Goal: Transaction & Acquisition: Purchase product/service

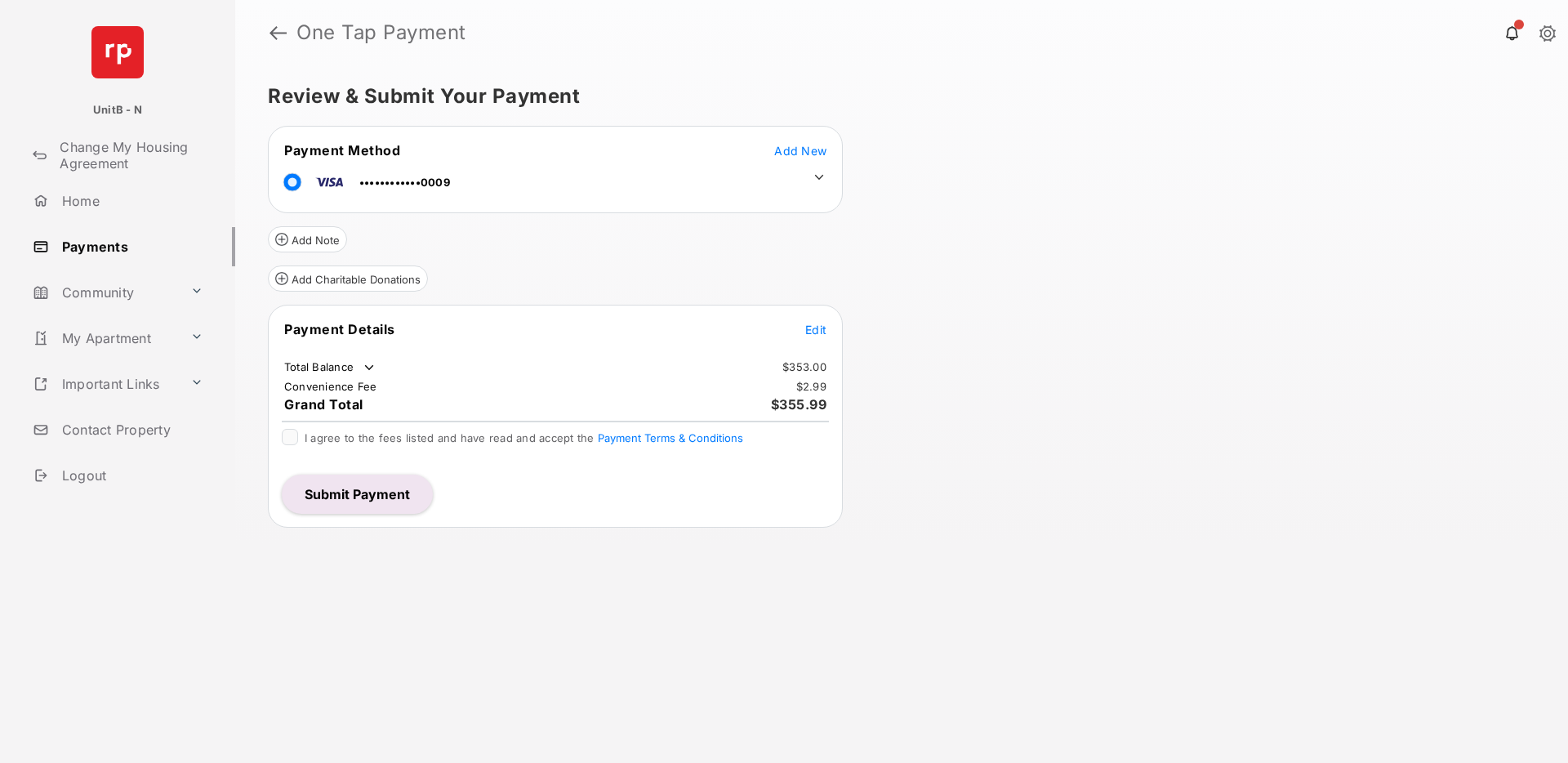
click at [361, 485] on button "Submit Payment" at bounding box center [357, 493] width 151 height 39
click at [793, 151] on span "Add New" at bounding box center [800, 151] width 52 height 14
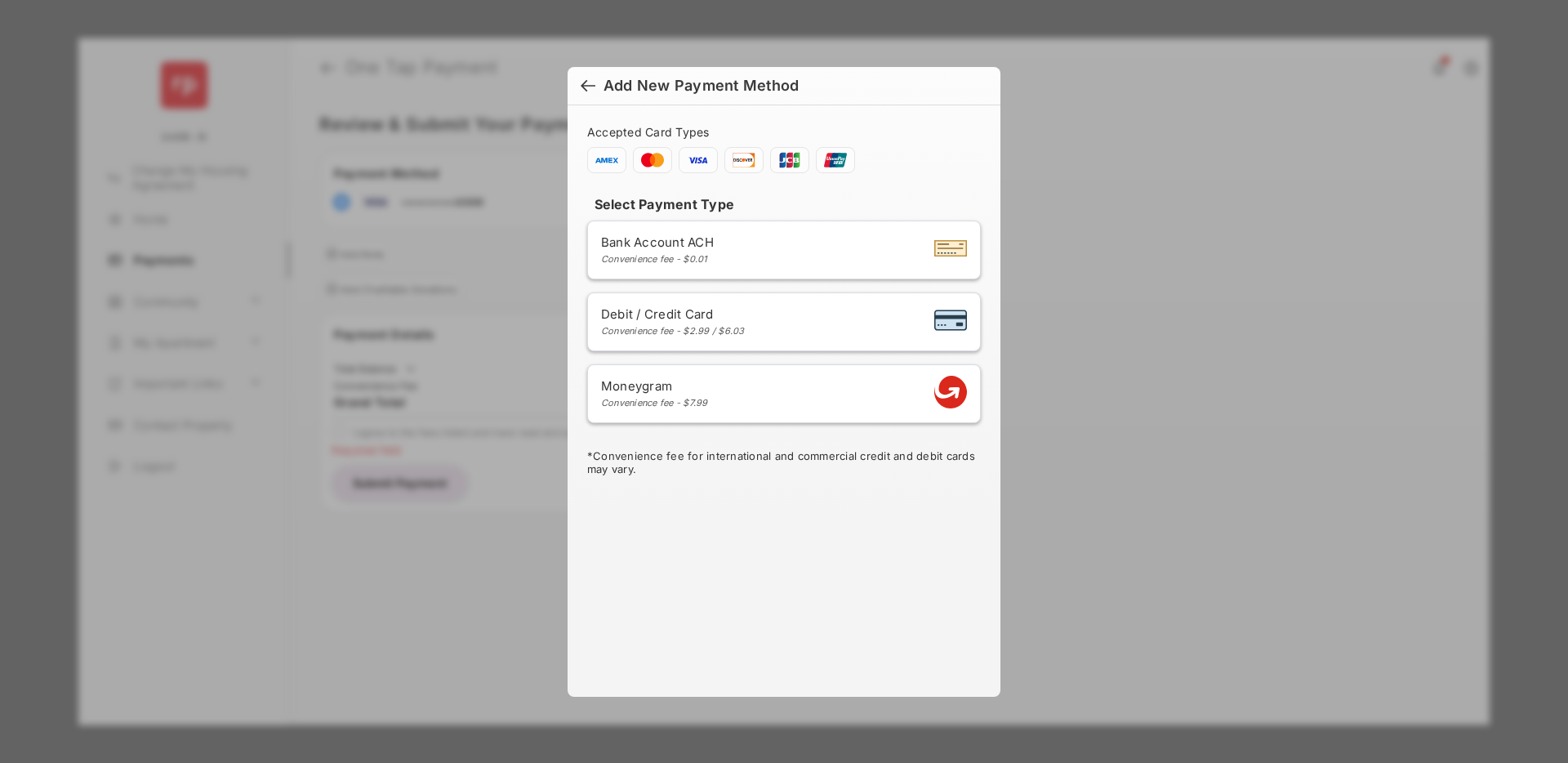
click at [729, 325] on div "Convenience fee - $2.99 / $6.03" at bounding box center [672, 331] width 144 height 11
select select "**"
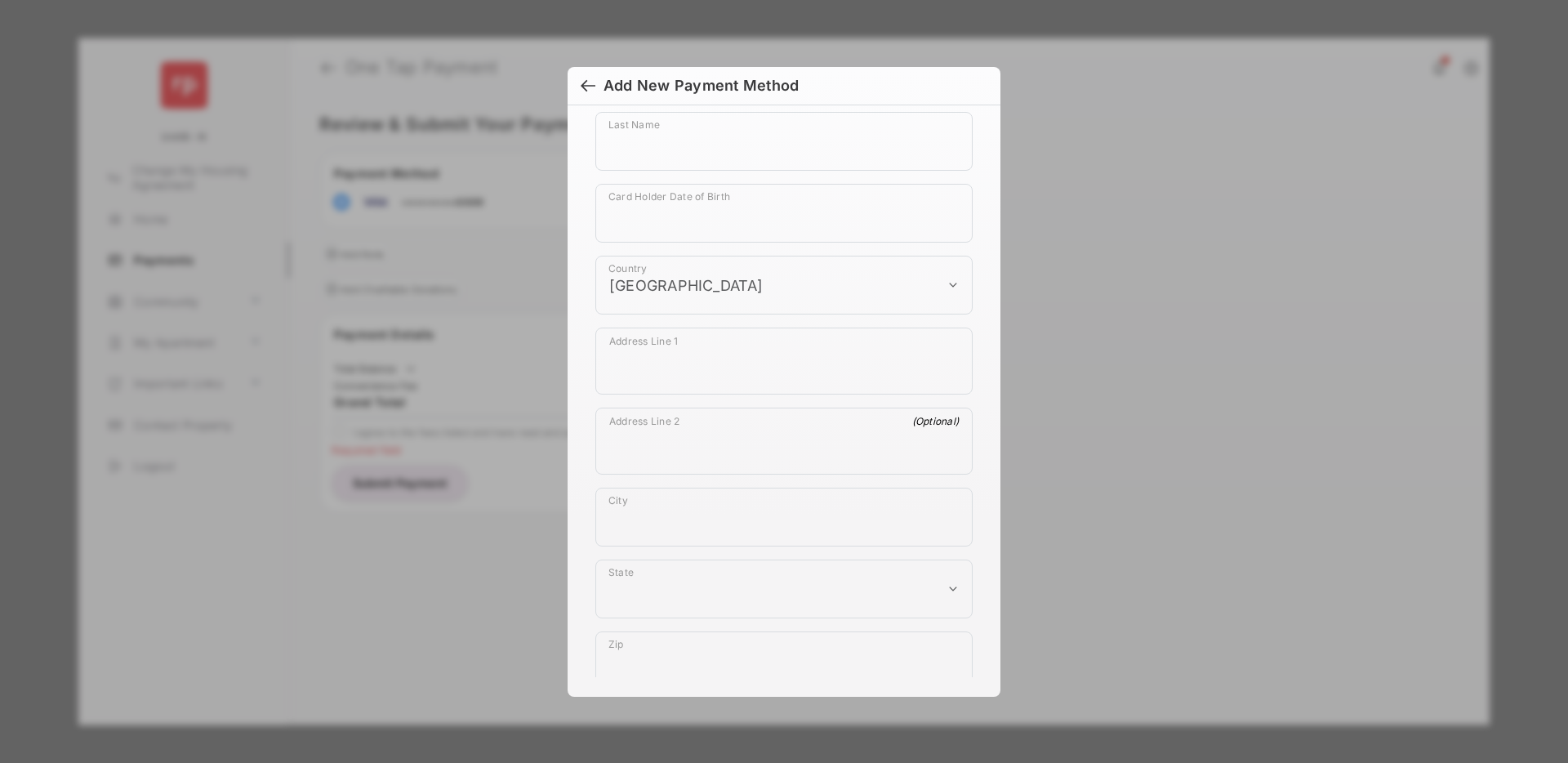
scroll to position [895, 0]
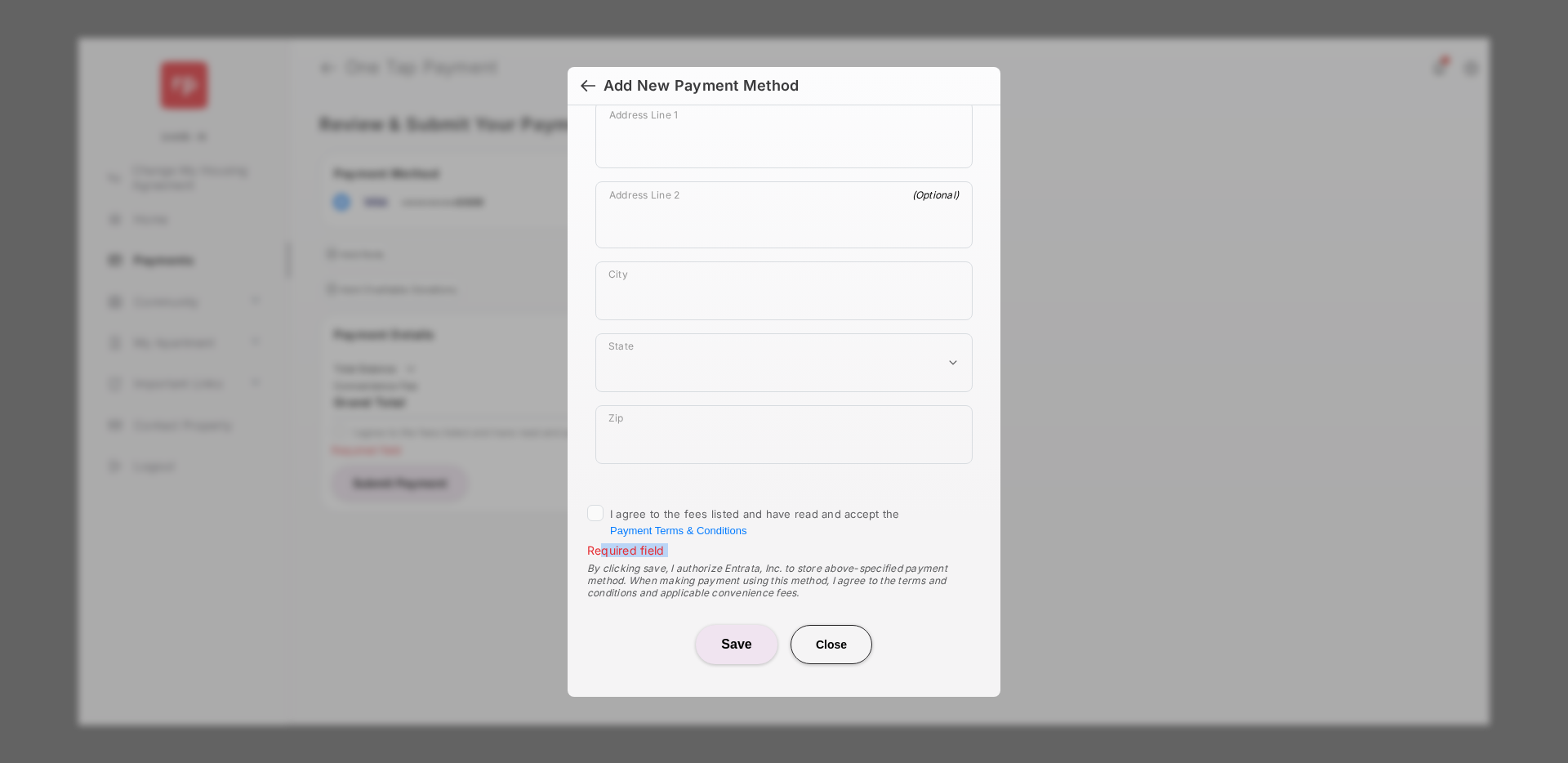
drag, startPoint x: 601, startPoint y: 554, endPoint x: 659, endPoint y: 558, distance: 58.1
click at [733, 553] on div "I agree to the fees listed and have read and accept the Payment Terms & Conditi…" at bounding box center [783, 528] width 413 height 49
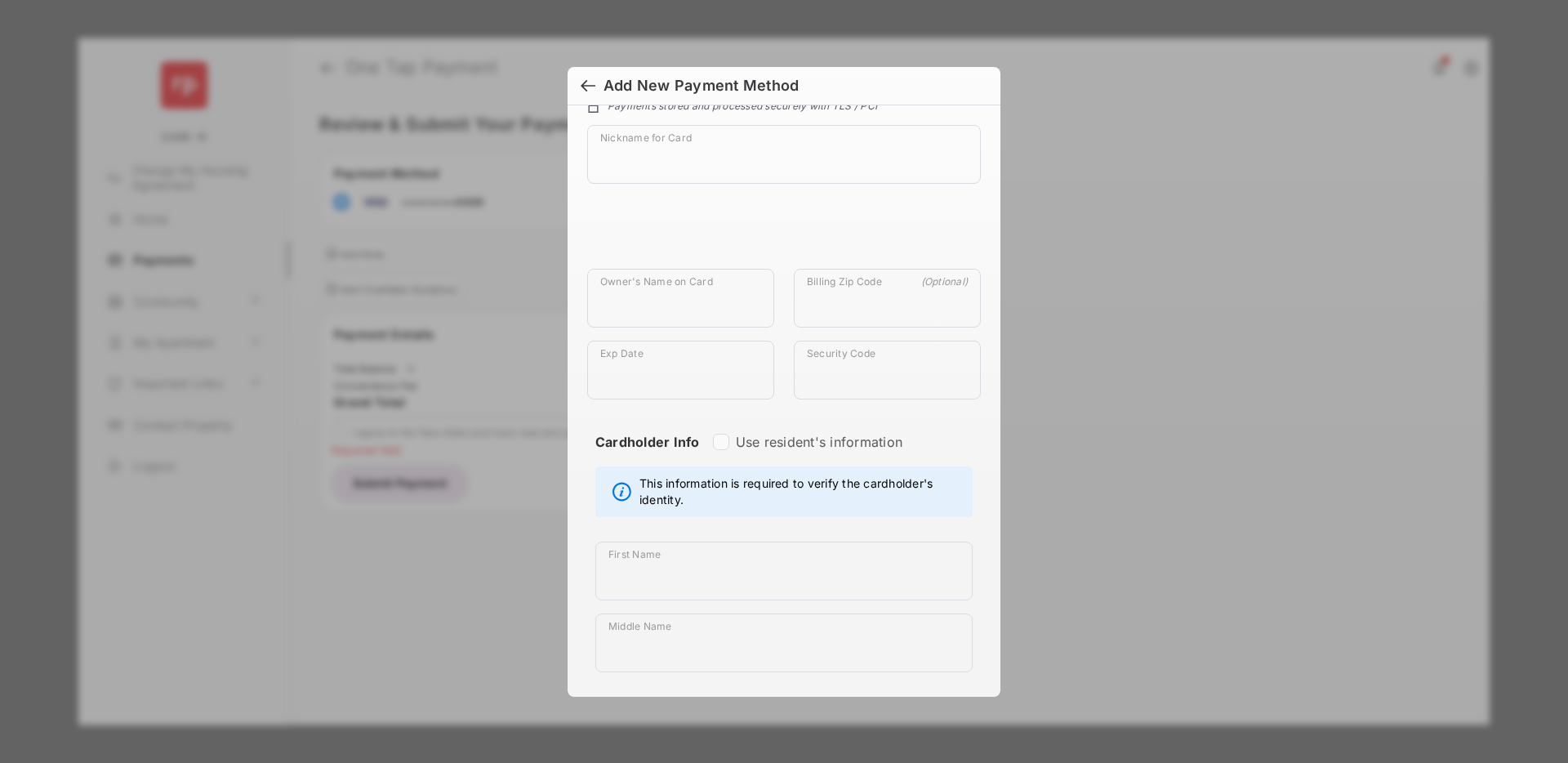
scroll to position [0, 0]
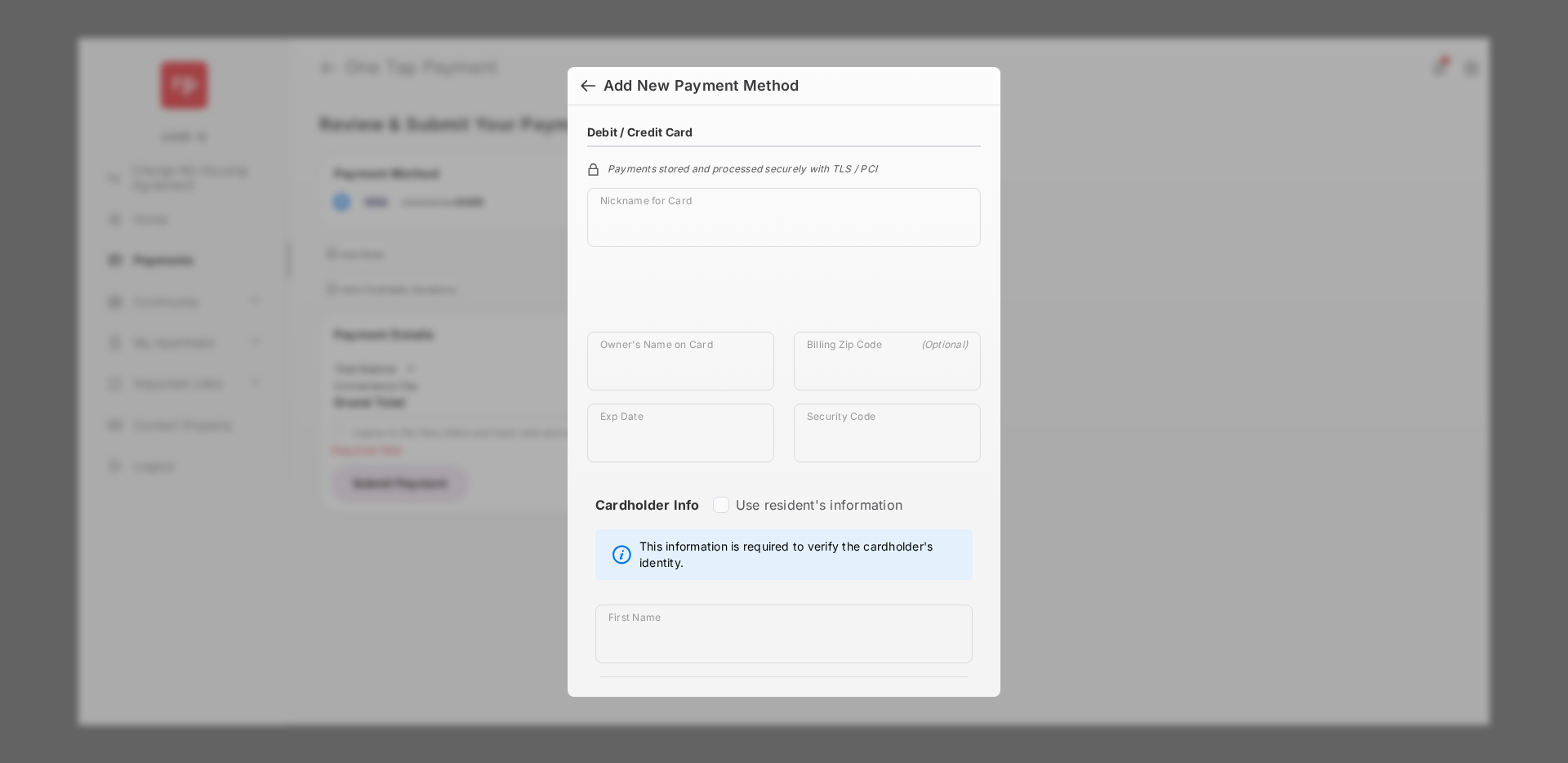
click at [588, 84] on div at bounding box center [588, 87] width 14 height 18
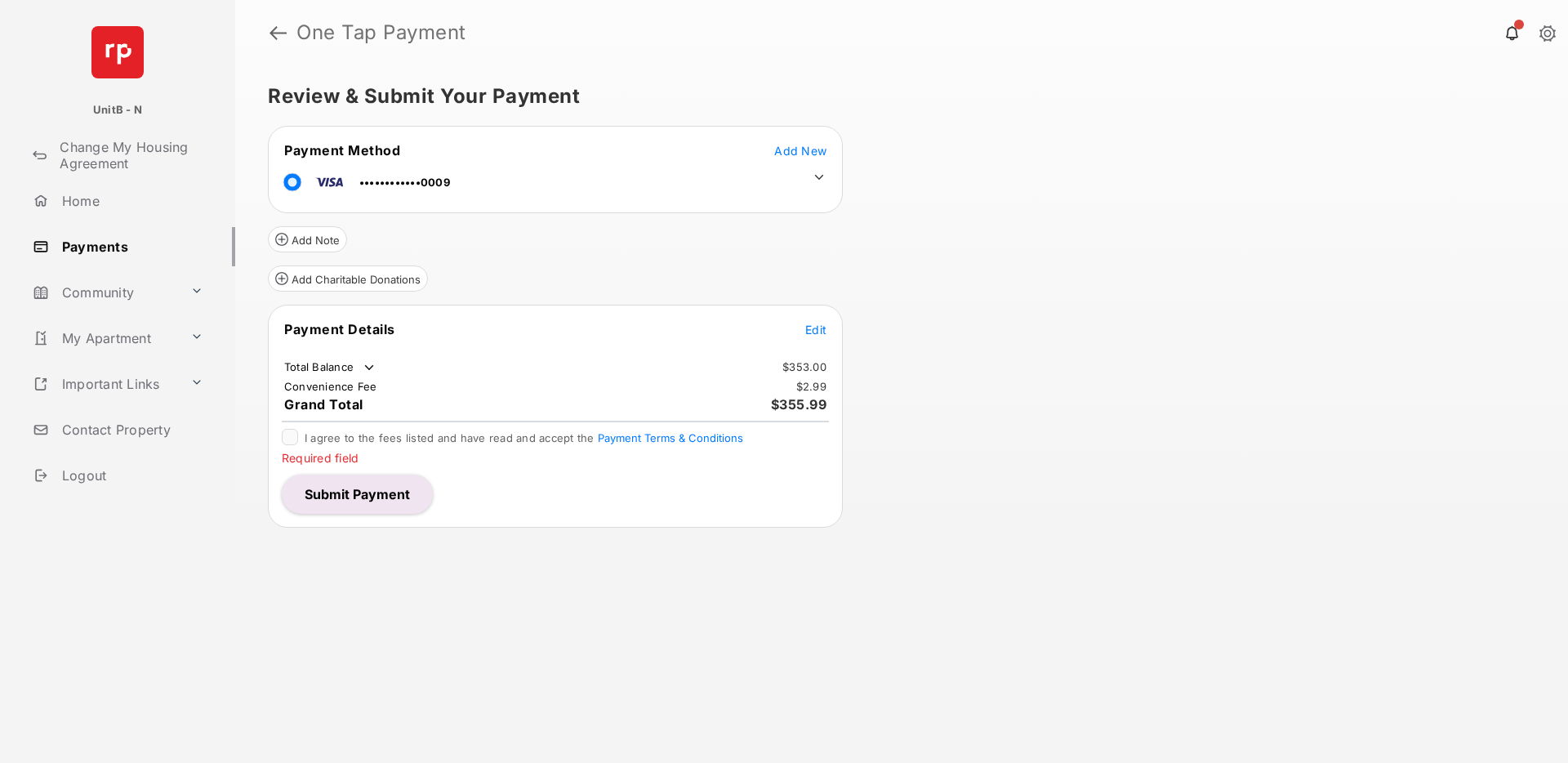
click at [959, 497] on div "Review & Submit Your Payment Payment Method Add New ••••••••••••0009 Add Note A…" at bounding box center [901, 413] width 1332 height 697
drag, startPoint x: 325, startPoint y: 436, endPoint x: 513, endPoint y: 435, distance: 188.0
click at [513, 435] on span "I agree to the fees listed and have read and accept the Payment Terms & Conditi…" at bounding box center [524, 438] width 439 height 13
click at [447, 575] on div "Review & Submit Your Payment Payment Method Add New ••••••••••••0009 Add Note A…" at bounding box center [901, 413] width 1332 height 697
click at [805, 333] on span "Edit" at bounding box center [815, 329] width 21 height 14
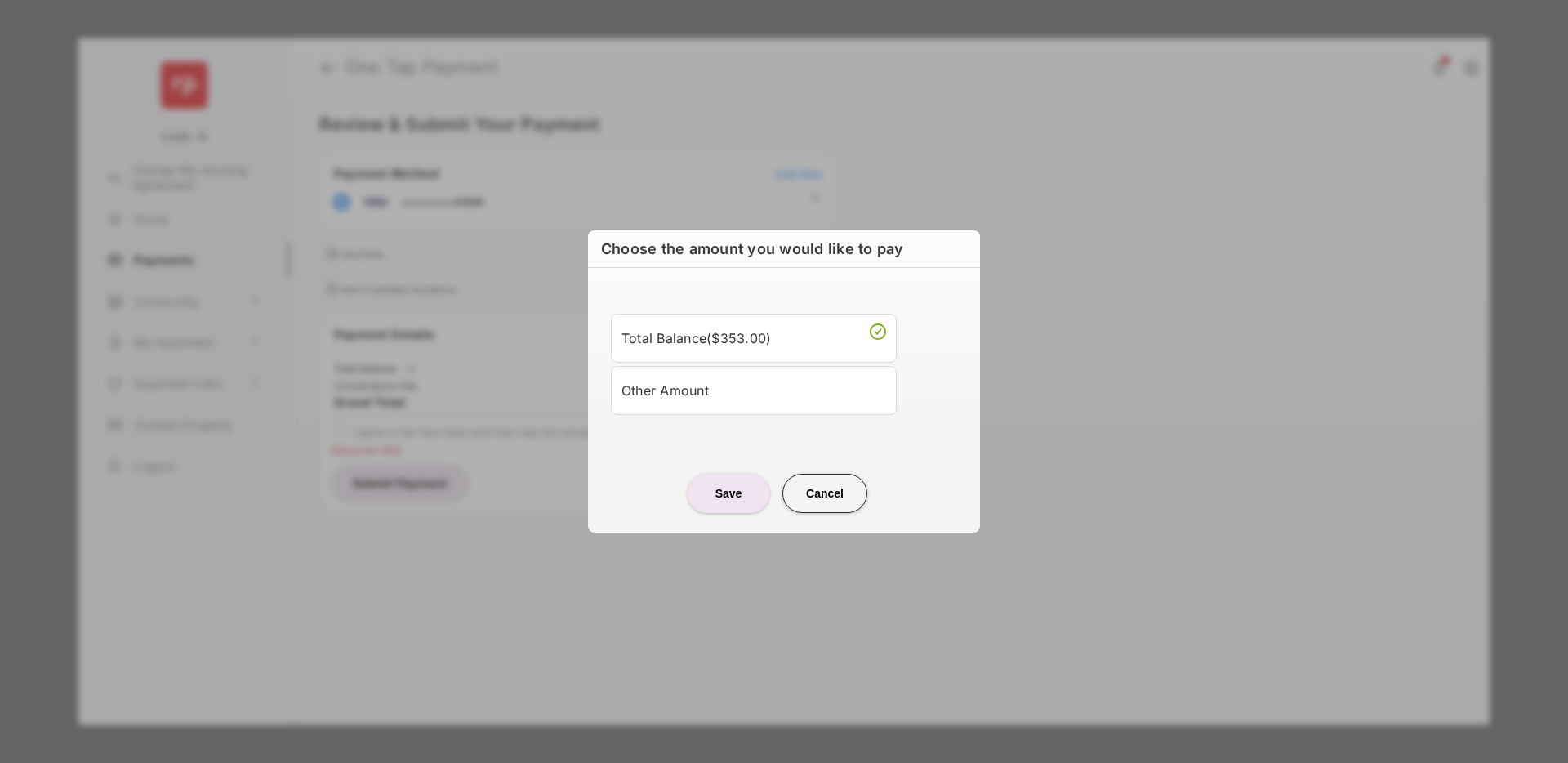
click at [820, 500] on button "Cancel" at bounding box center [824, 493] width 85 height 39
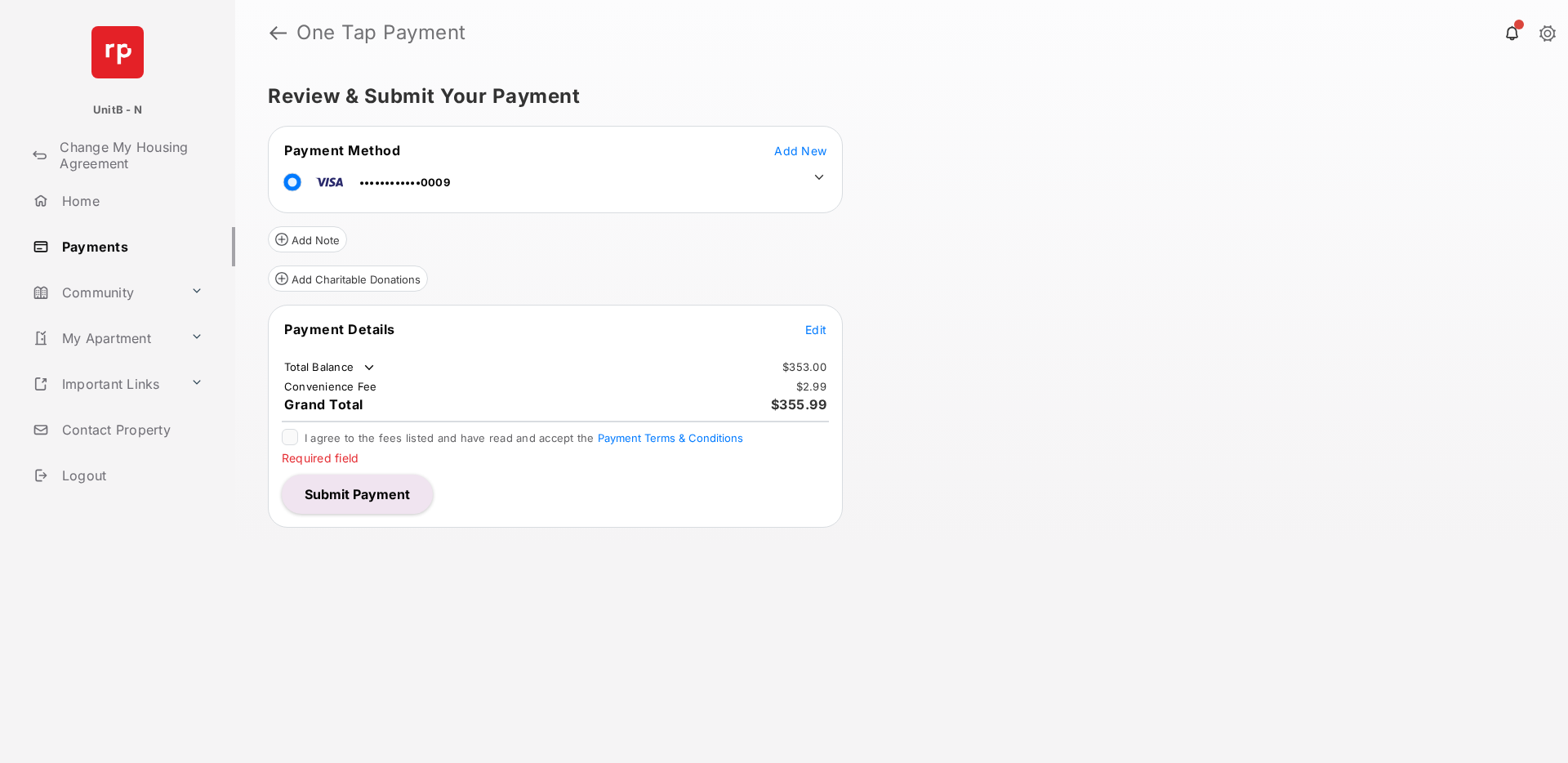
click at [779, 149] on span "Add New" at bounding box center [800, 151] width 52 height 14
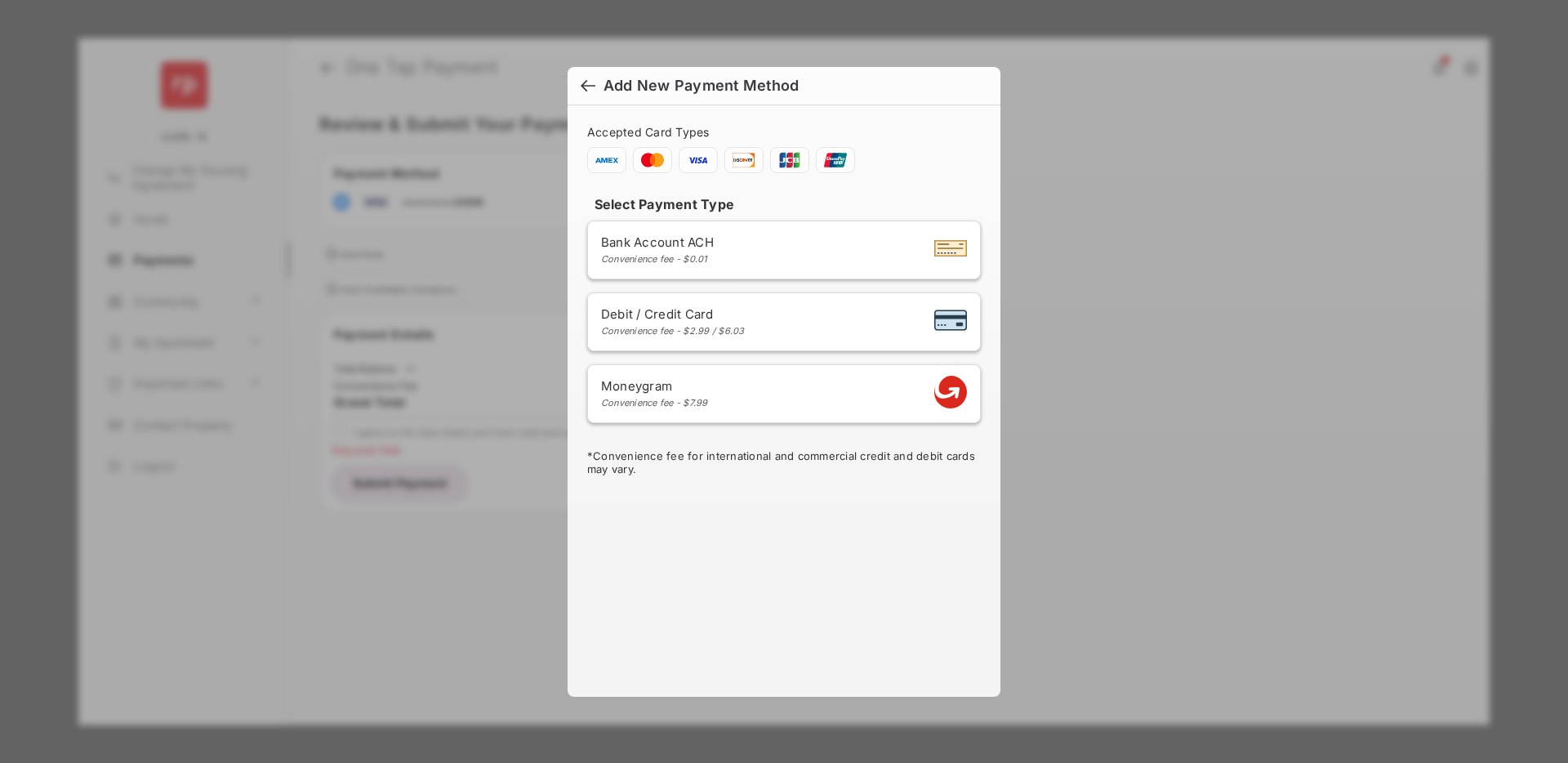
click at [807, 326] on div "Debit / Credit Card Convenience fee - $2.99 / $6.03" at bounding box center [784, 321] width 366 height 31
select select "**"
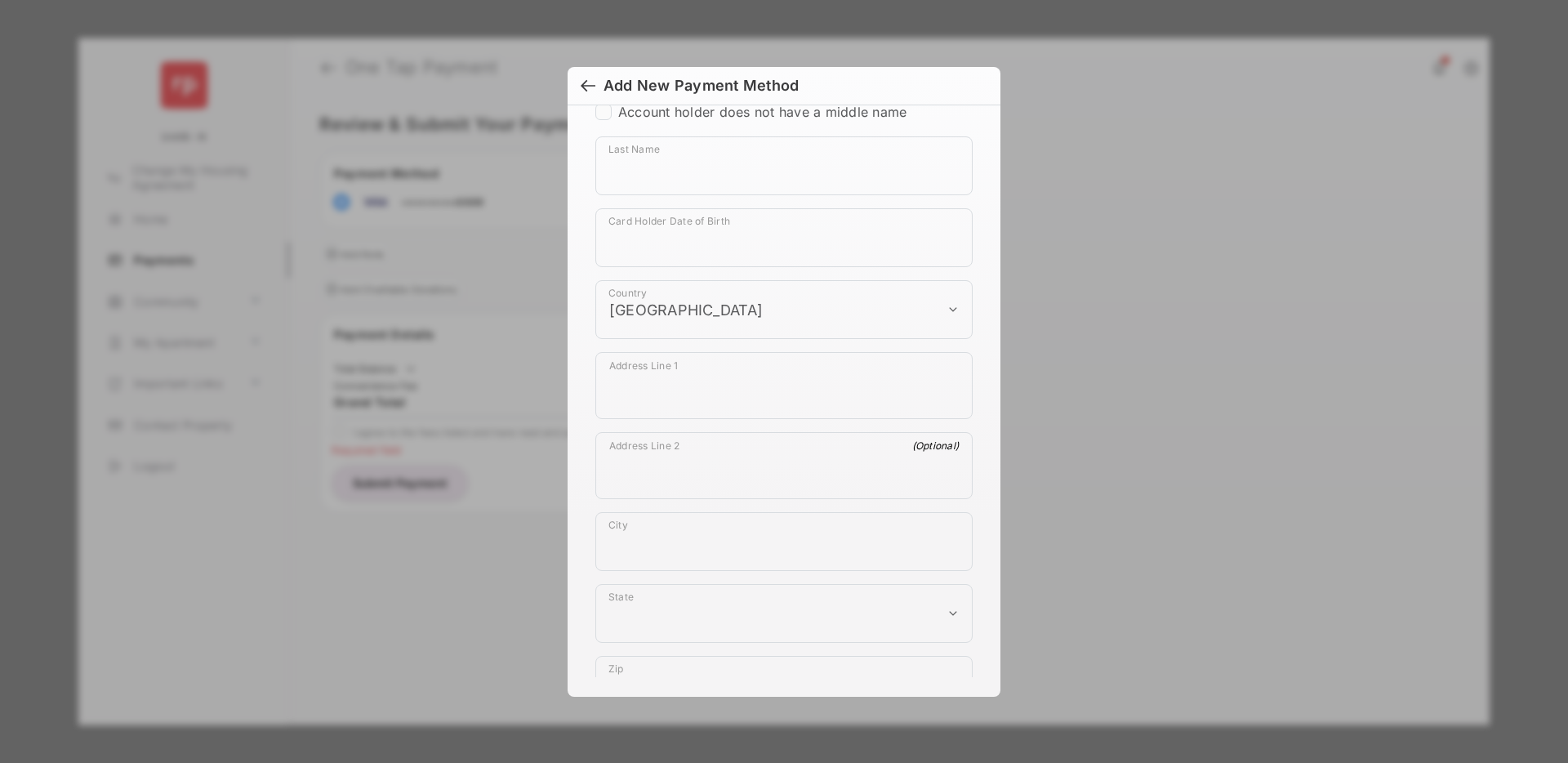
scroll to position [895, 0]
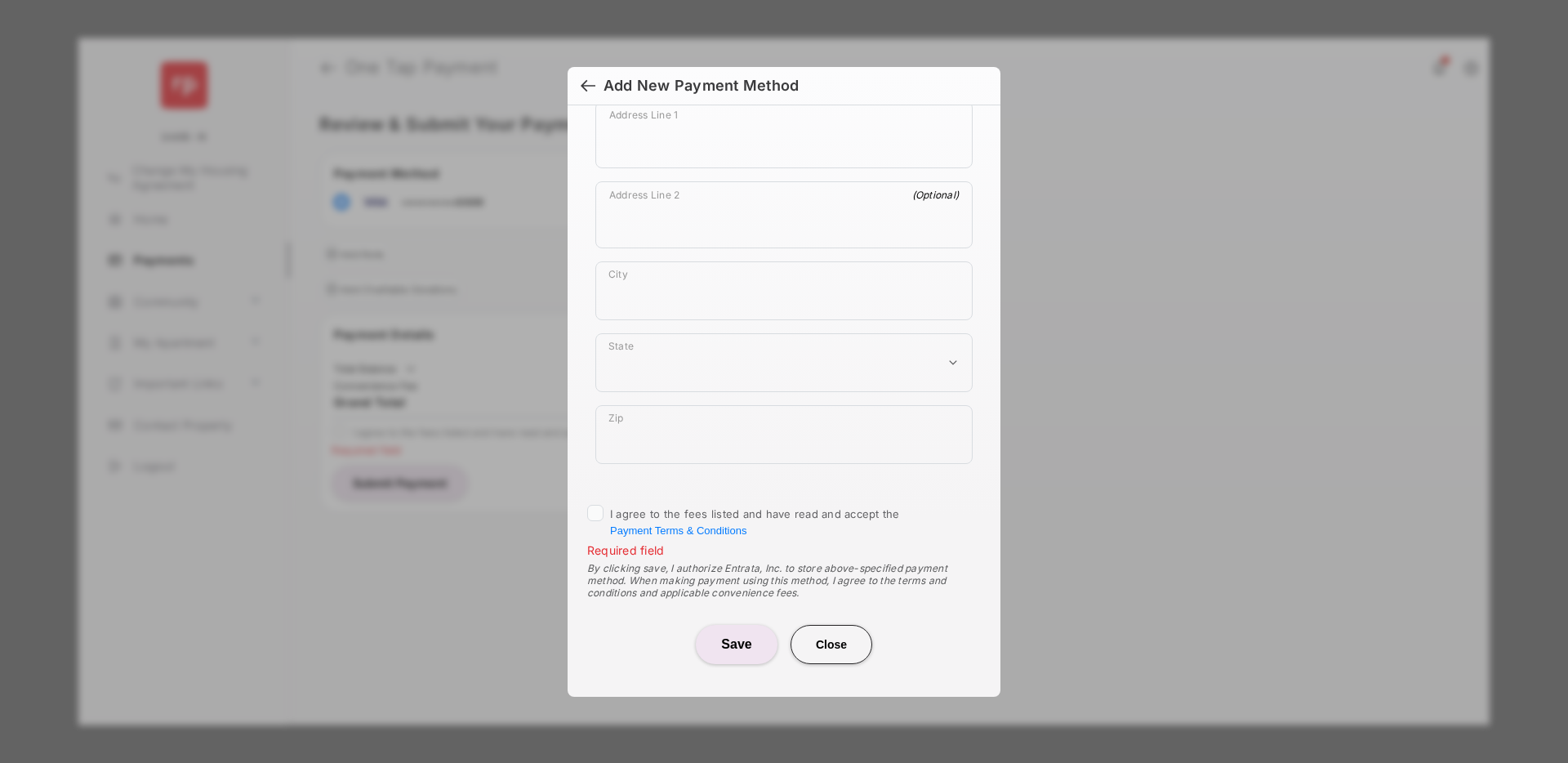
click at [835, 651] on button "Close" at bounding box center [832, 644] width 82 height 39
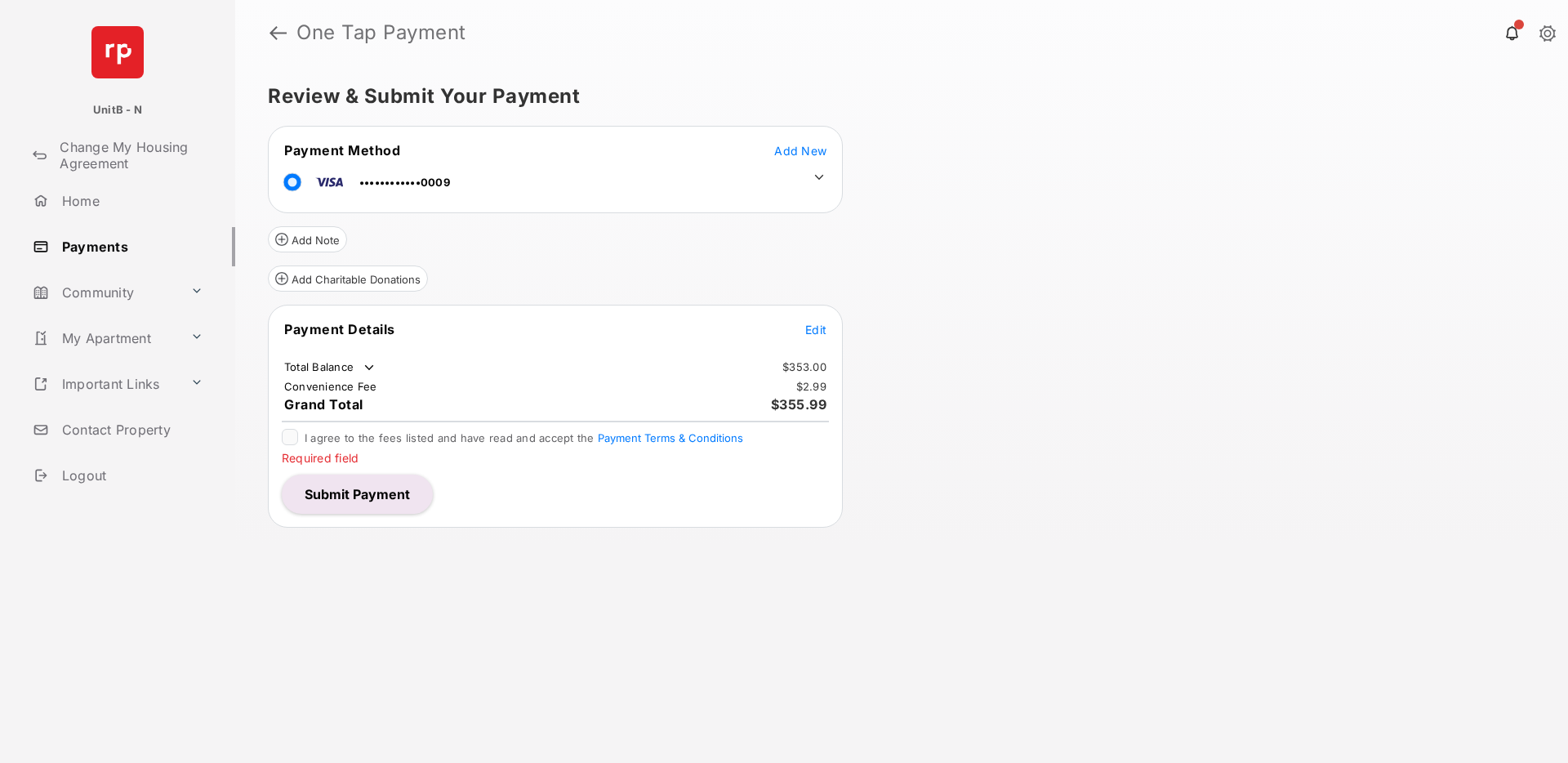
click at [812, 333] on span "Edit" at bounding box center [815, 329] width 21 height 14
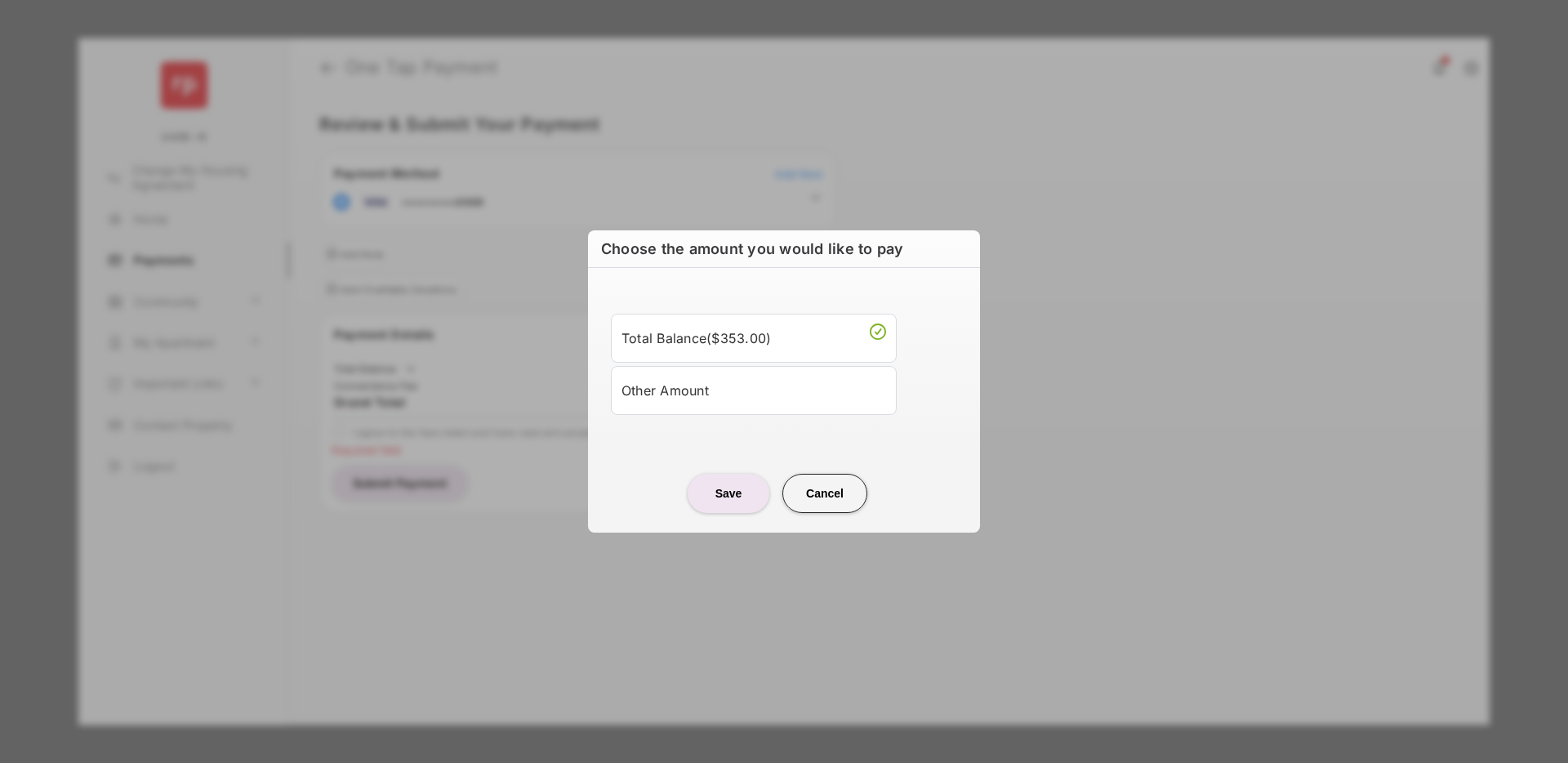
click at [705, 388] on div "Other Amount" at bounding box center [753, 390] width 264 height 28
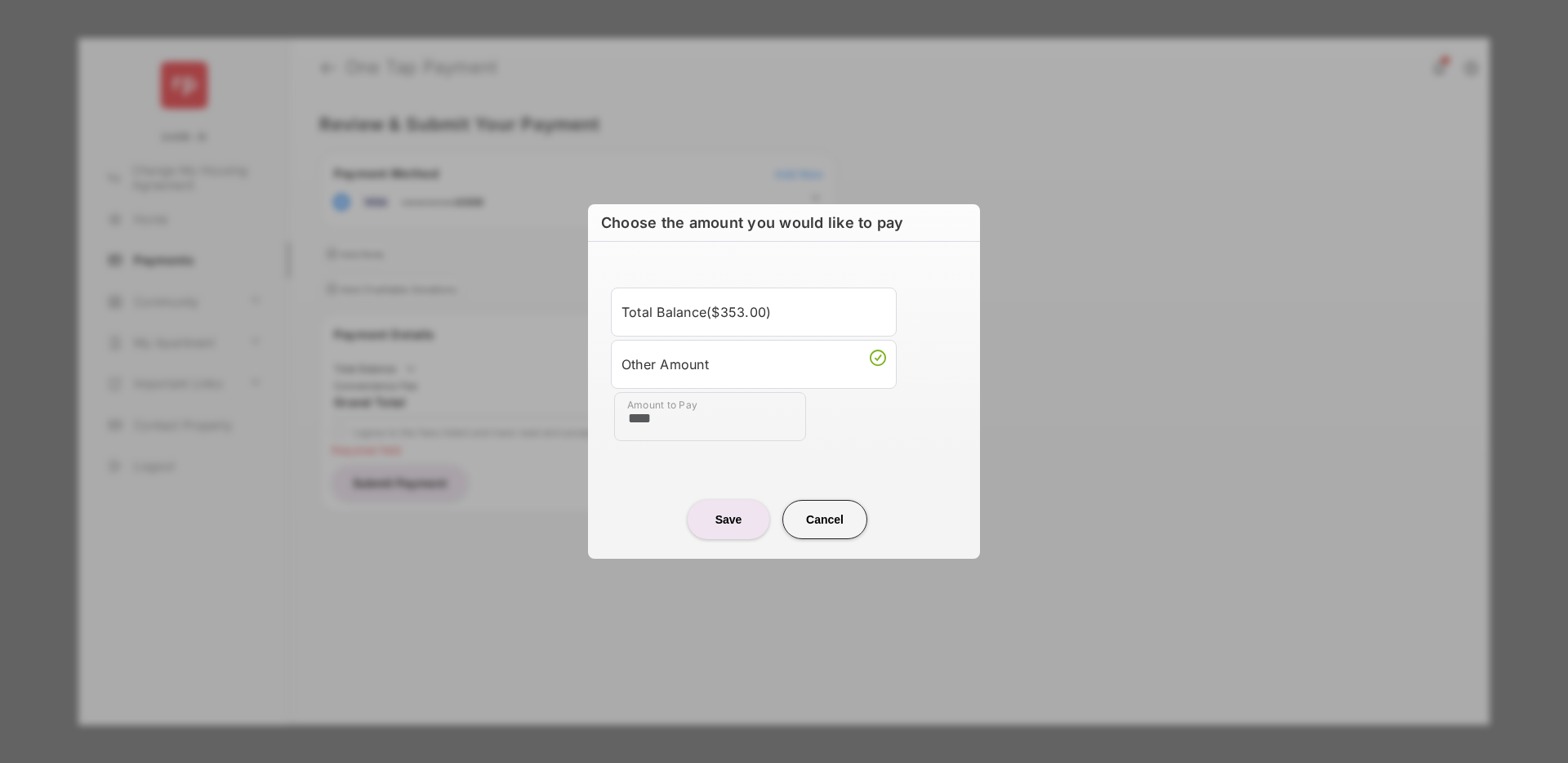
click at [834, 509] on button "Cancel" at bounding box center [824, 519] width 85 height 39
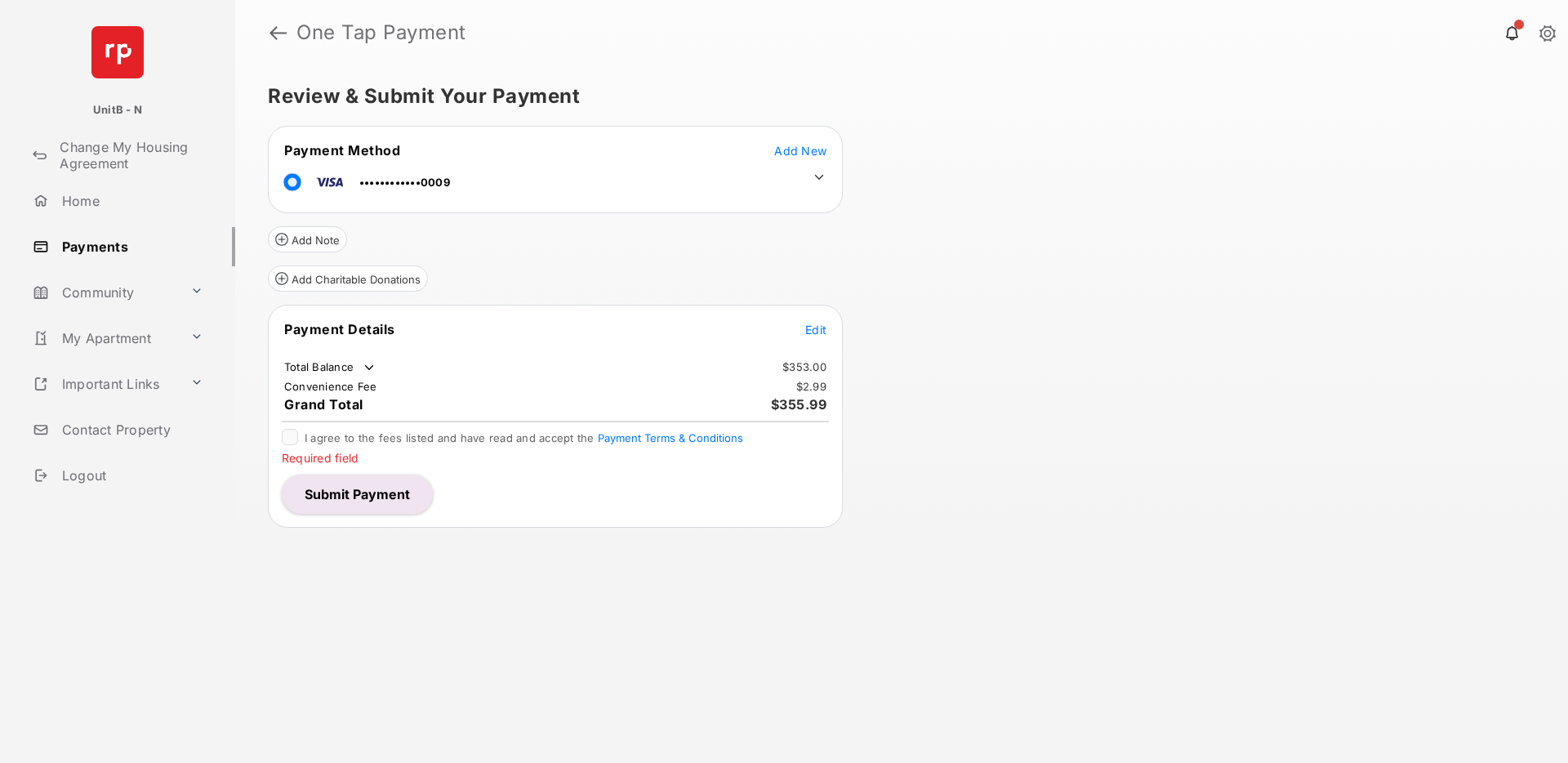
click at [542, 612] on div "Review & Submit Your Payment Payment Method Add New ••••••••••••0009 Add Note A…" at bounding box center [901, 413] width 1332 height 697
click at [378, 501] on button "Submit Payment" at bounding box center [357, 493] width 151 height 39
click at [789, 144] on span "Add New" at bounding box center [800, 151] width 52 height 14
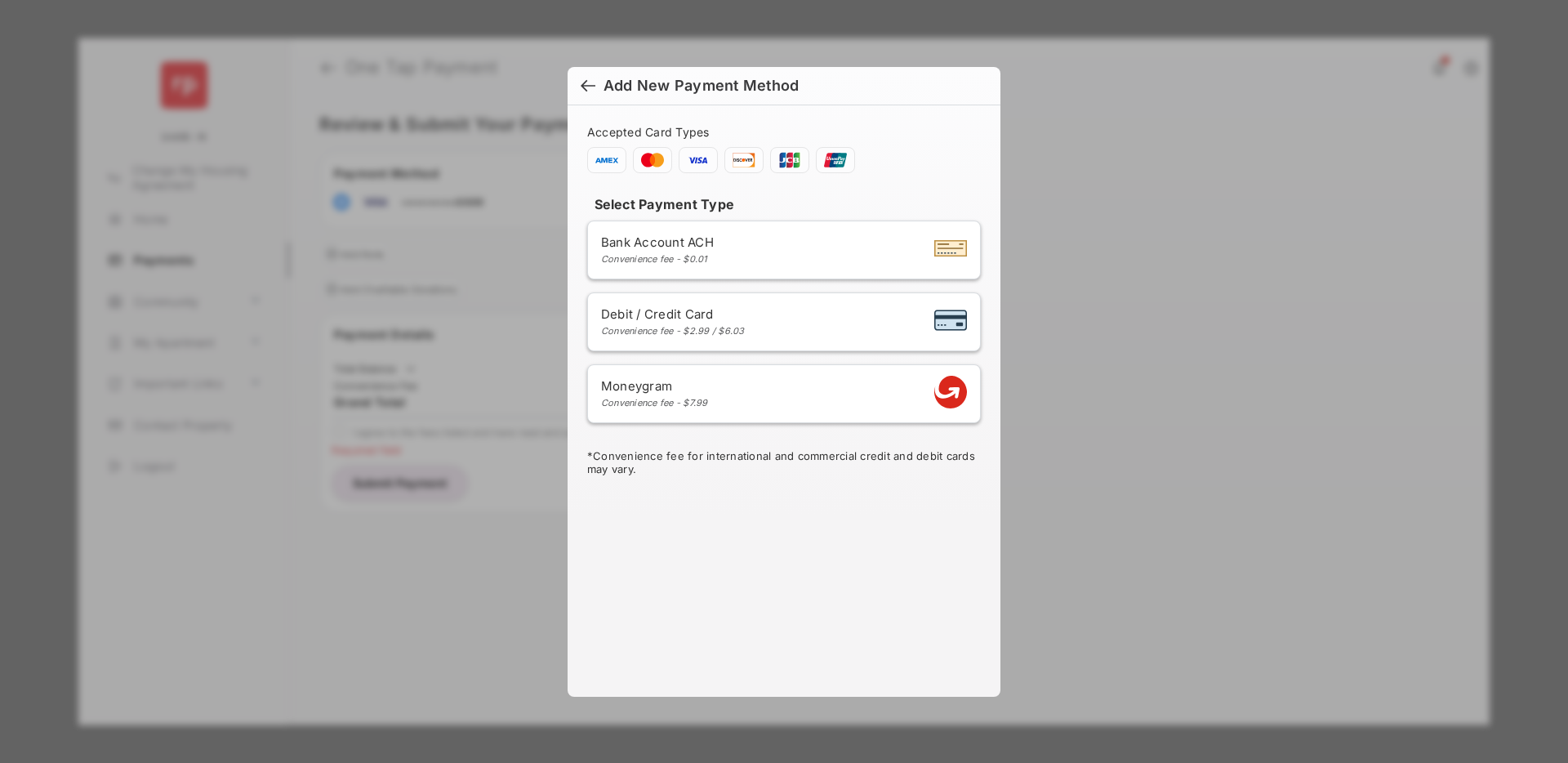
click at [701, 351] on ul "Bank Account ACH Convenience fee - $0.01 Debit / Credit Card Convenience fee - …" at bounding box center [784, 321] width 394 height 202
click at [717, 320] on span "Debit / Credit Card" at bounding box center [672, 314] width 144 height 15
select select "**"
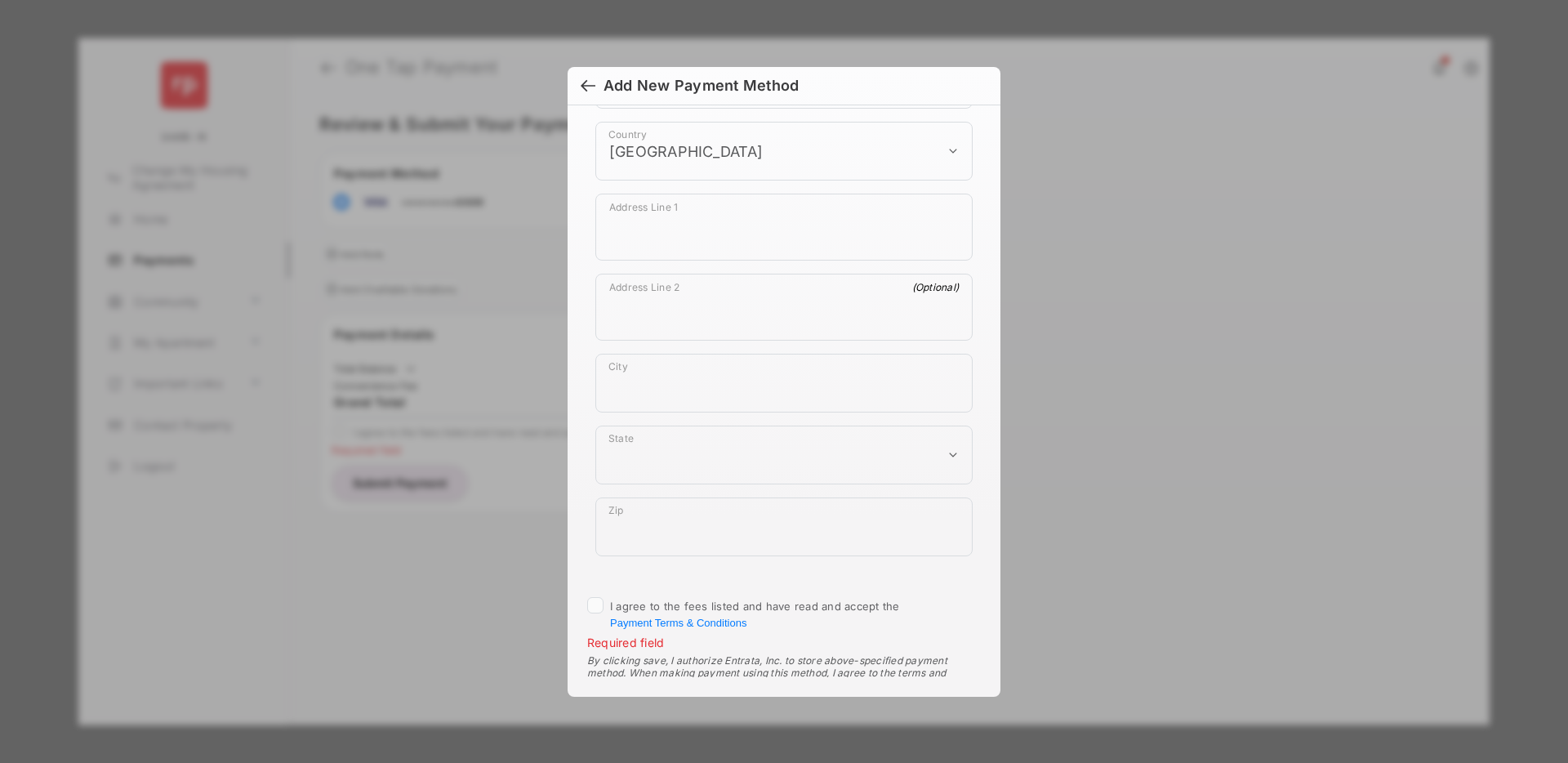
scroll to position [895, 0]
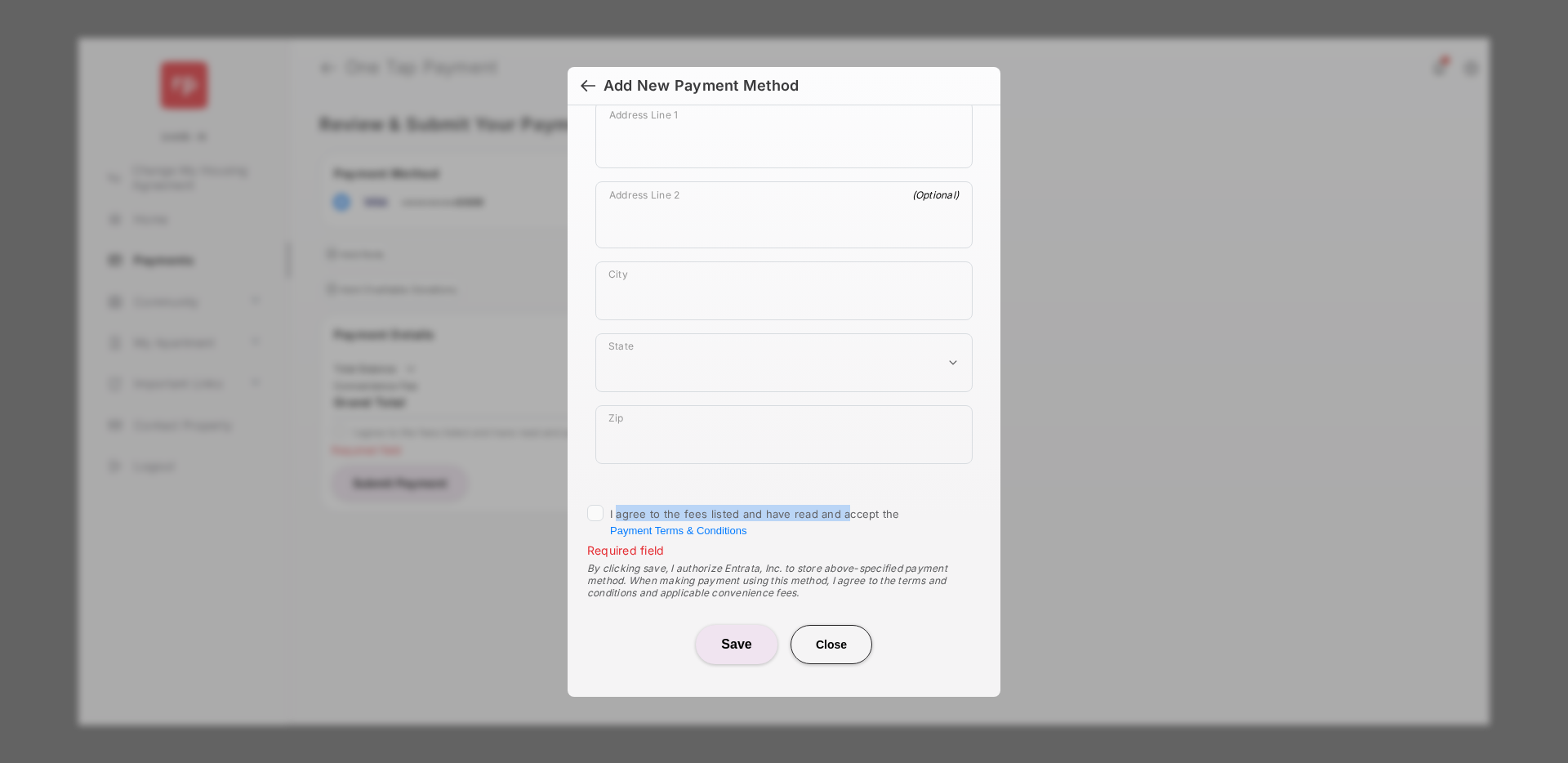
drag, startPoint x: 618, startPoint y: 513, endPoint x: 846, endPoint y: 506, distance: 228.1
click at [846, 507] on span "I agree to the fees listed and have read and accept the Payment Terms & Conditi…" at bounding box center [754, 522] width 290 height 30
click at [586, 89] on div at bounding box center [588, 87] width 14 height 18
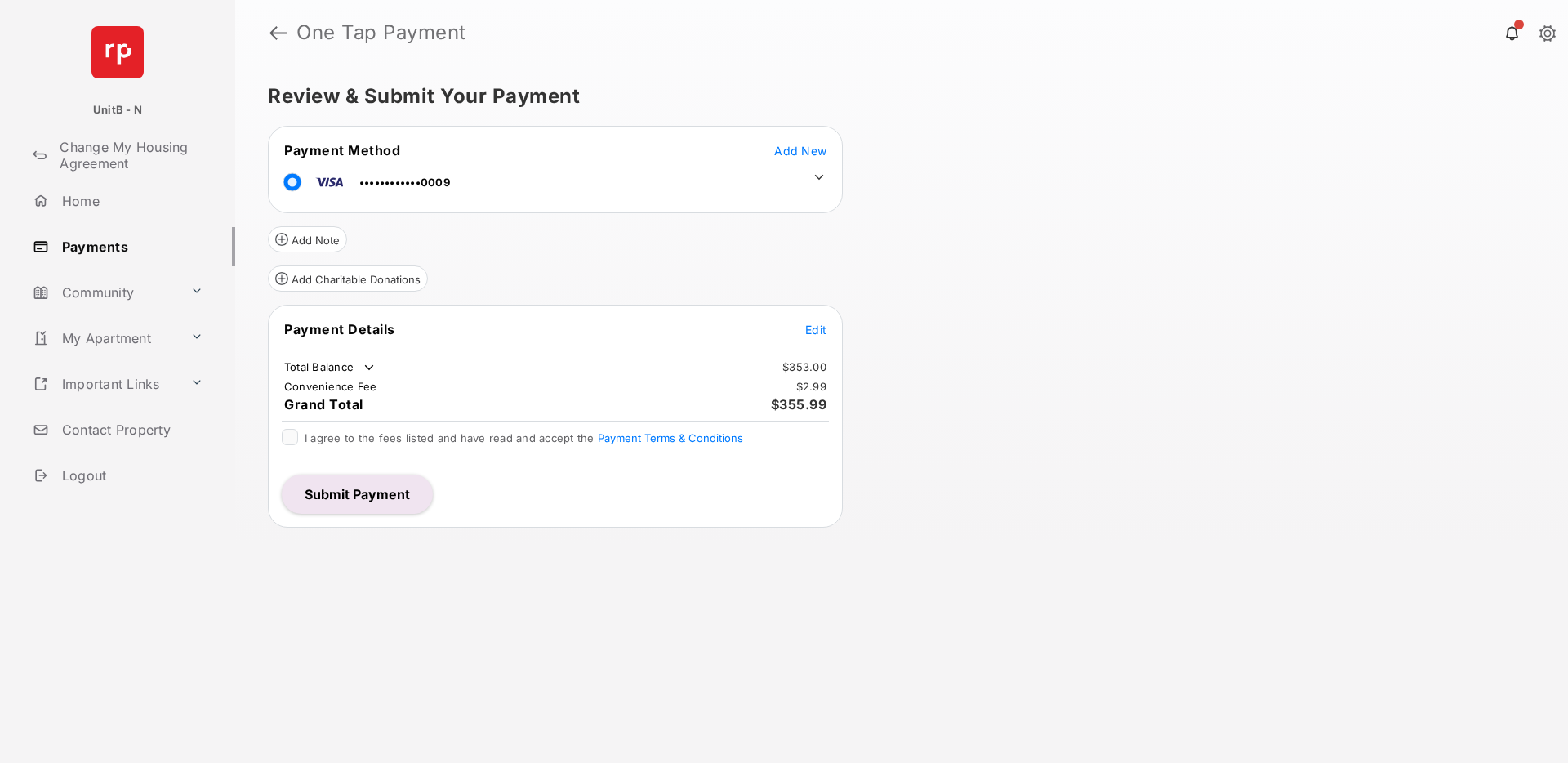
click at [388, 490] on button "Submit Payment" at bounding box center [357, 493] width 151 height 39
click at [801, 150] on span "Add New" at bounding box center [800, 151] width 52 height 14
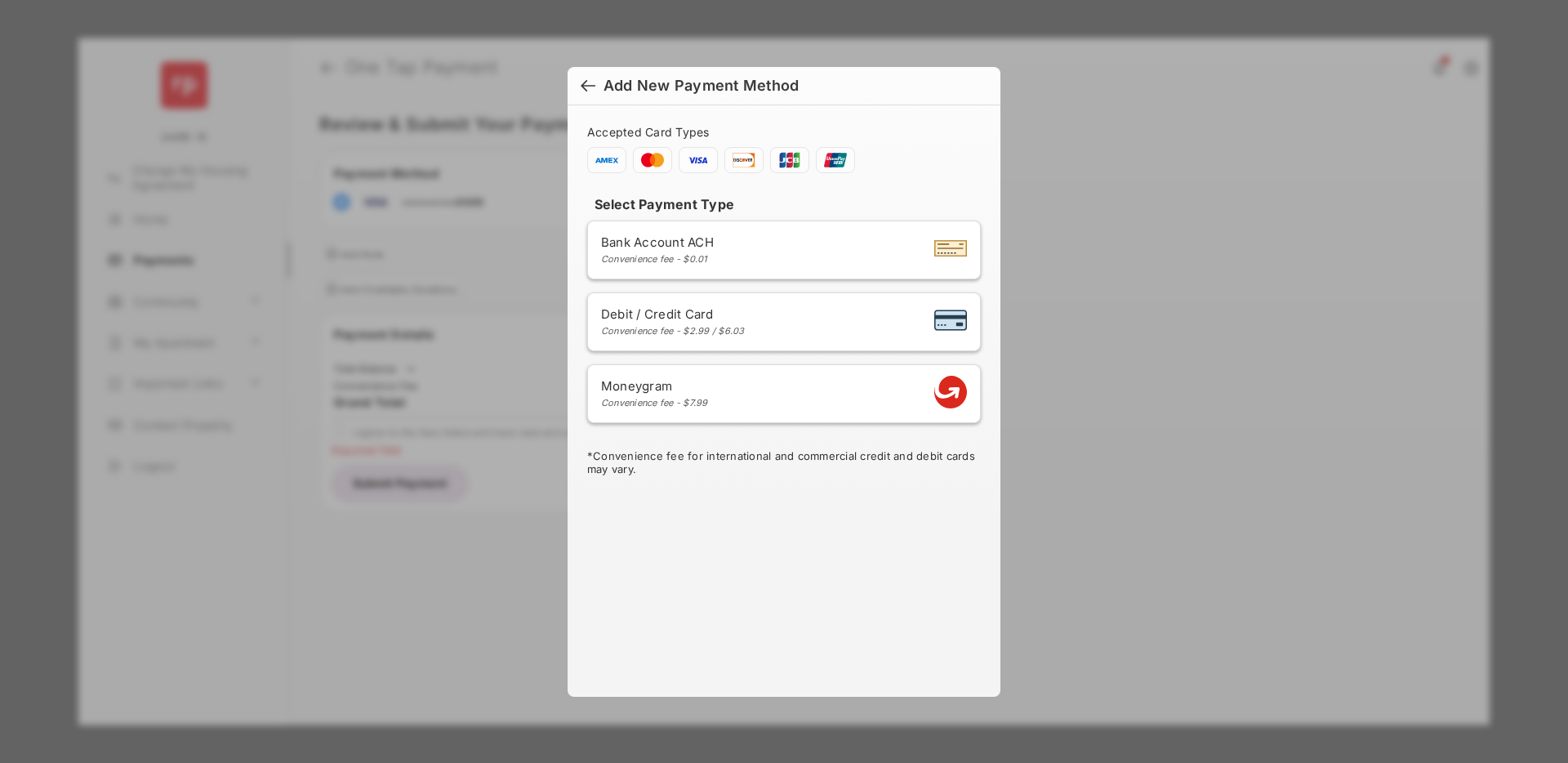
click at [721, 320] on span "Debit / Credit Card" at bounding box center [672, 314] width 144 height 15
select select "**"
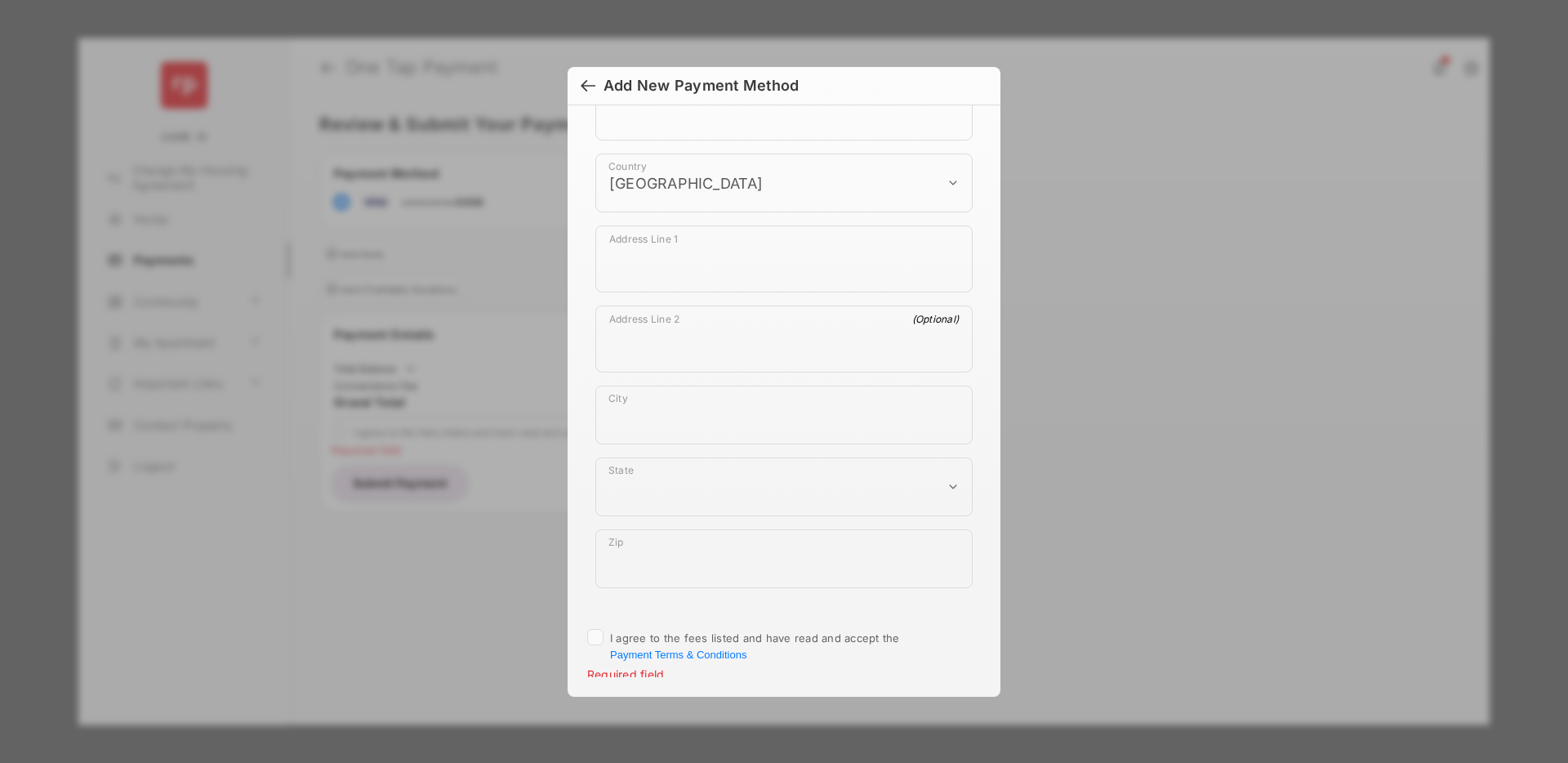
scroll to position [895, 0]
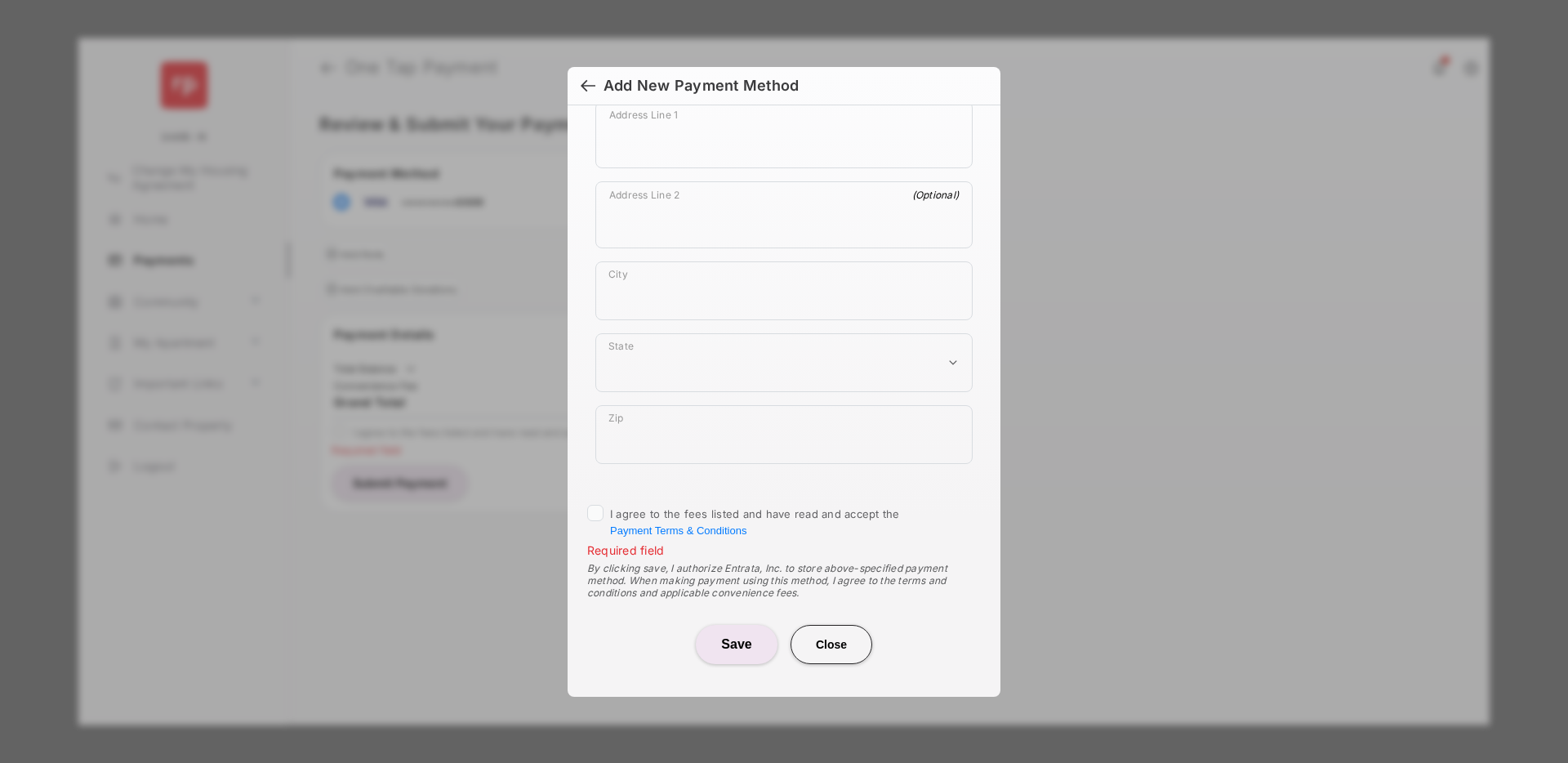
click at [843, 643] on button "Close" at bounding box center [832, 644] width 82 height 39
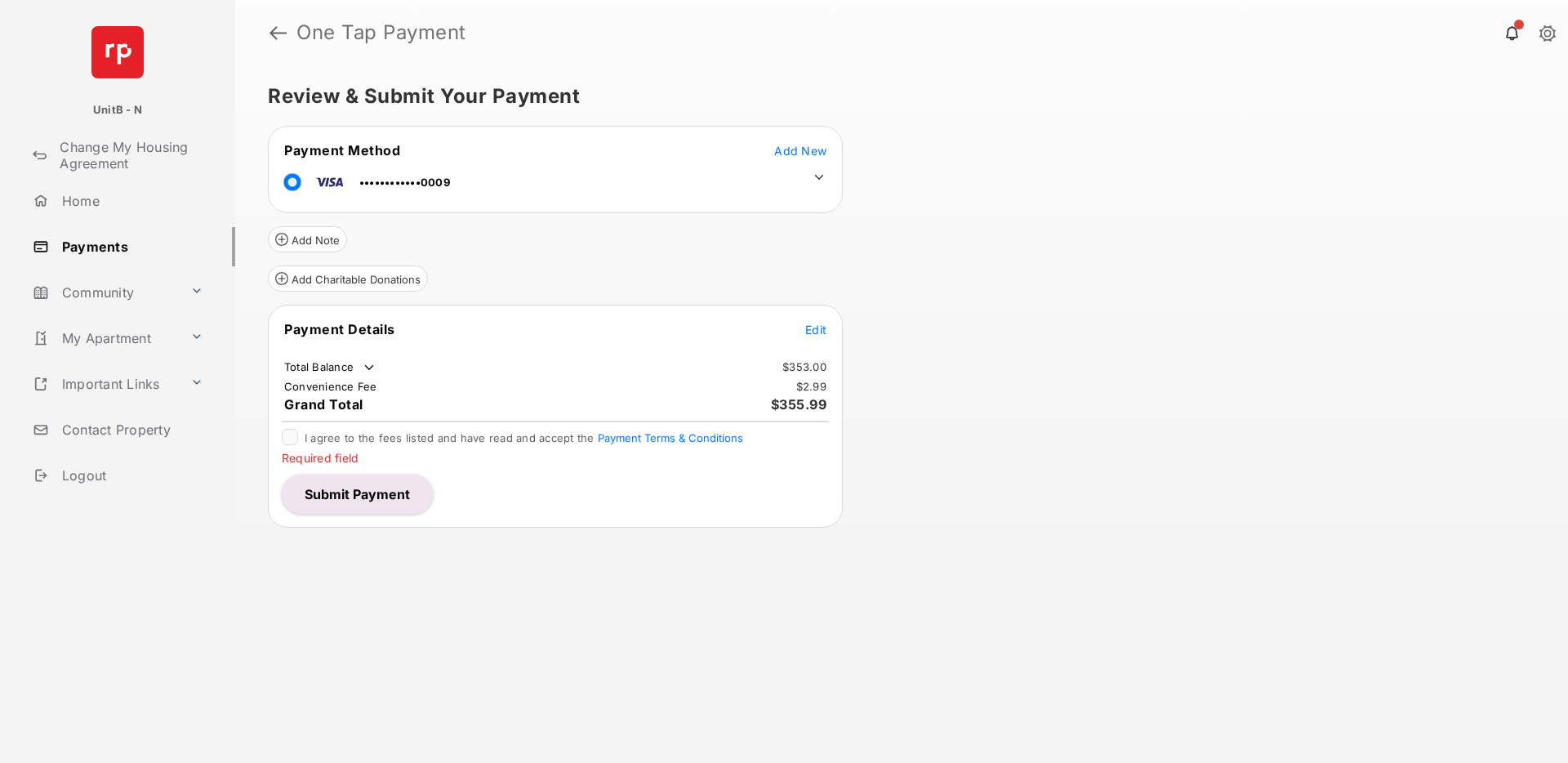
click at [954, 442] on div "Review & Submit Your Payment Payment Method Add New ••••••••••••0009 Add Note A…" at bounding box center [901, 413] width 1332 height 697
click at [996, 463] on div "Review & Submit Your Payment Payment Method Add New ••••••••••••0009 Add Note A…" at bounding box center [901, 413] width 1332 height 697
click at [1148, 388] on div "Review & Submit Your Payment Payment Method Add New ••••••••••••0009 Add Note A…" at bounding box center [901, 413] width 1332 height 697
click at [785, 152] on span "Add New" at bounding box center [800, 151] width 52 height 14
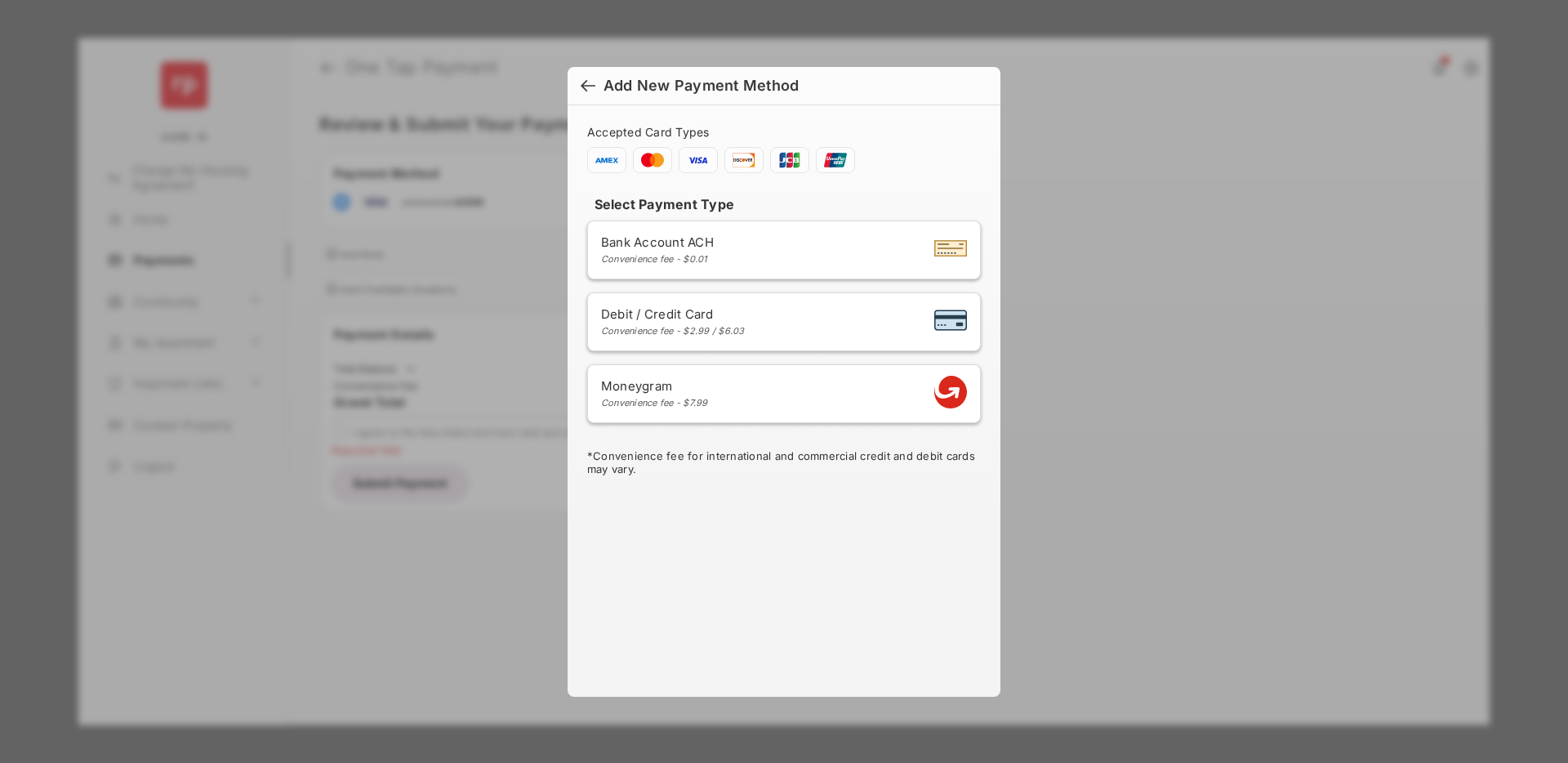
click at [718, 331] on div "Convenience fee - $2.99 / $6.03" at bounding box center [672, 331] width 144 height 11
select select "**"
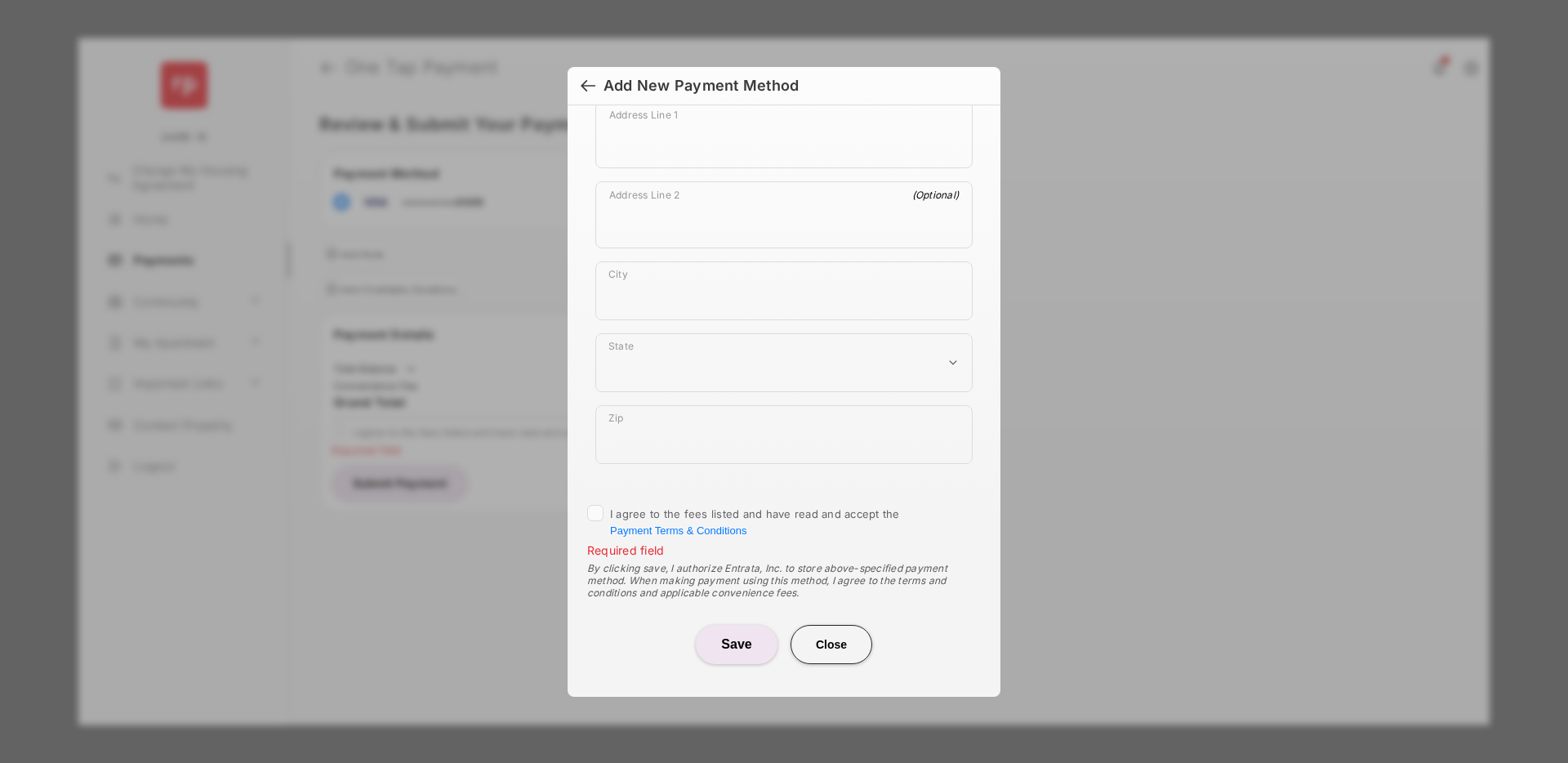
click at [584, 82] on div at bounding box center [588, 87] width 14 height 18
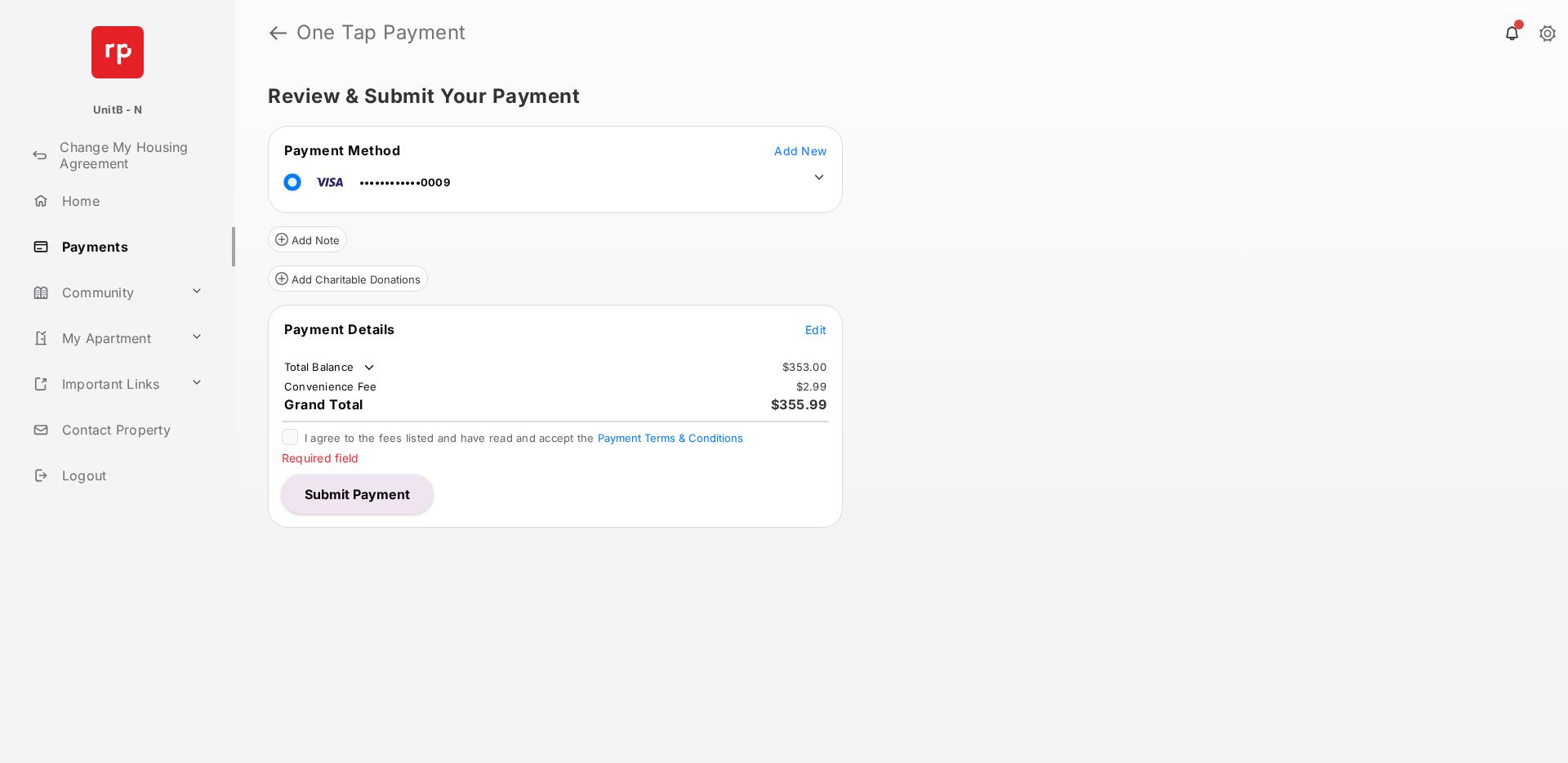
drag, startPoint x: 284, startPoint y: 459, endPoint x: 361, endPoint y: 460, distance: 77.0
click at [361, 460] on div "I agree to the fees listed and have read and accept the Payment Terms & Conditi…" at bounding box center [555, 444] width 567 height 32
click at [446, 611] on div "Review & Submit Your Payment Payment Method Add New ••••••••••••0009 Add Note A…" at bounding box center [901, 413] width 1332 height 697
click at [381, 486] on button "Submit Payment" at bounding box center [357, 493] width 151 height 39
click at [806, 146] on span "Add New" at bounding box center [800, 151] width 52 height 14
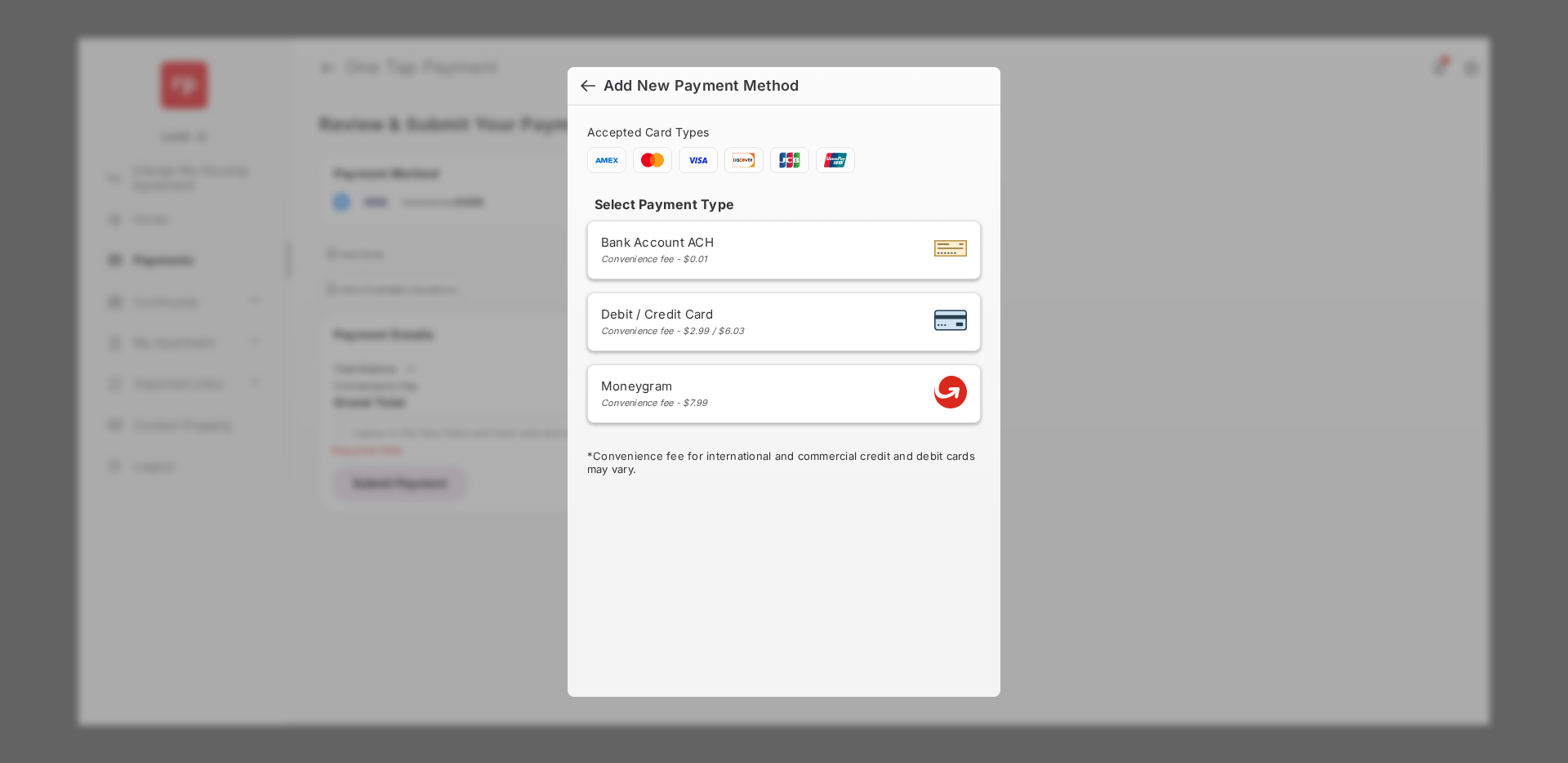
click at [740, 314] on span "Debit / Credit Card" at bounding box center [672, 314] width 144 height 15
select select "**"
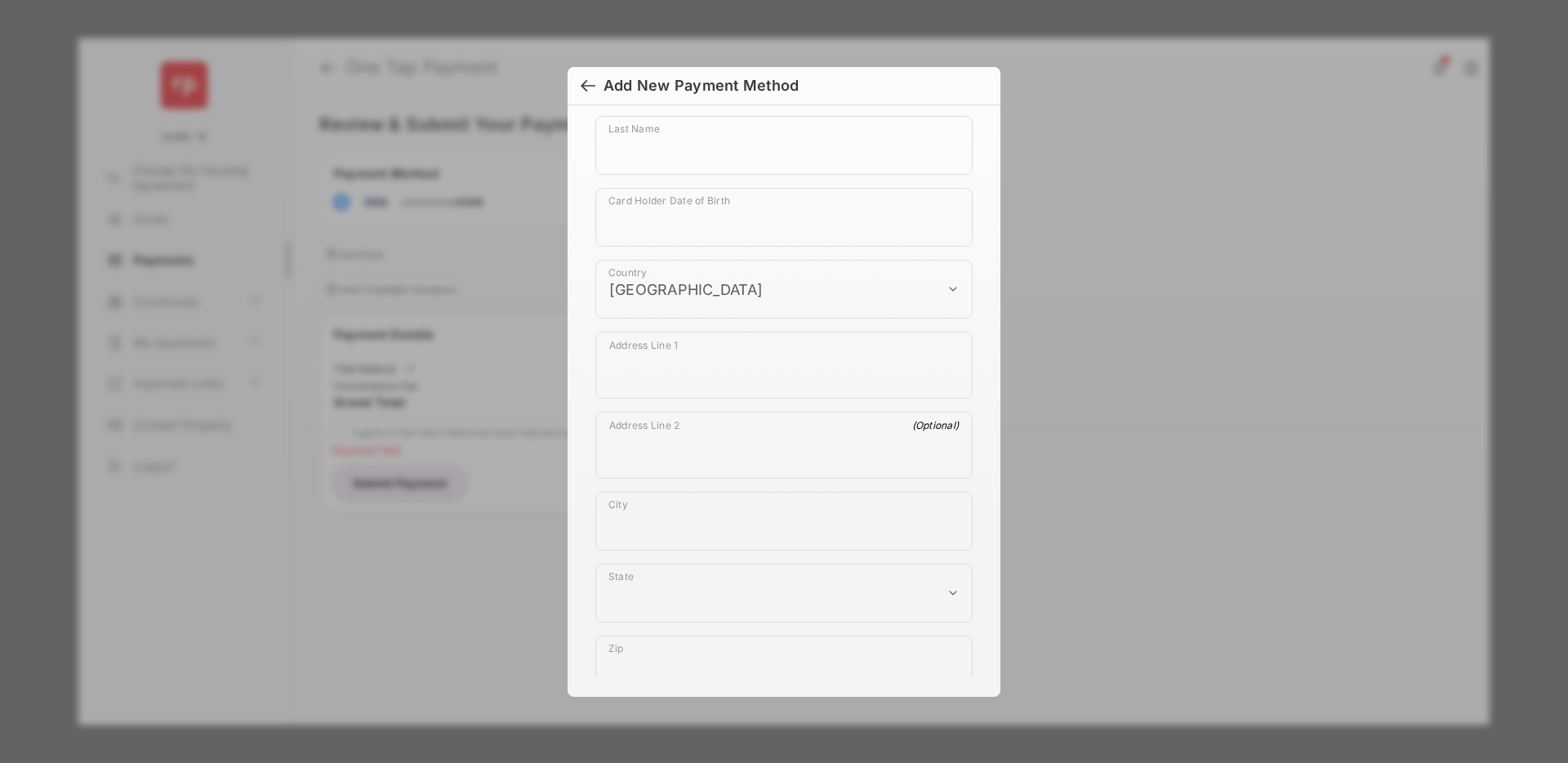
scroll to position [895, 0]
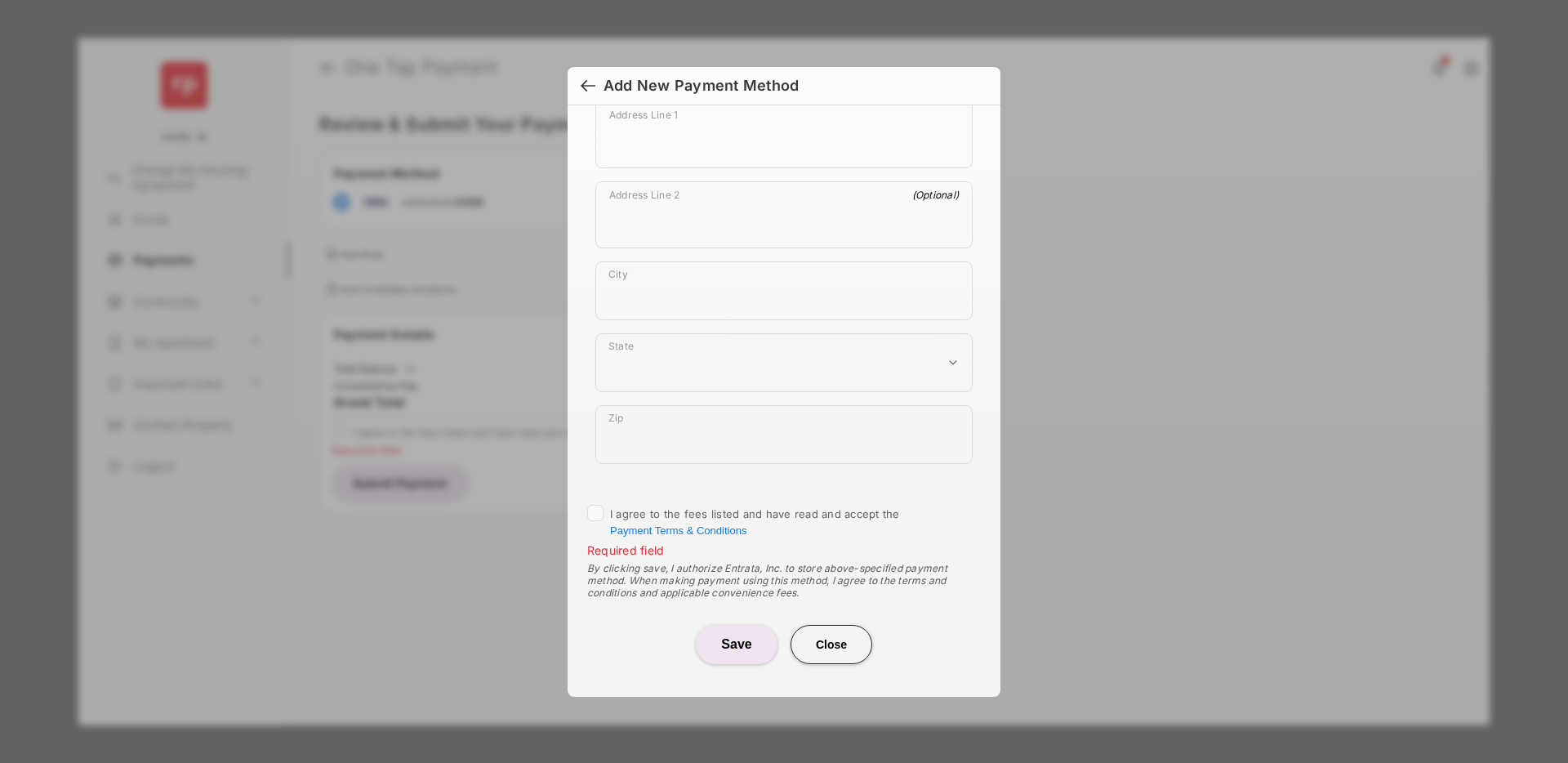
click at [838, 643] on button "Close" at bounding box center [832, 644] width 82 height 39
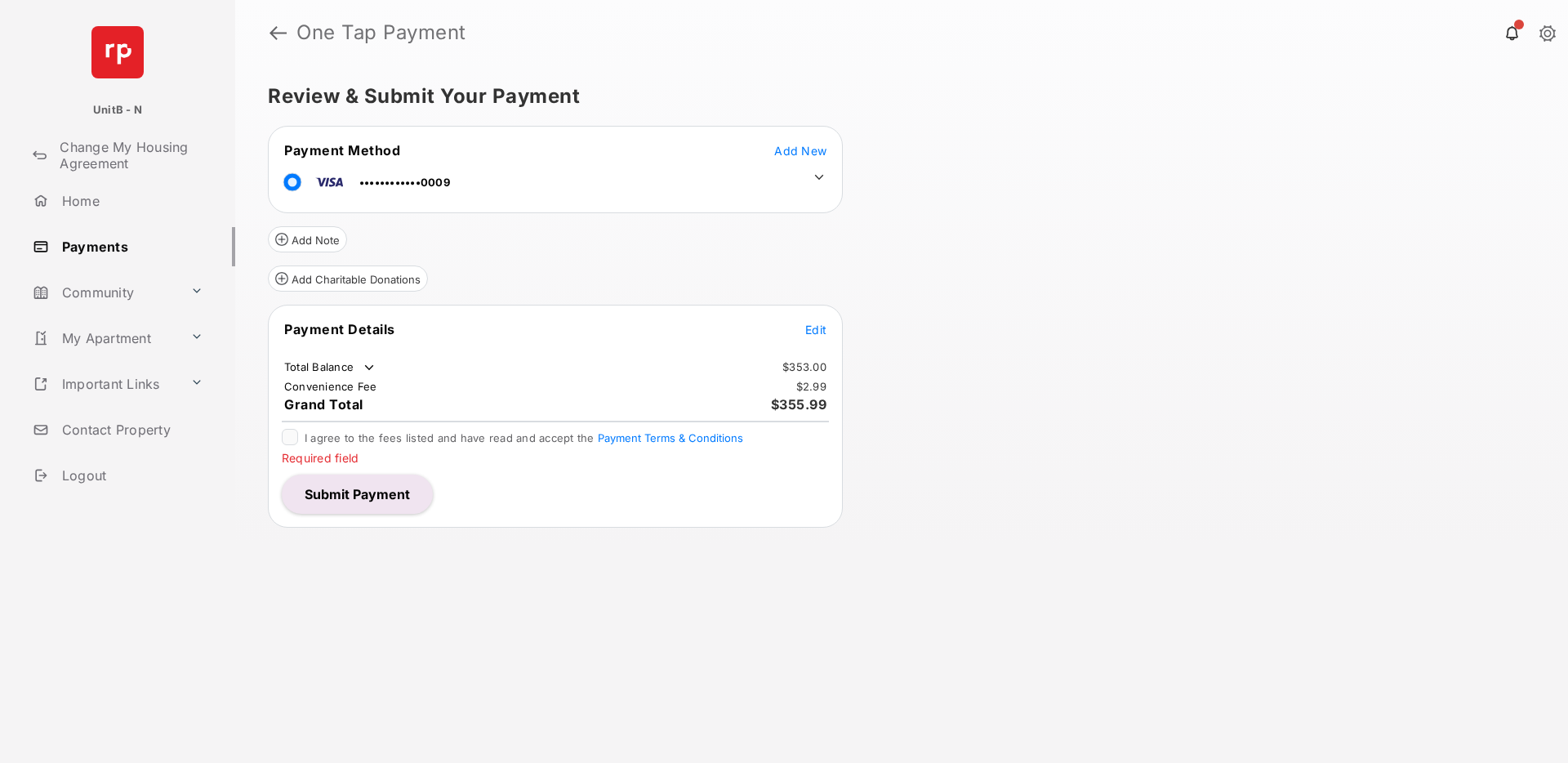
click at [980, 427] on div "Review & Submit Your Payment Payment Method Add New ••••••••••••0009 Add Note A…" at bounding box center [901, 413] width 1332 height 697
click at [382, 496] on button "Submit Payment" at bounding box center [357, 493] width 151 height 39
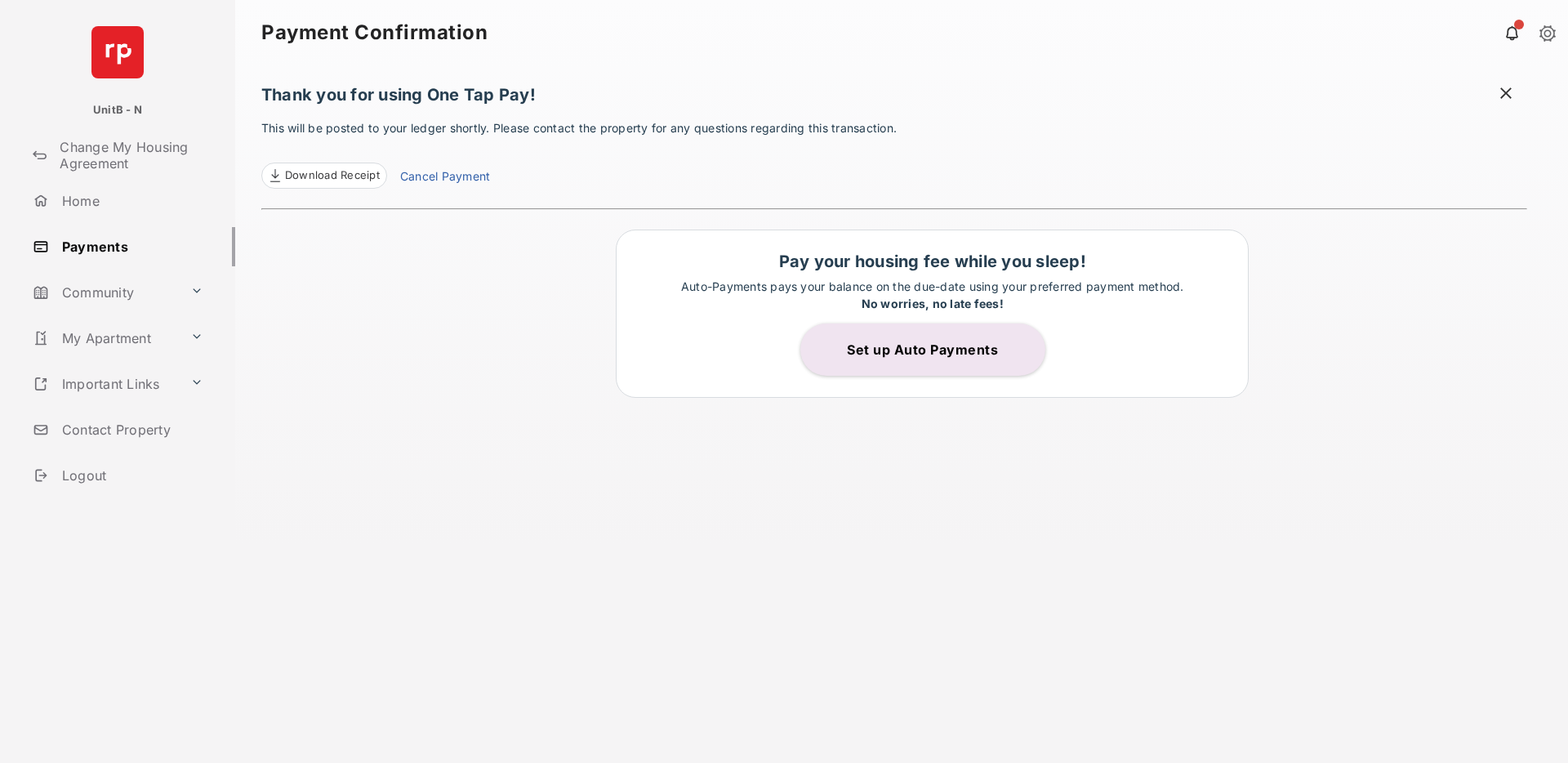
click at [449, 171] on link "Cancel Payment" at bounding box center [444, 177] width 90 height 21
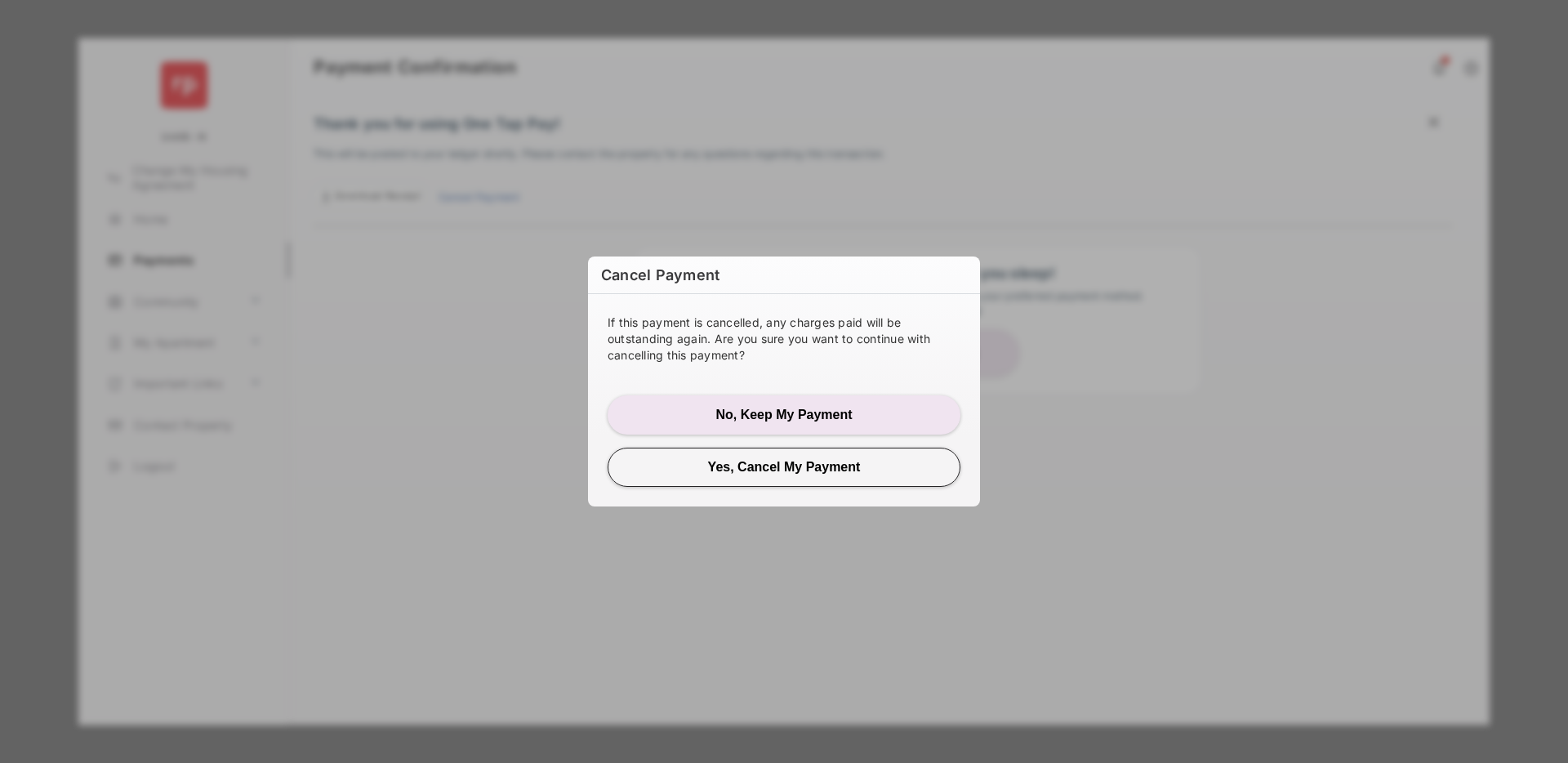
click at [773, 470] on button "Yes, Cancel My Payment" at bounding box center [784, 466] width 353 height 39
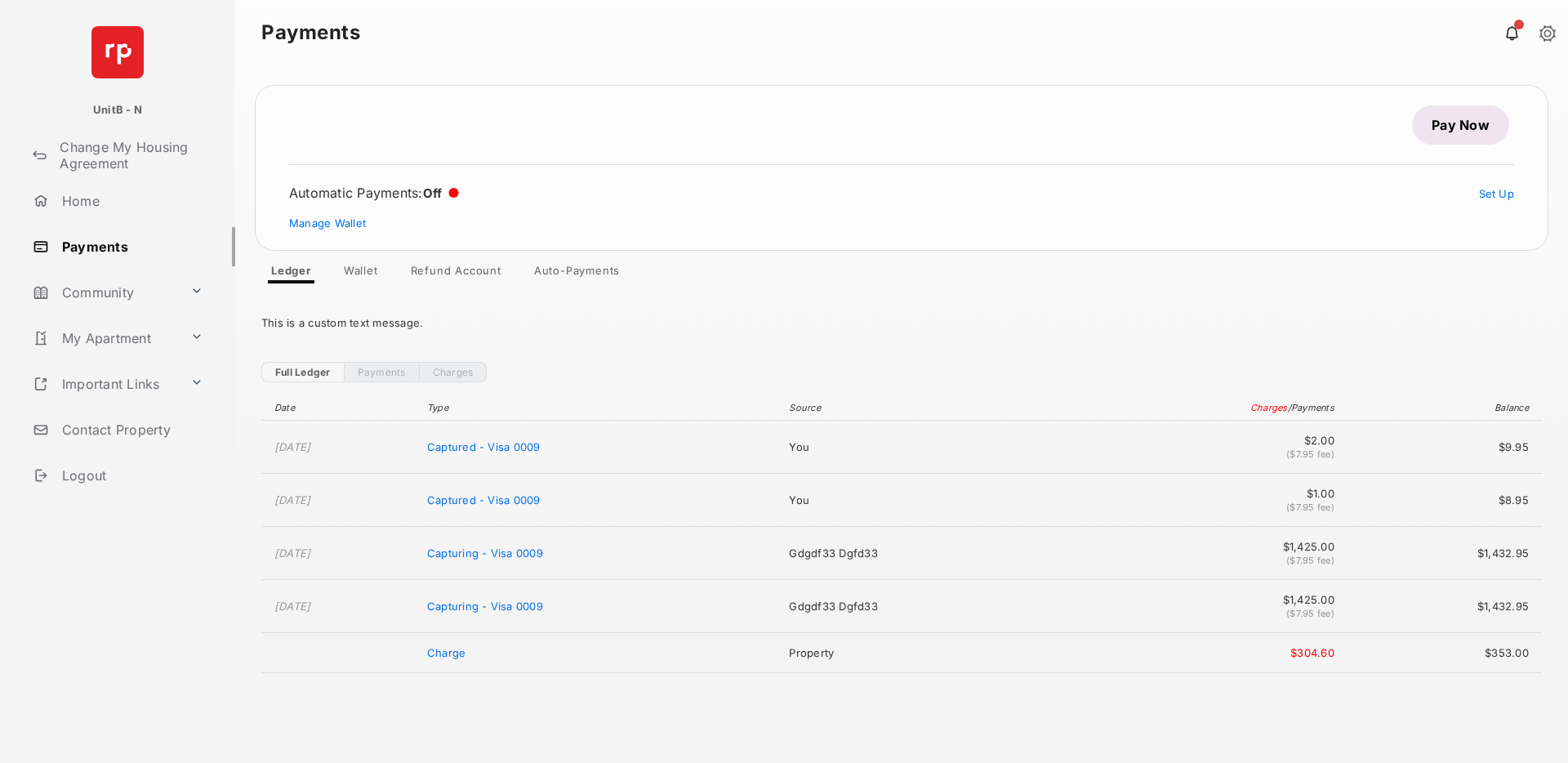
click at [1443, 134] on link "Pay Now" at bounding box center [1460, 124] width 97 height 39
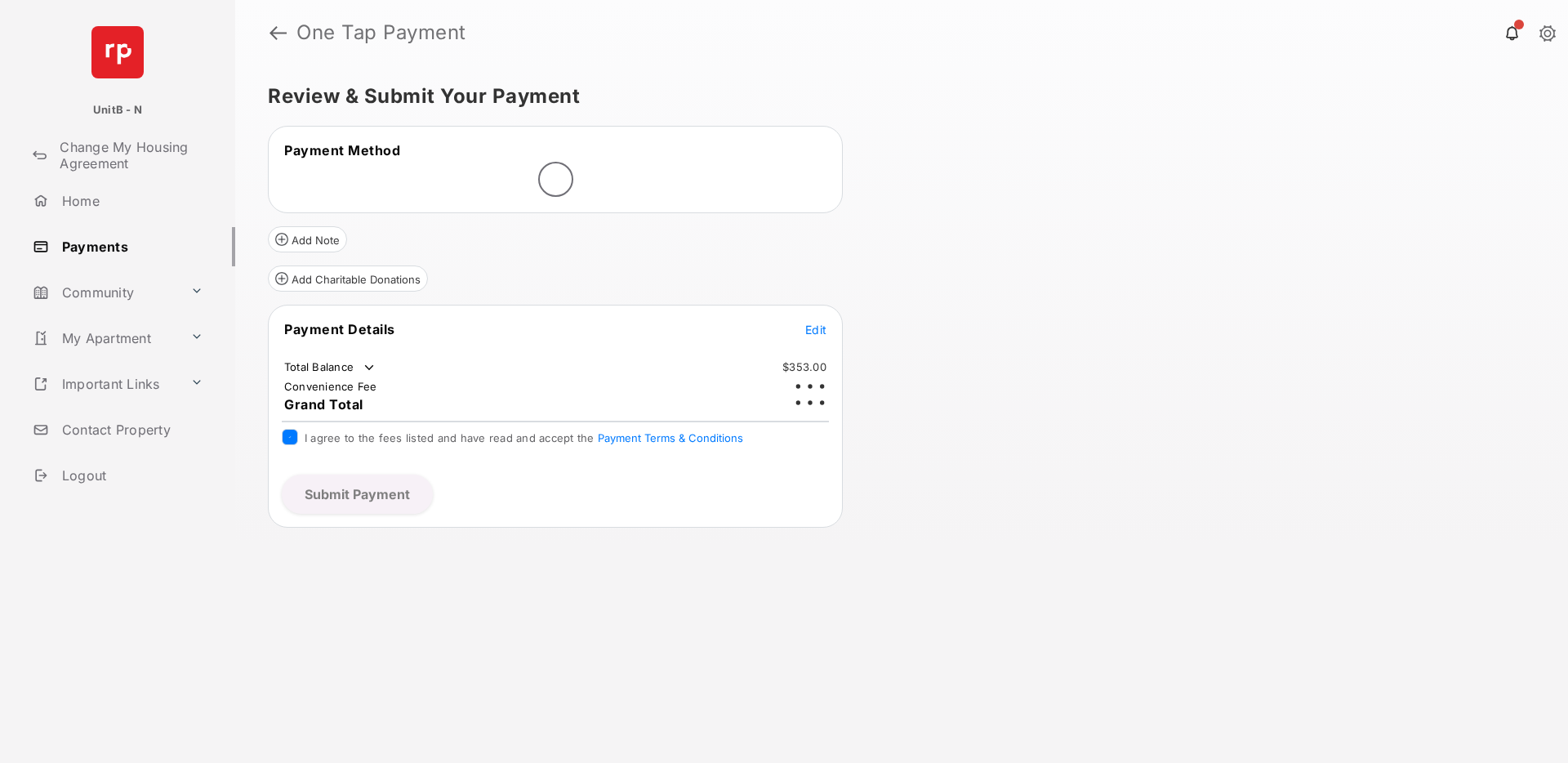
click at [1443, 134] on div "Review & Submit Your Payment Payment Method Add Note Add Charitable Donations P…" at bounding box center [901, 413] width 1332 height 697
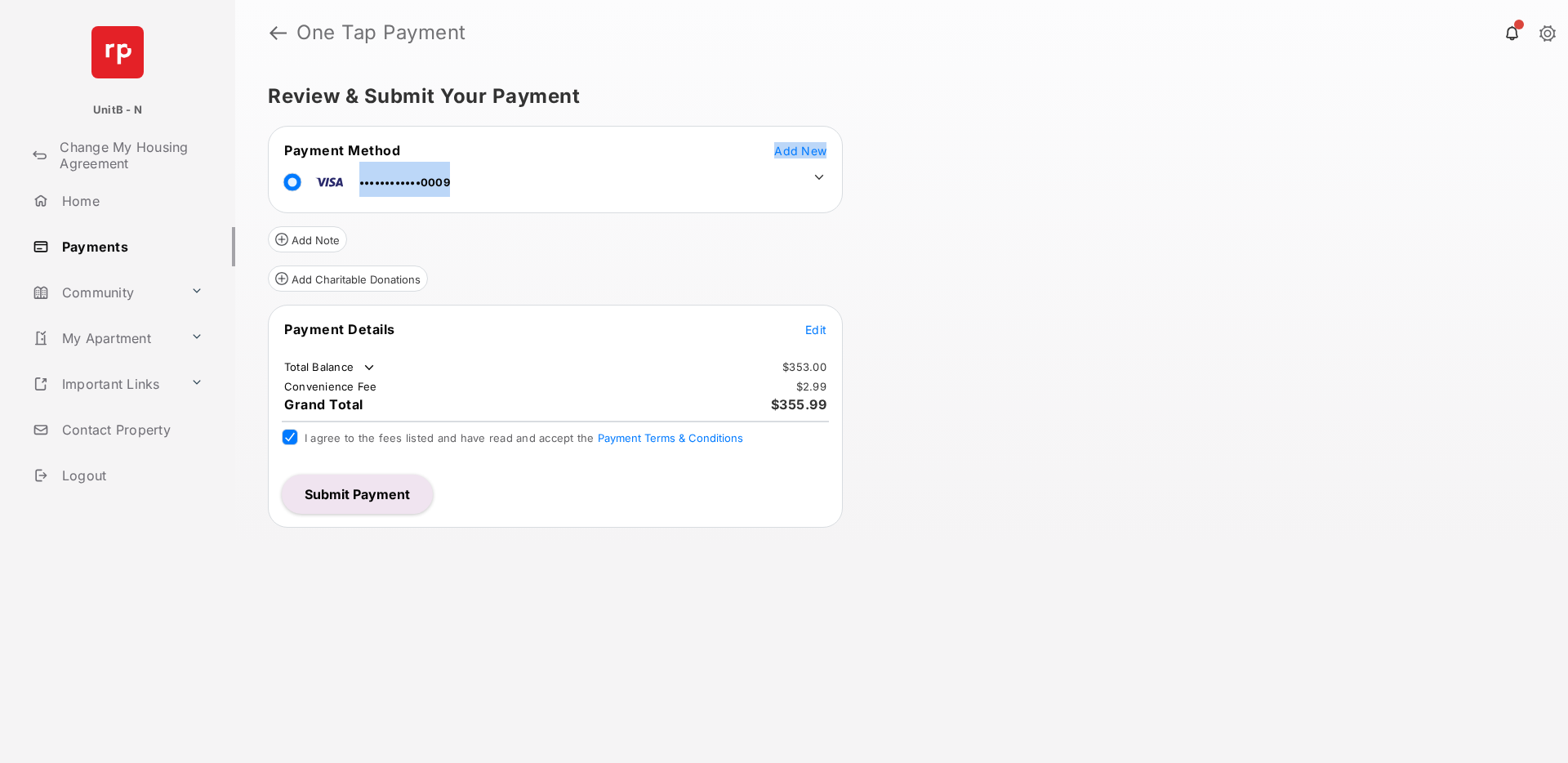
click at [1009, 181] on div "Review & Submit Your Payment Payment Method Add New ••••••••••••0009 Add Note A…" at bounding box center [901, 413] width 1332 height 697
click at [997, 82] on div "Review & Submit Your Payment Payment Method Add New ••••••••••••0009 Add Note A…" at bounding box center [901, 413] width 1332 height 697
click at [982, 352] on div "Review & Submit Your Payment Payment Method Add New ••••••••••••0009 Add Note A…" at bounding box center [901, 413] width 1332 height 697
click at [1043, 304] on div "Review & Submit Your Payment Payment Method Add New ••••••••••••0009 Add Note A…" at bounding box center [901, 413] width 1332 height 697
click at [376, 504] on button "Submit Payment" at bounding box center [357, 493] width 151 height 39
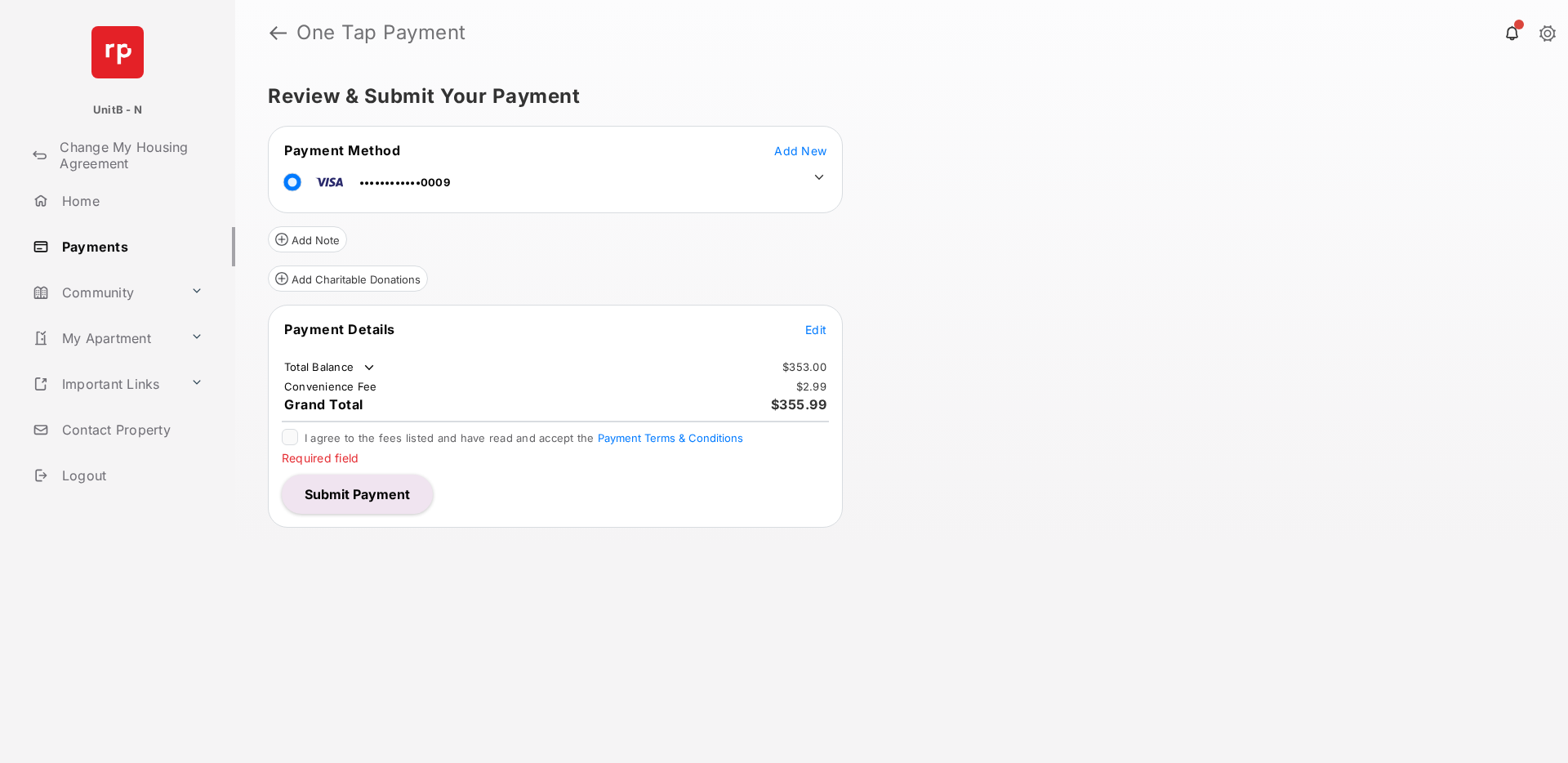
click at [781, 145] on span "Add New" at bounding box center [800, 151] width 52 height 14
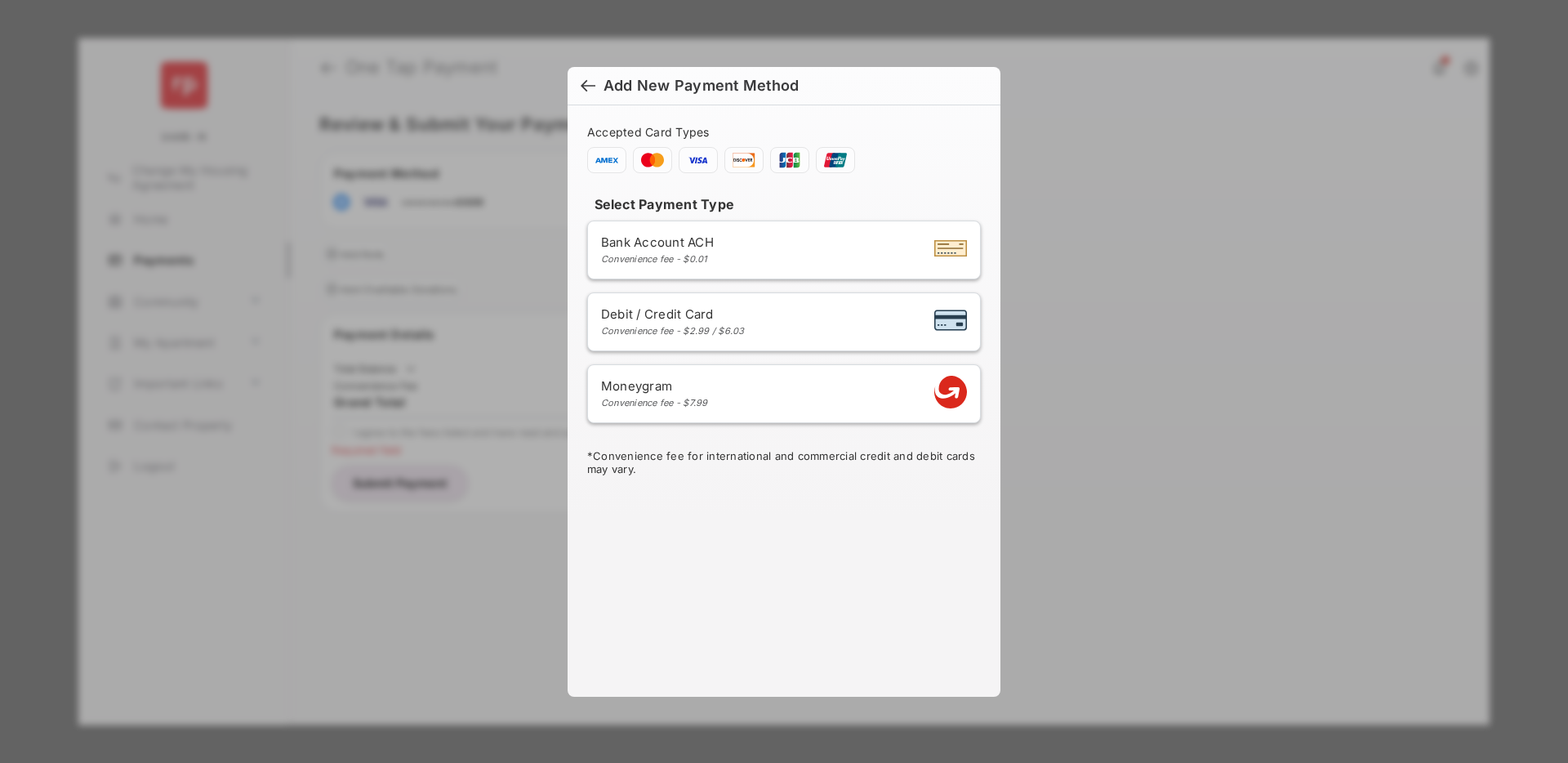
click at [732, 328] on div "Convenience fee - $2.99 / $6.03" at bounding box center [672, 331] width 144 height 11
select select "**"
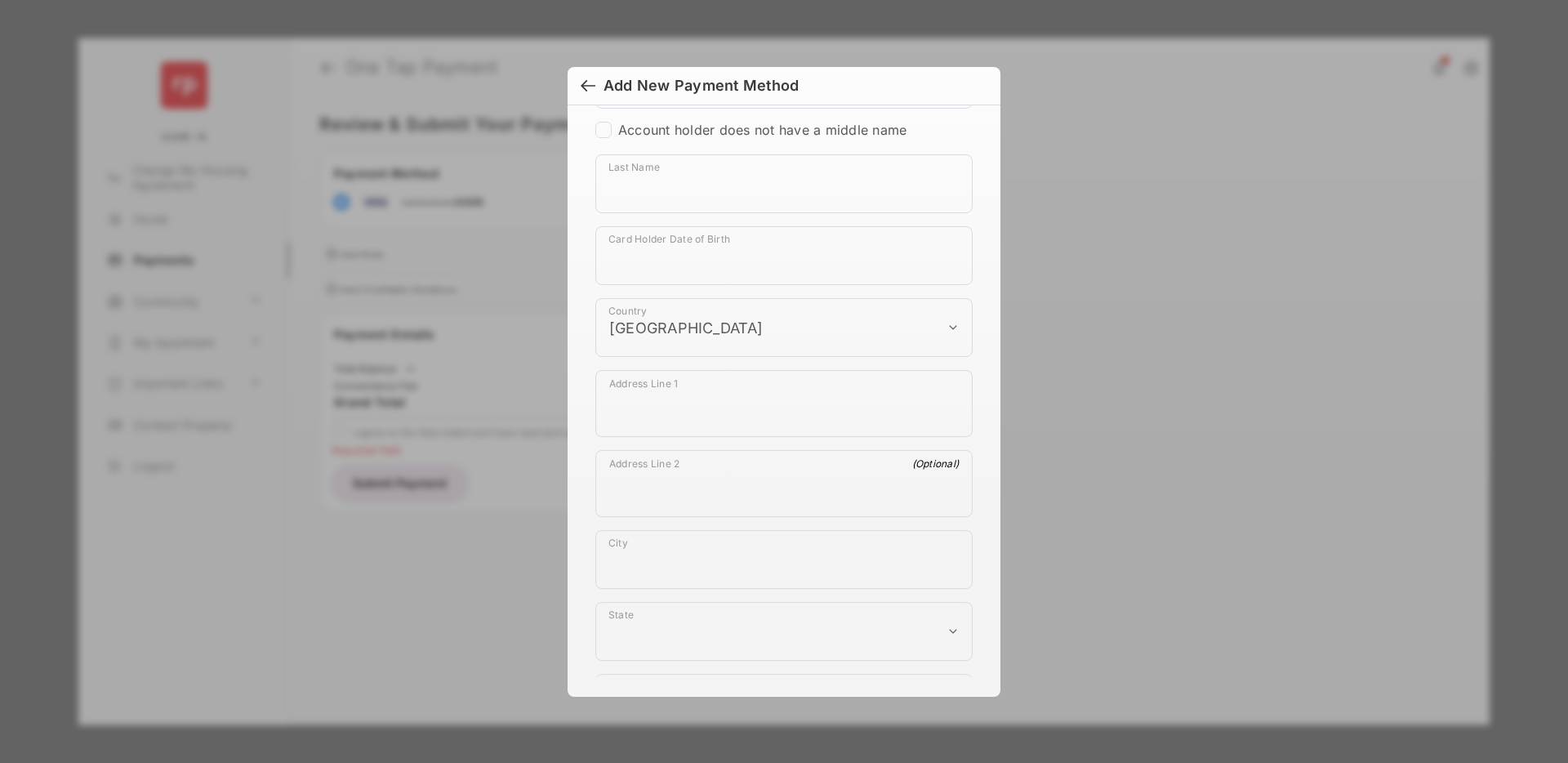
scroll to position [895, 0]
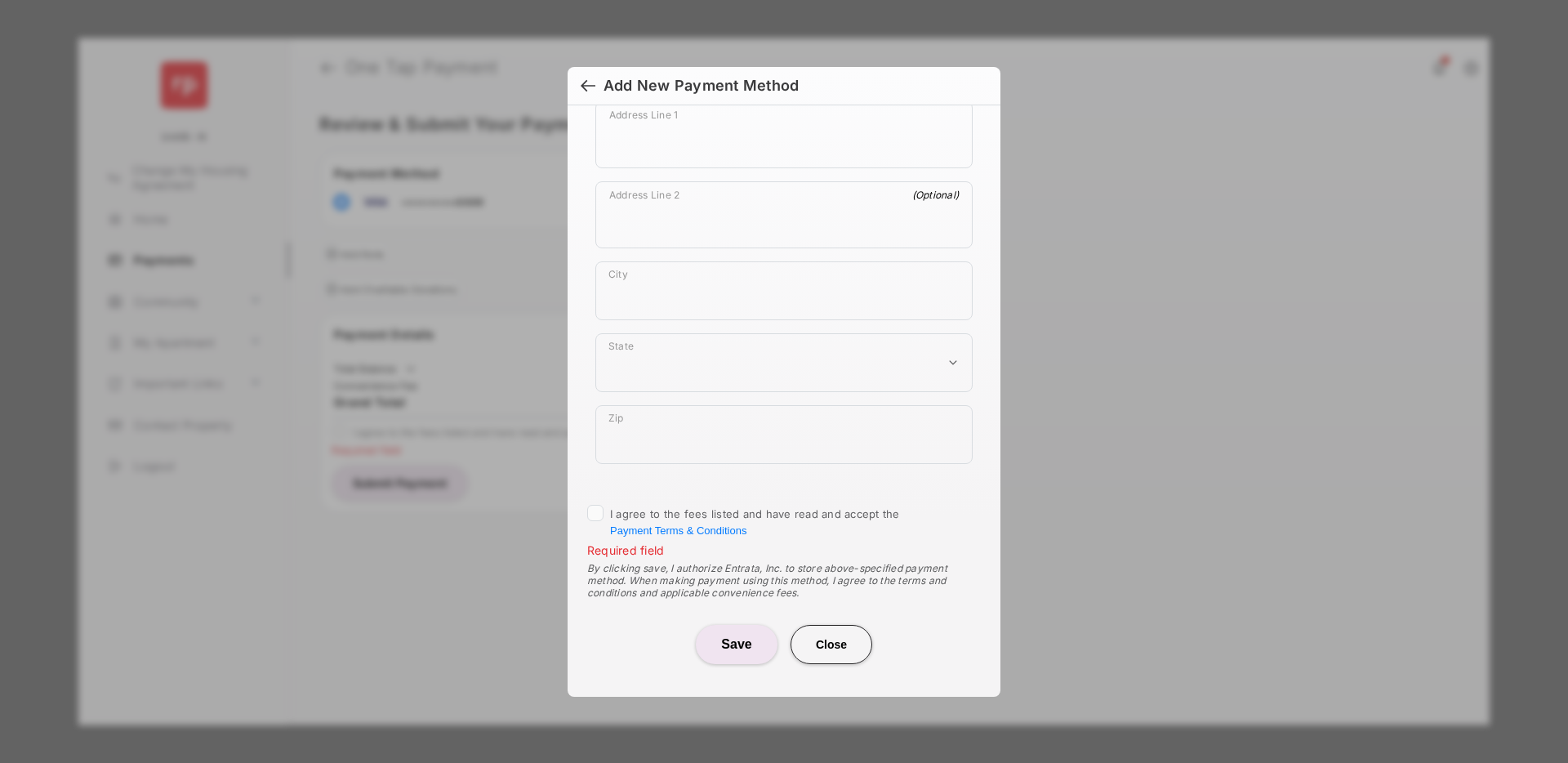
click at [810, 650] on button "Close" at bounding box center [832, 644] width 82 height 39
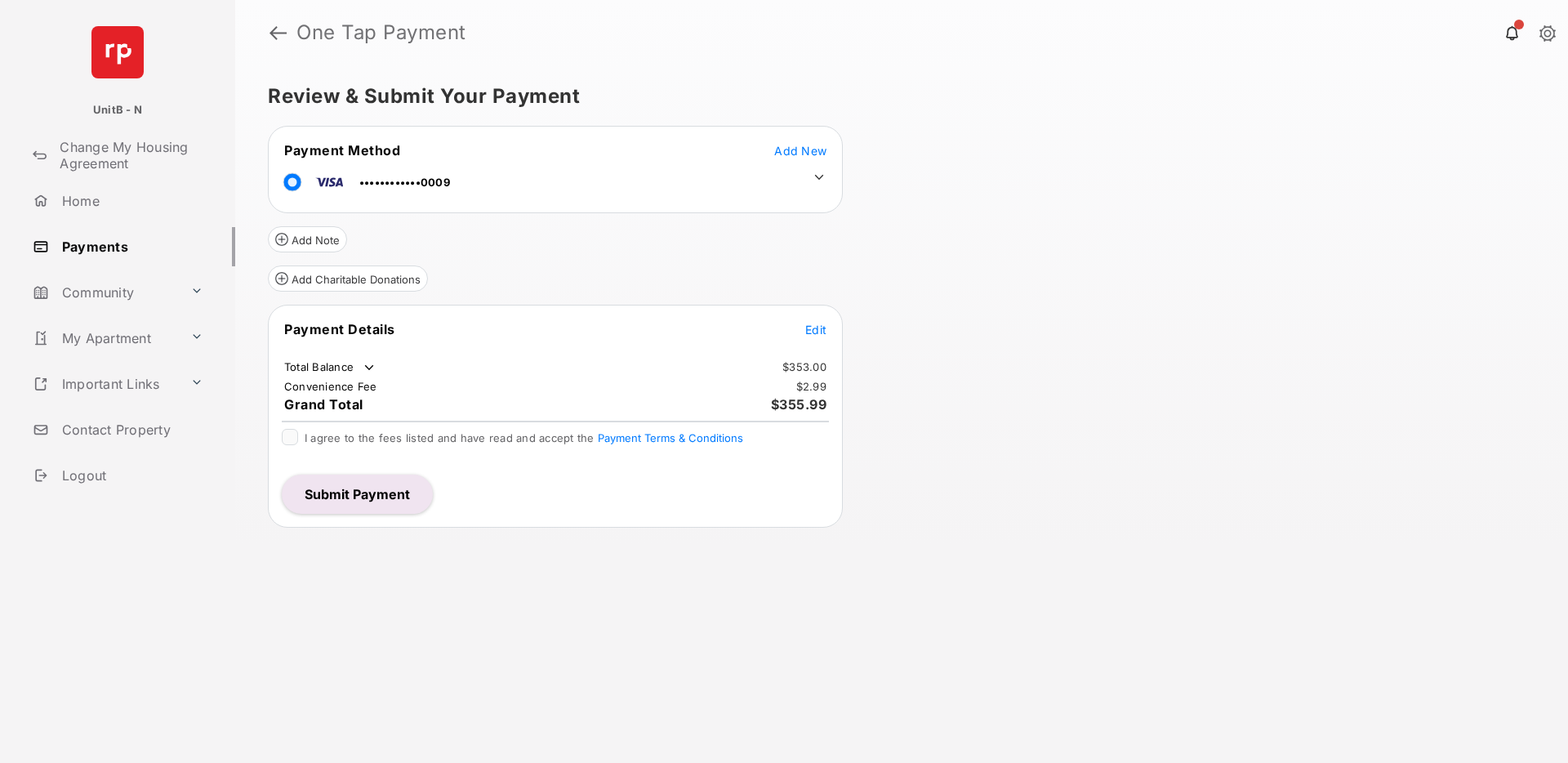
click at [381, 485] on button "Submit Payment" at bounding box center [357, 493] width 151 height 39
click at [790, 151] on span "Add New" at bounding box center [800, 151] width 52 height 14
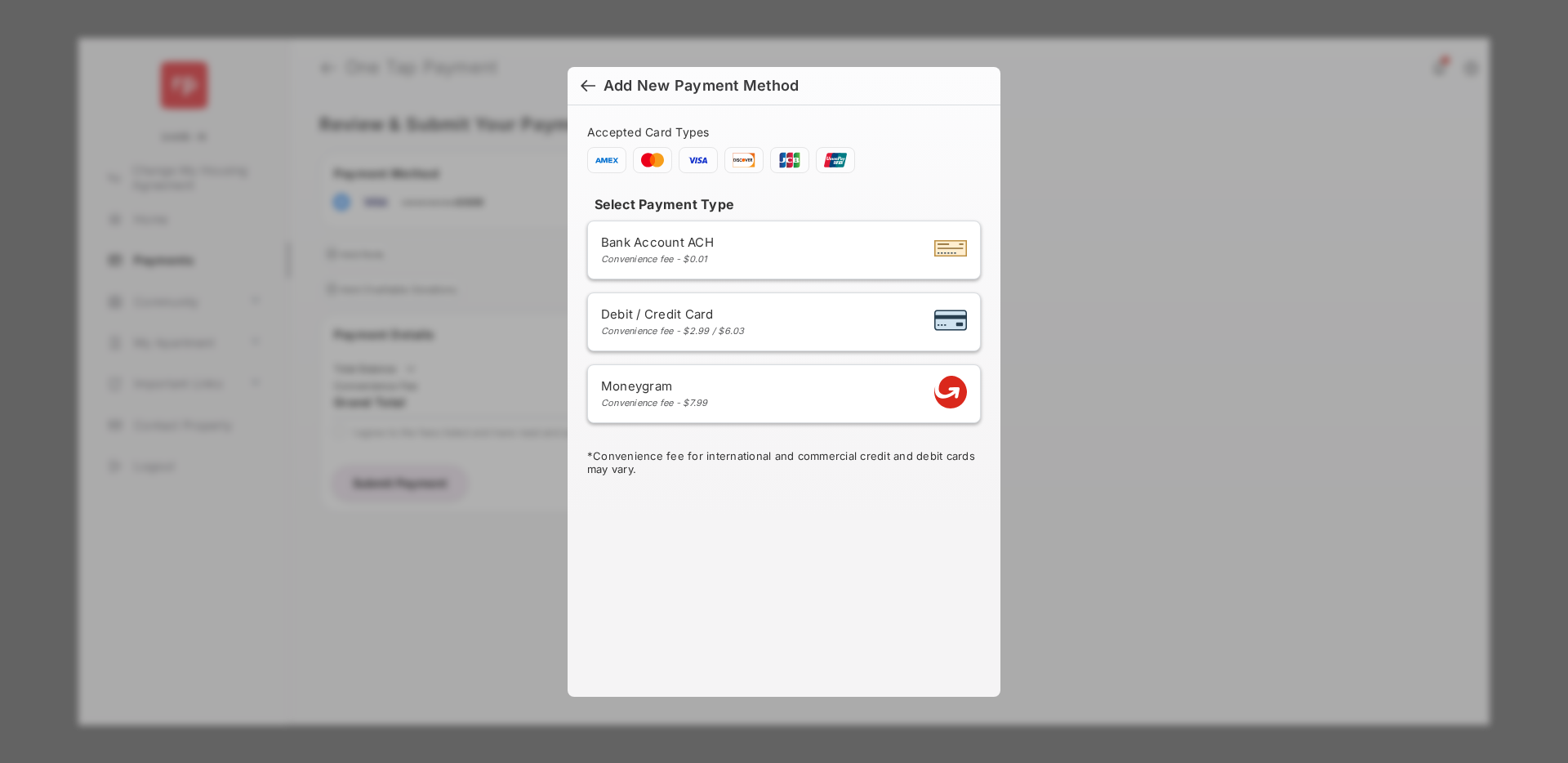
click at [686, 335] on div "Convenience fee - $2.99 / $6.03" at bounding box center [672, 331] width 144 height 11
select select "**"
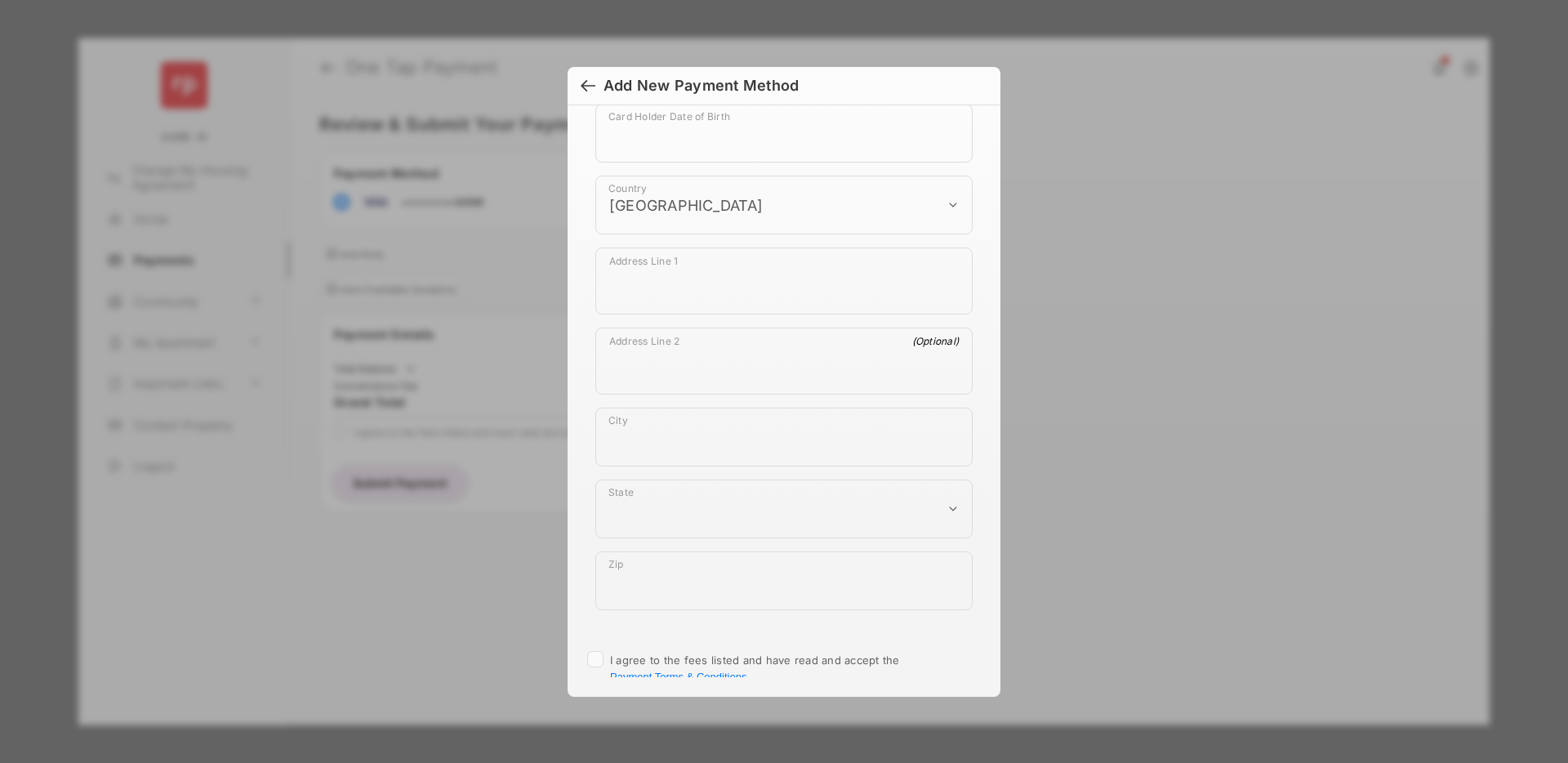
scroll to position [895, 0]
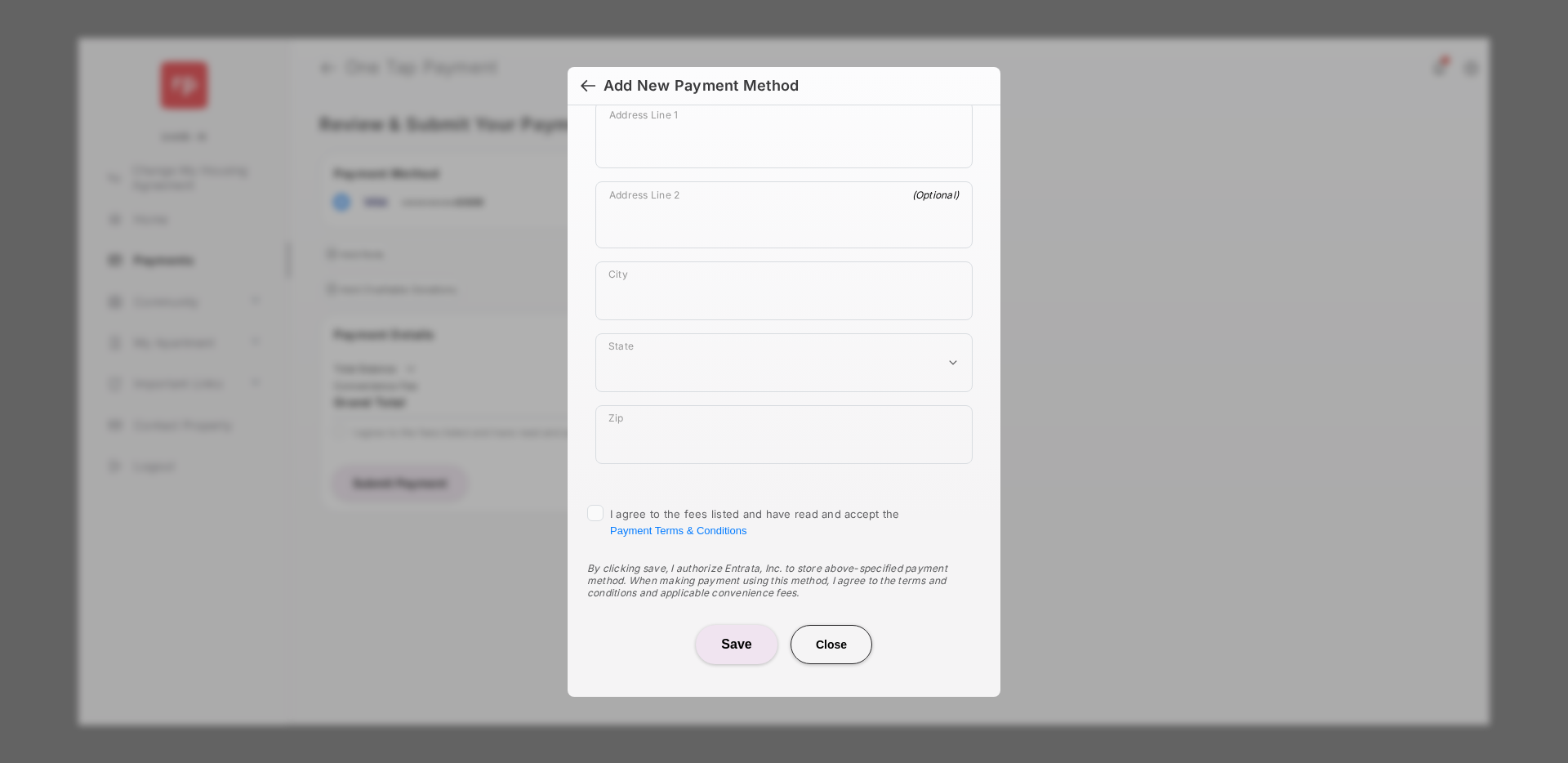
click at [831, 644] on button "Close" at bounding box center [832, 644] width 82 height 39
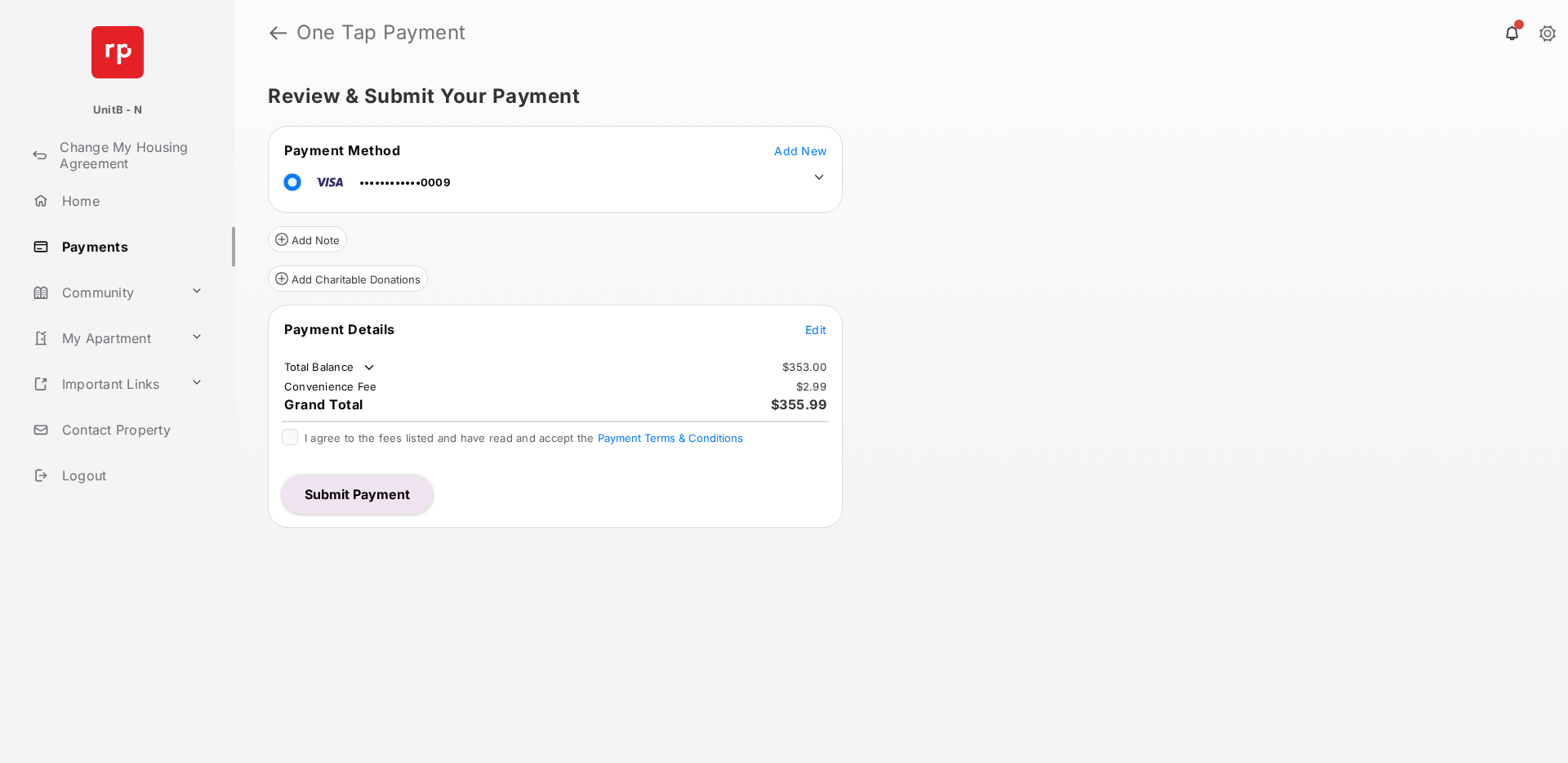
click at [812, 330] on span "Edit" at bounding box center [815, 329] width 21 height 14
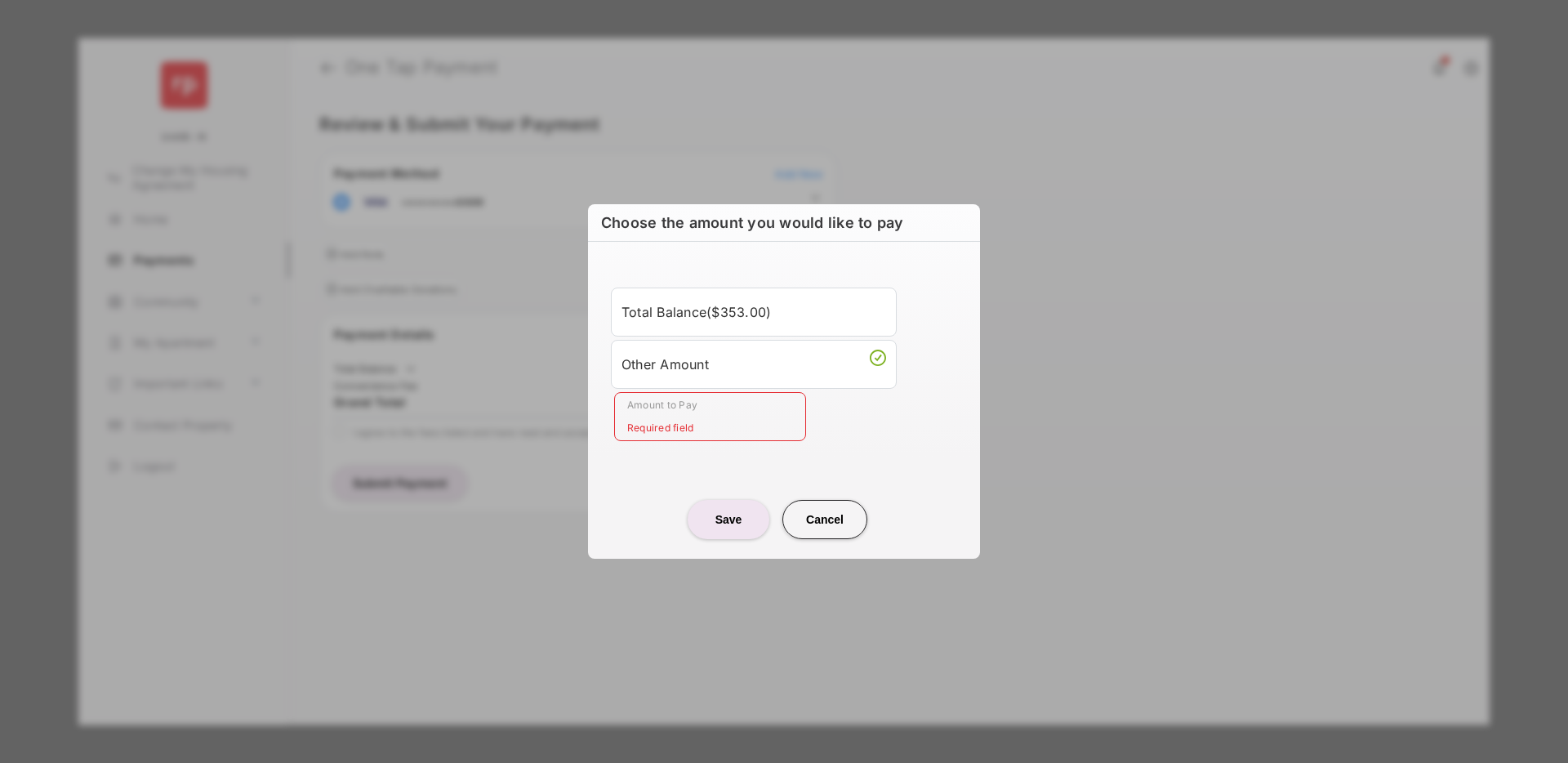
click at [803, 303] on div "Total Balance ( $353.00 )" at bounding box center [753, 311] width 264 height 28
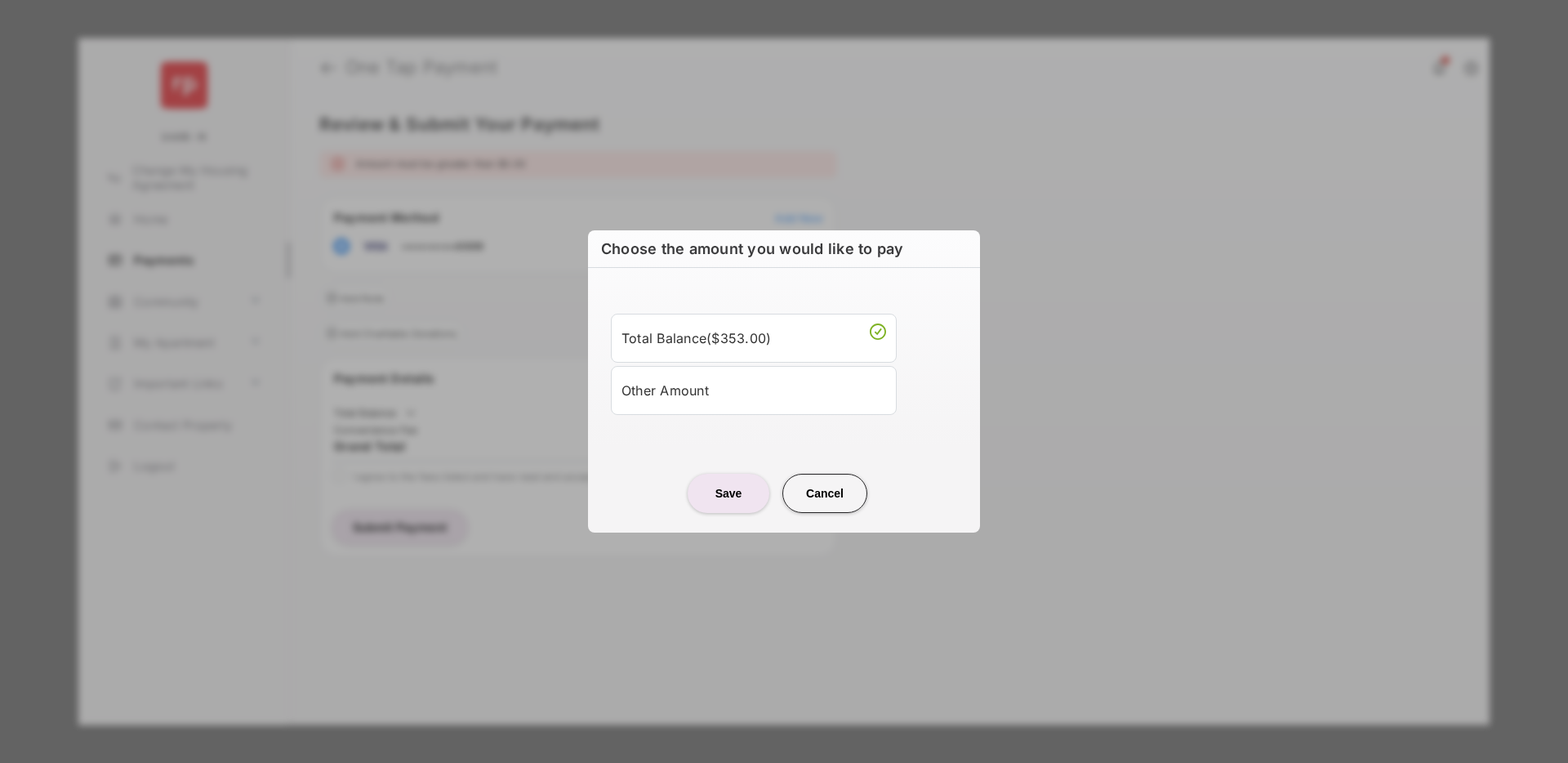
click at [736, 387] on div "Other Amount" at bounding box center [753, 390] width 264 height 28
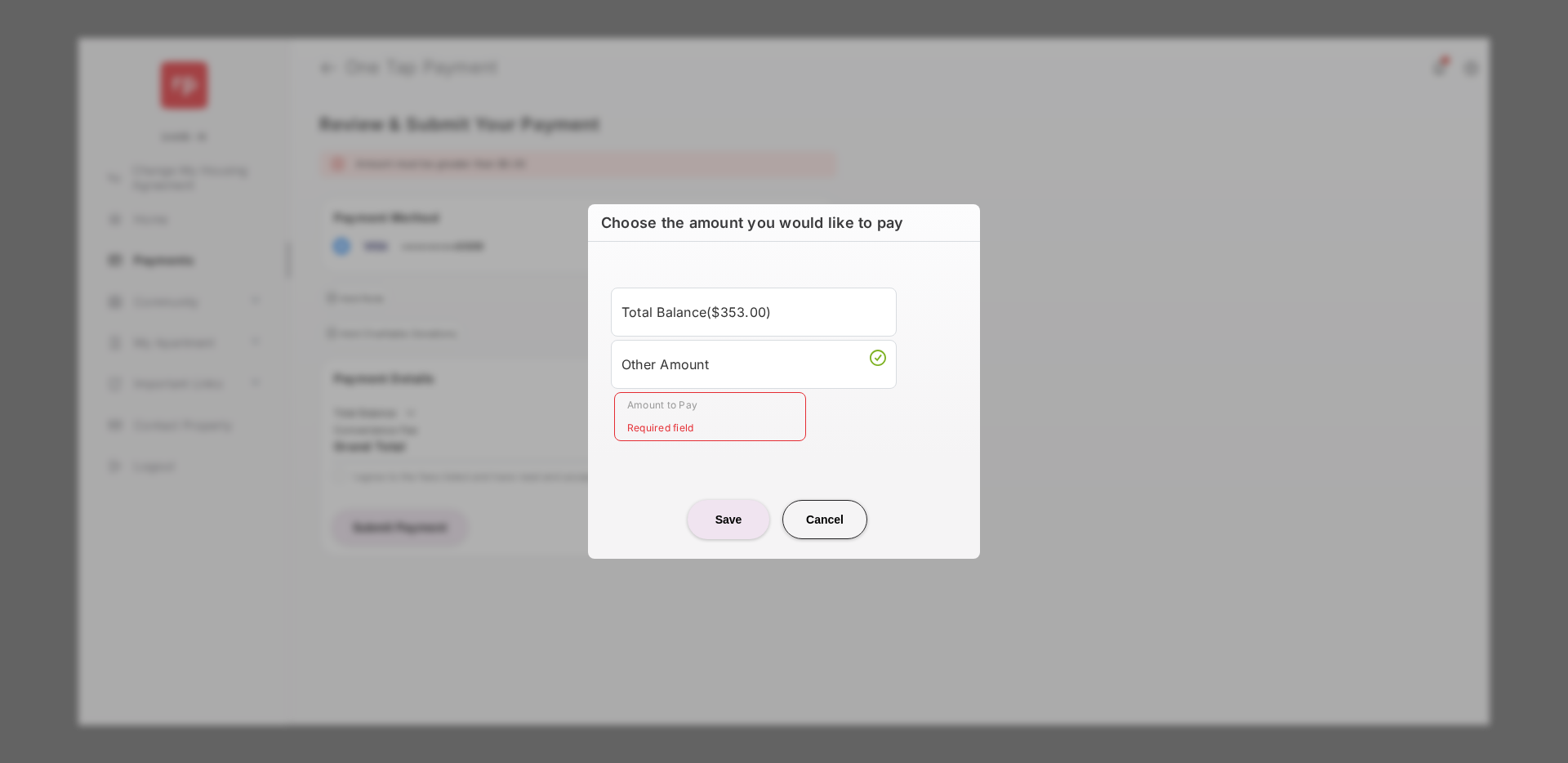
click at [712, 418] on input "Amount to Pay" at bounding box center [710, 416] width 192 height 49
click at [872, 512] on center "Save Cancel" at bounding box center [784, 512] width 353 height 52
click at [862, 512] on button "Cancel" at bounding box center [824, 519] width 85 height 39
type input "****"
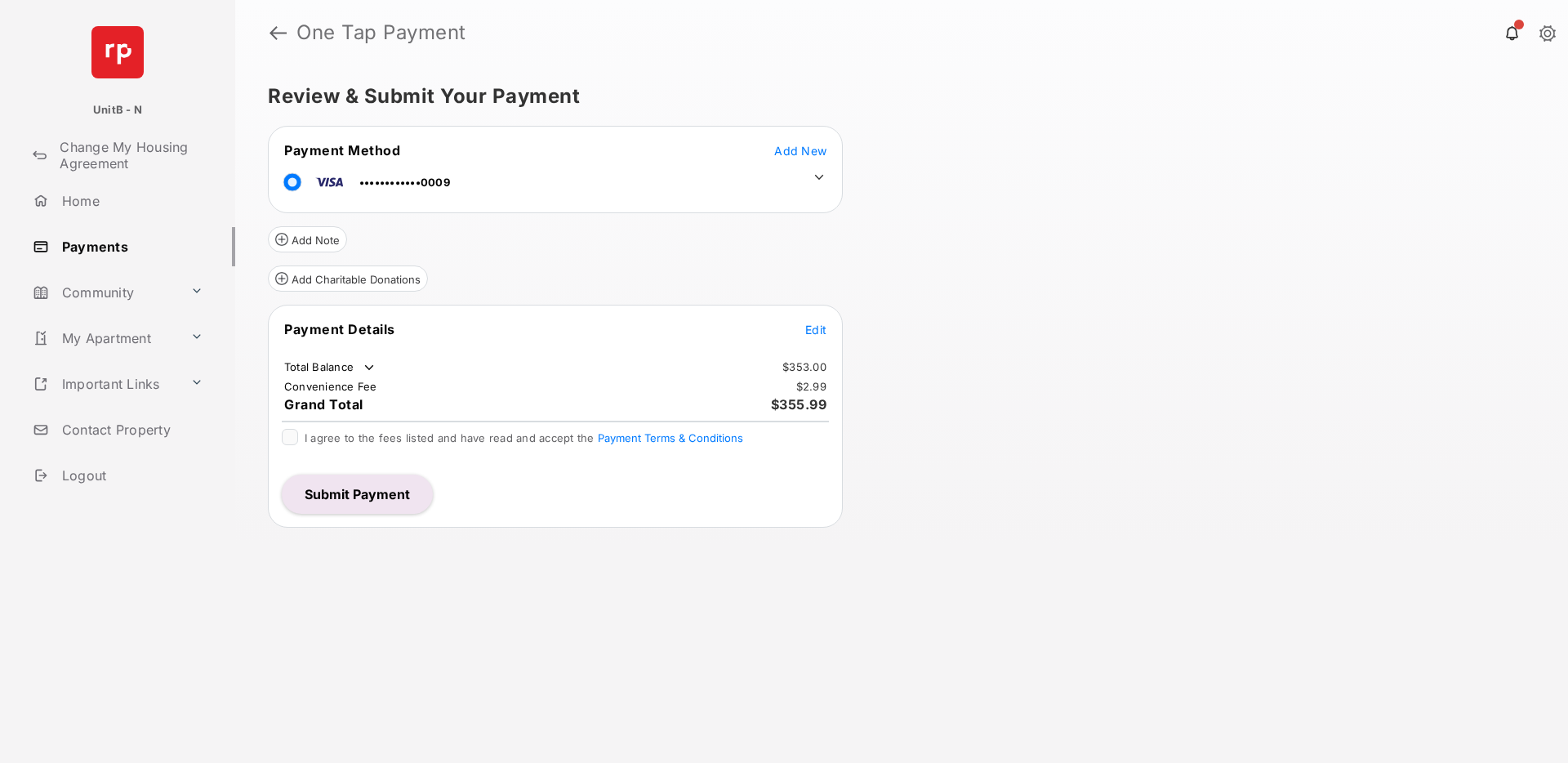
click at [375, 499] on button "Submit Payment" at bounding box center [357, 493] width 151 height 39
click at [801, 151] on span "Add New" at bounding box center [800, 151] width 52 height 14
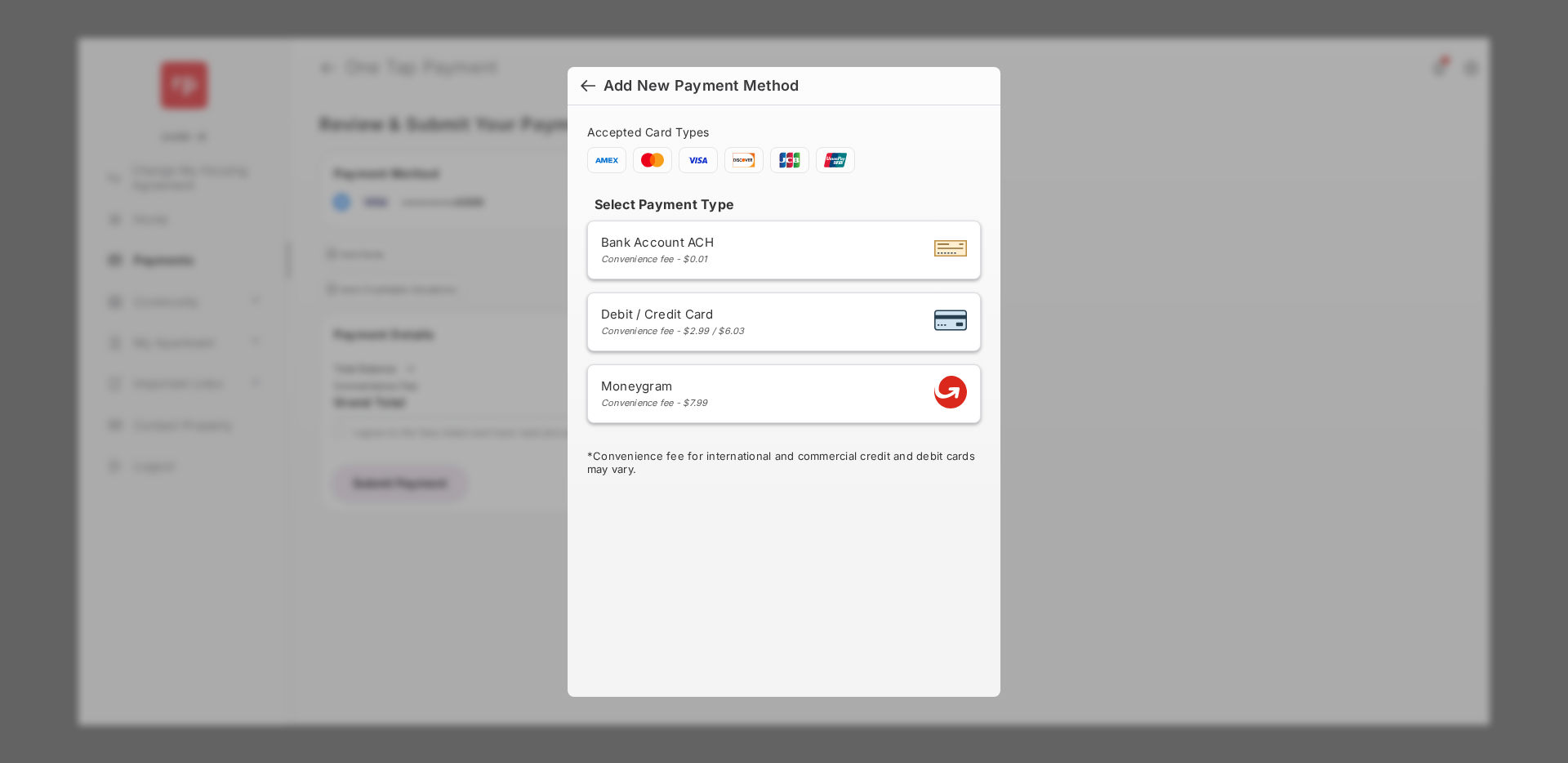
click at [690, 331] on div "Convenience fee - $2.99 / $6.03" at bounding box center [672, 331] width 144 height 11
select select "**"
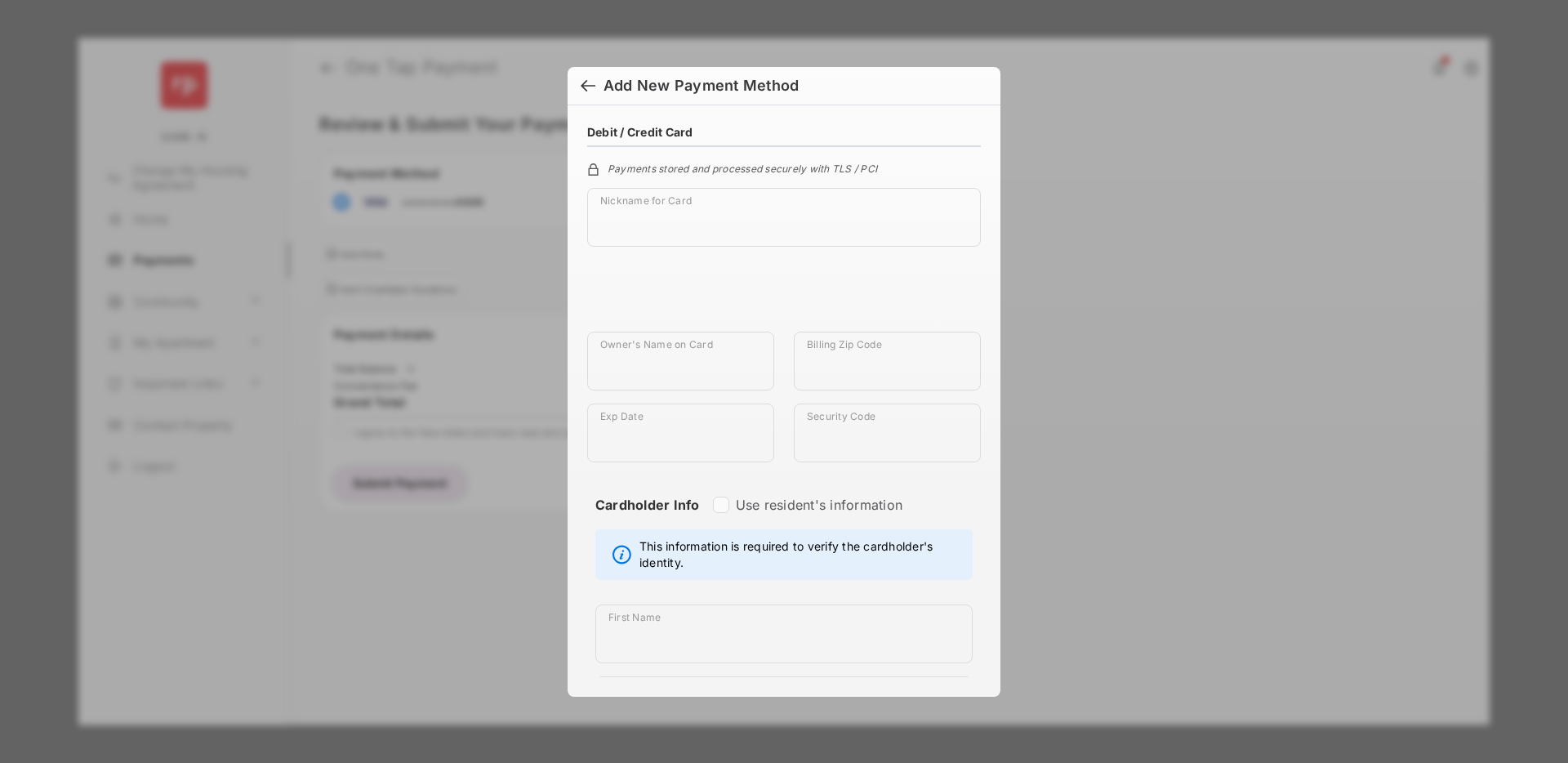
scroll to position [895, 0]
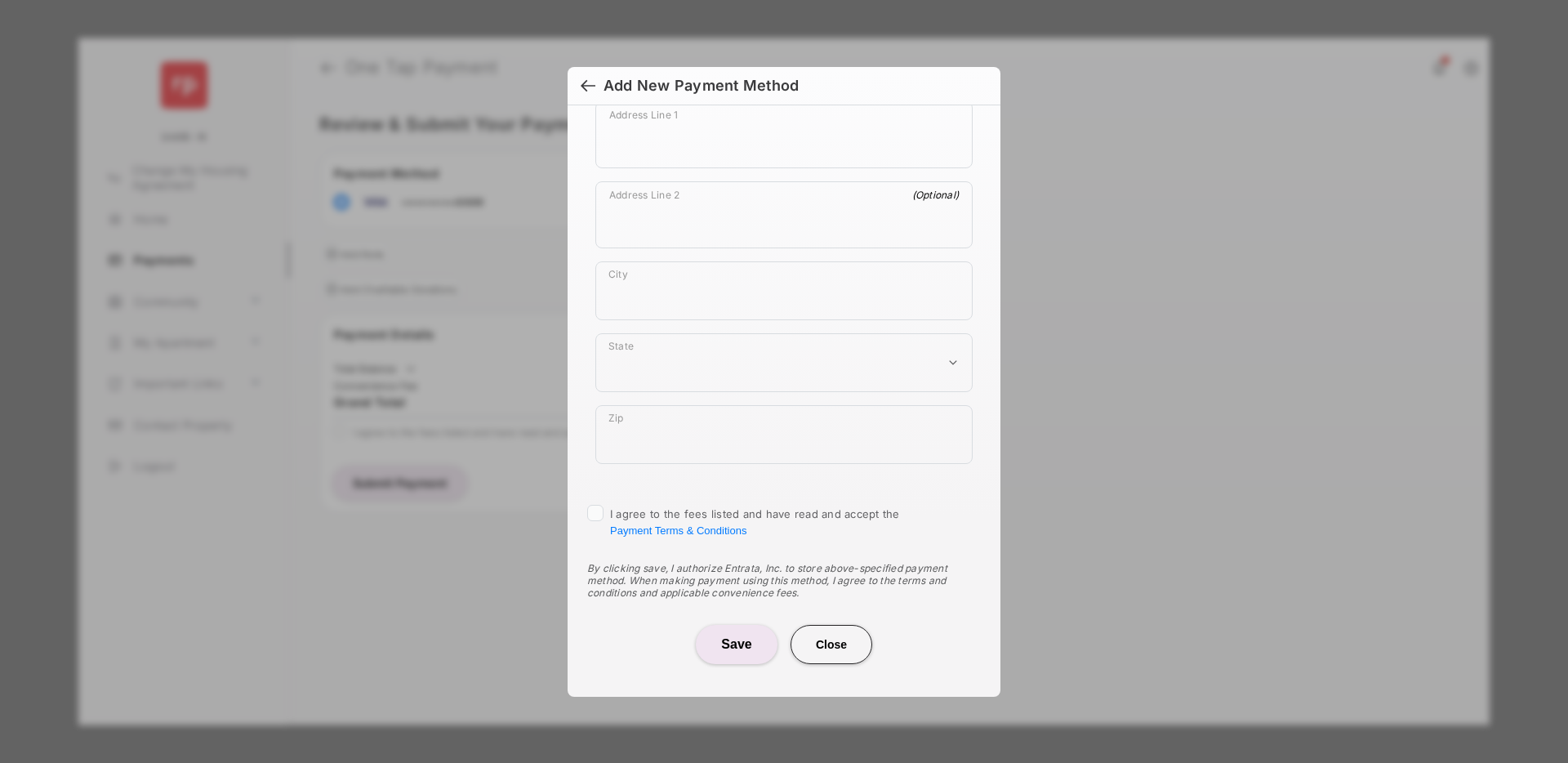
click at [822, 646] on button "Close" at bounding box center [832, 644] width 82 height 39
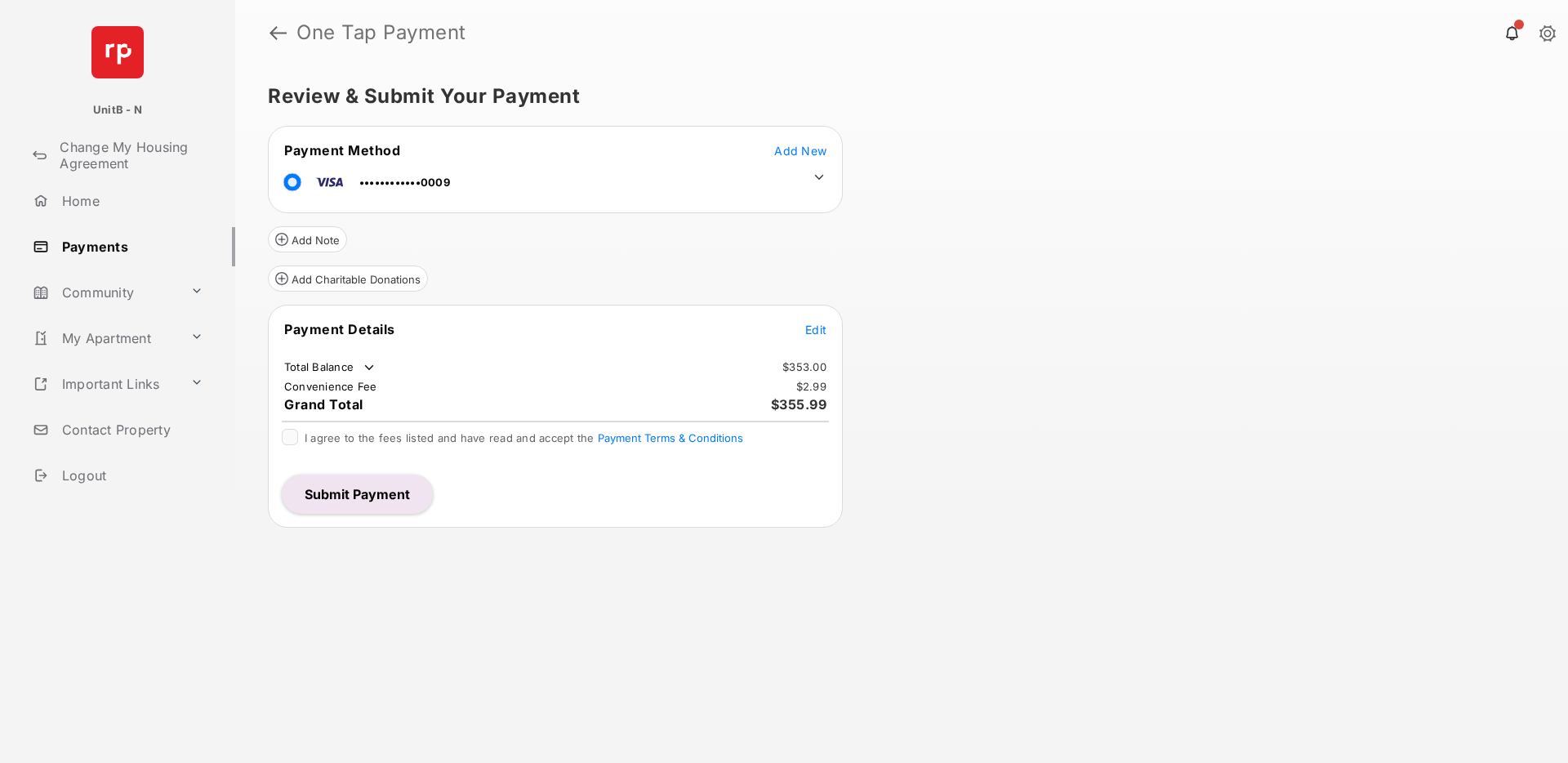
click at [821, 326] on span "Edit" at bounding box center [815, 329] width 21 height 14
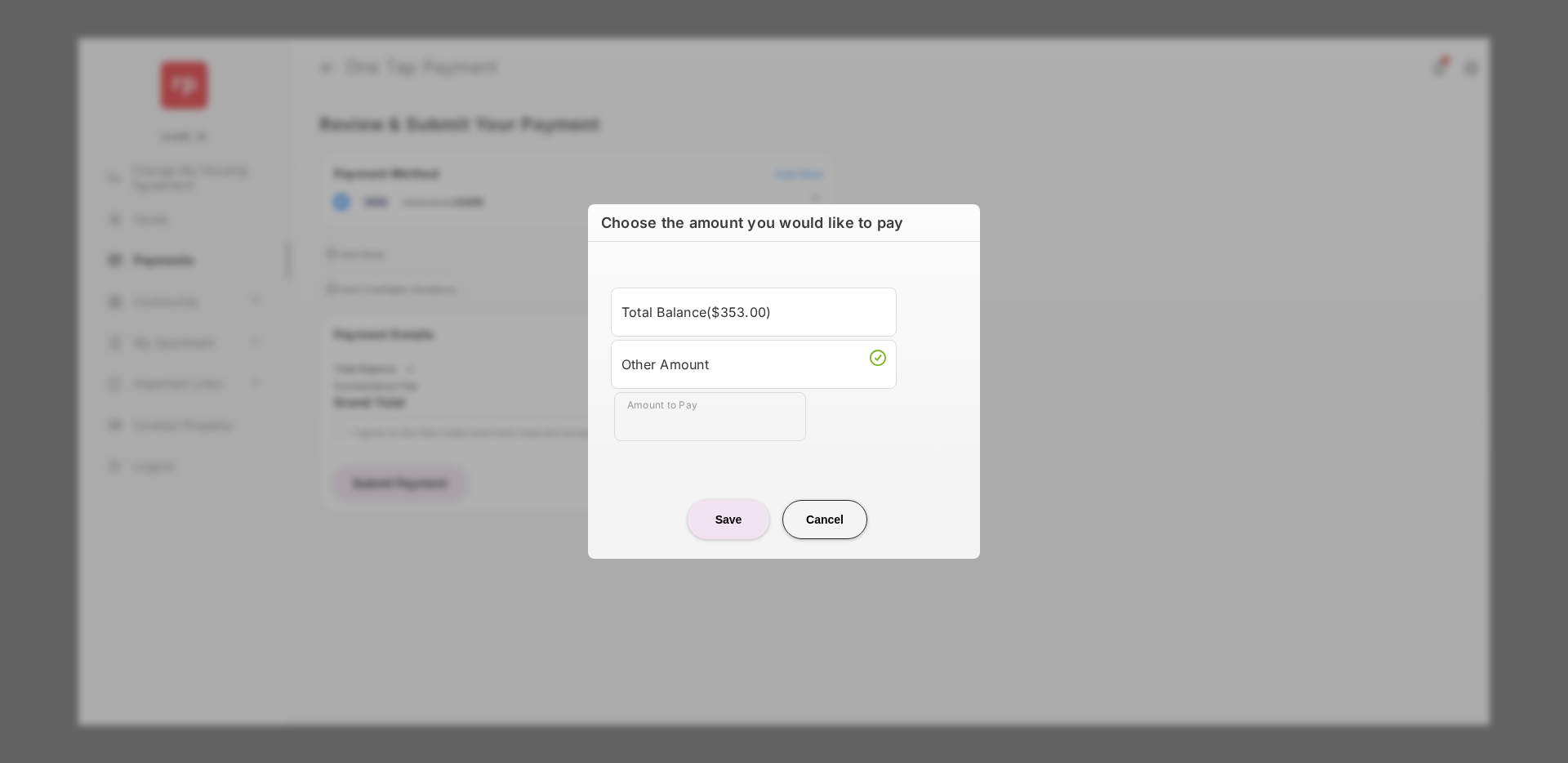
click at [897, 432] on div "Amount to Pay" at bounding box center [787, 416] width 346 height 49
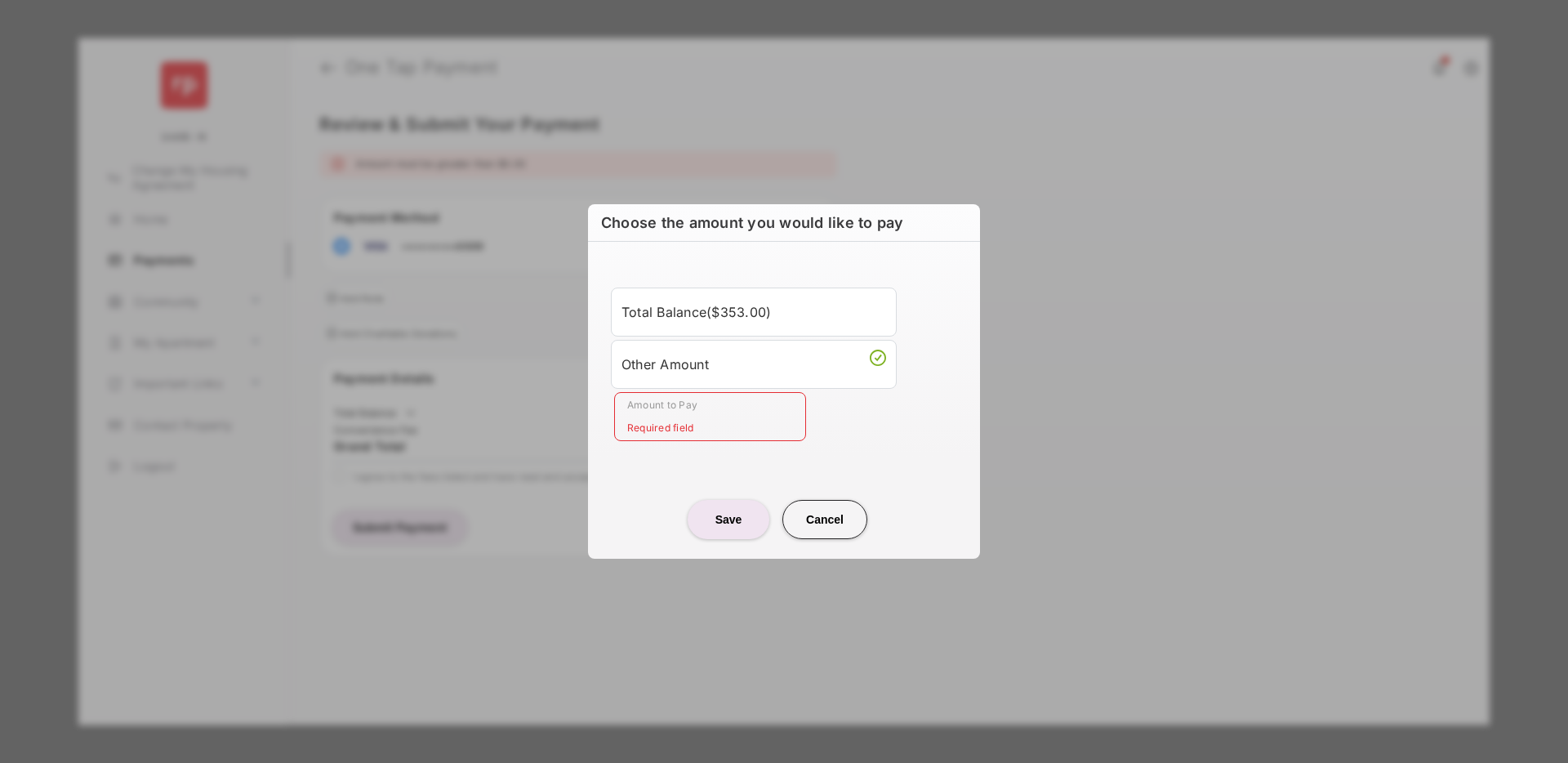
click at [785, 300] on div "Total Balance ( $353.00 )" at bounding box center [753, 311] width 264 height 28
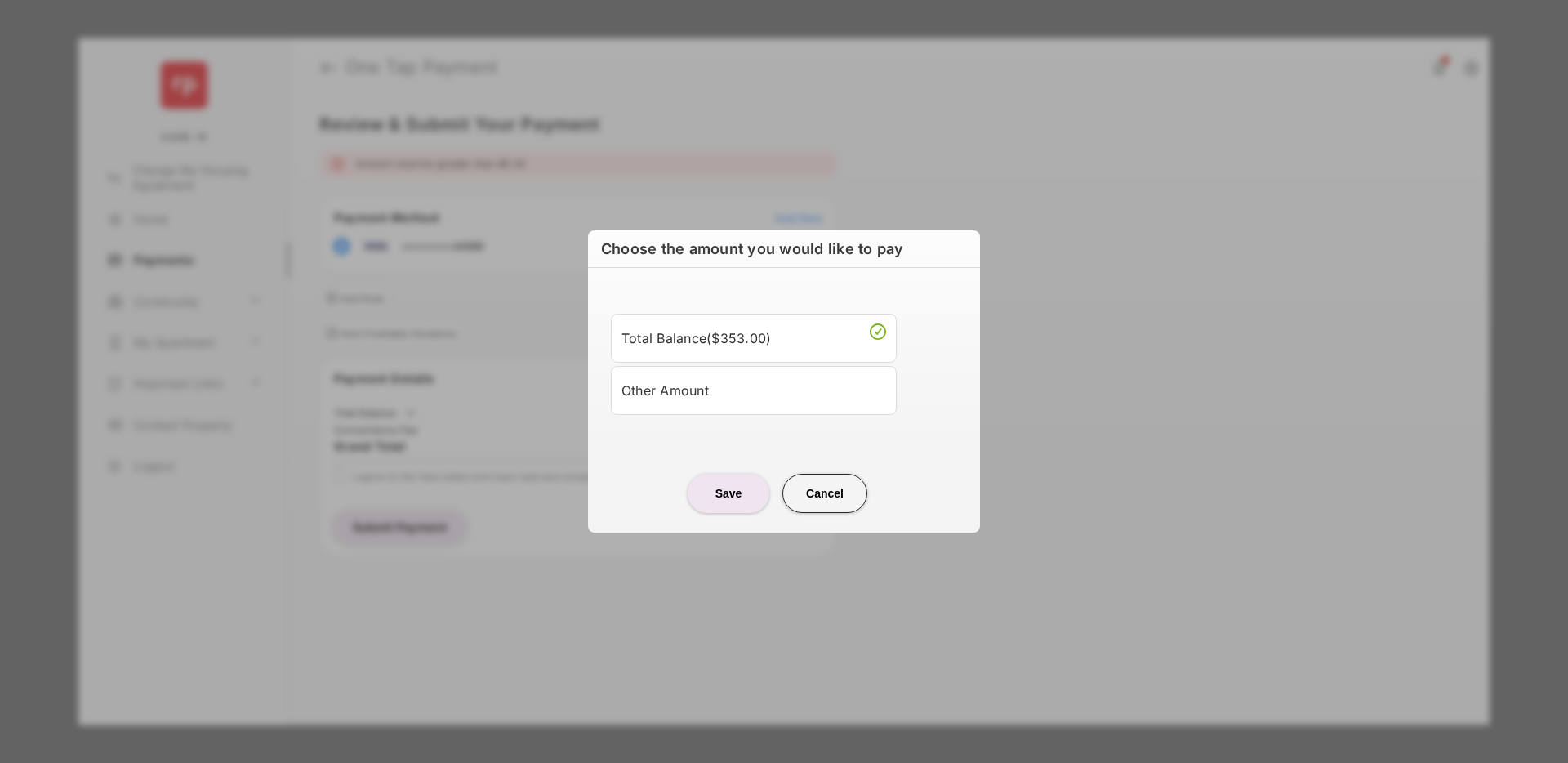
click at [822, 490] on button "Cancel" at bounding box center [824, 493] width 85 height 39
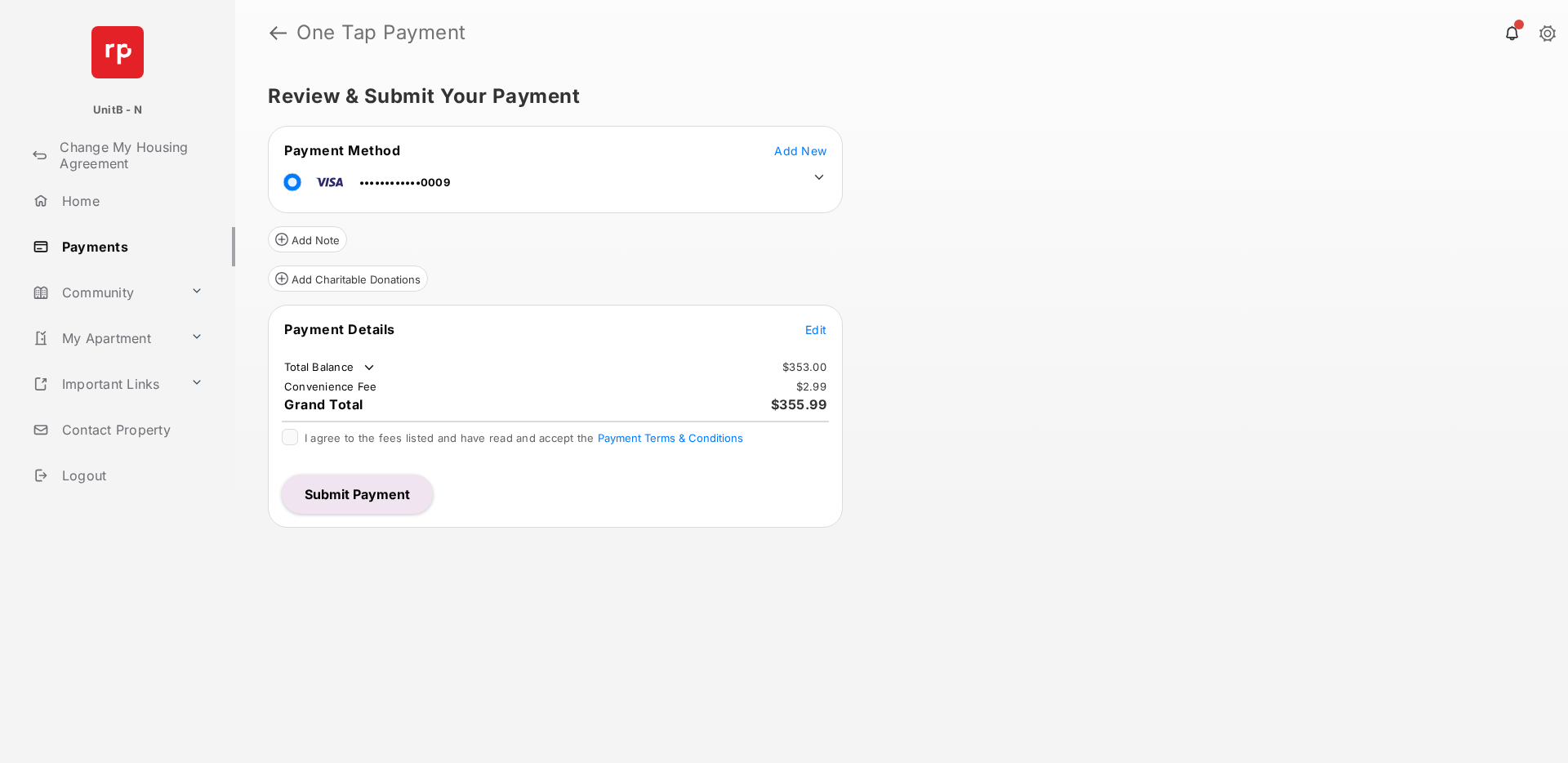
click at [347, 490] on button "Submit Payment" at bounding box center [357, 493] width 151 height 39
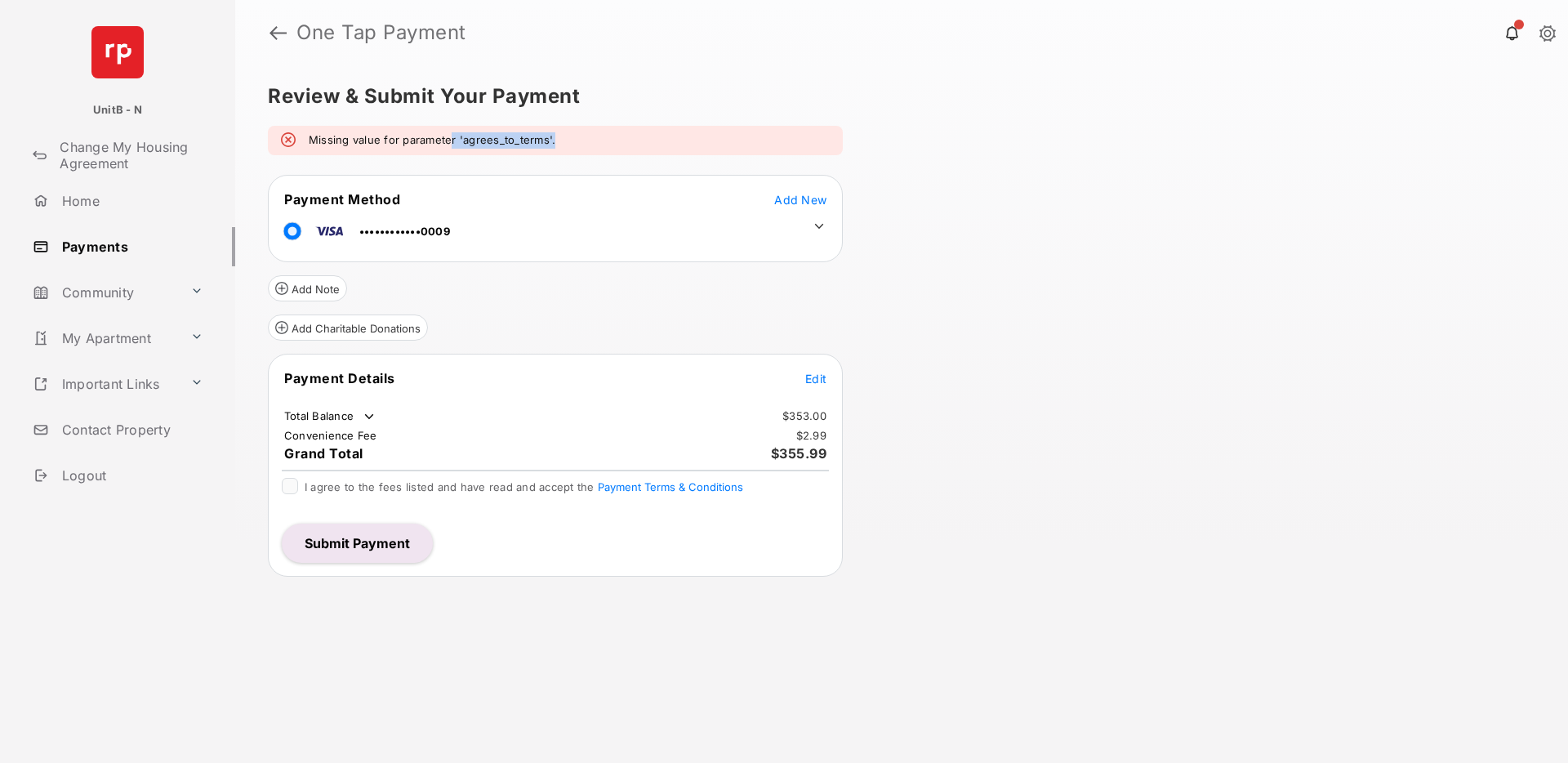
drag, startPoint x: 450, startPoint y: 144, endPoint x: 578, endPoint y: 147, distance: 128.0
click at [578, 147] on div "Missing value for parameter 'agrees_to_terms'." at bounding box center [555, 140] width 575 height 30
click at [950, 361] on div "Review & Submit Your Payment Missing value for parameter 'agrees_to_terms'. Pay…" at bounding box center [901, 413] width 1332 height 697
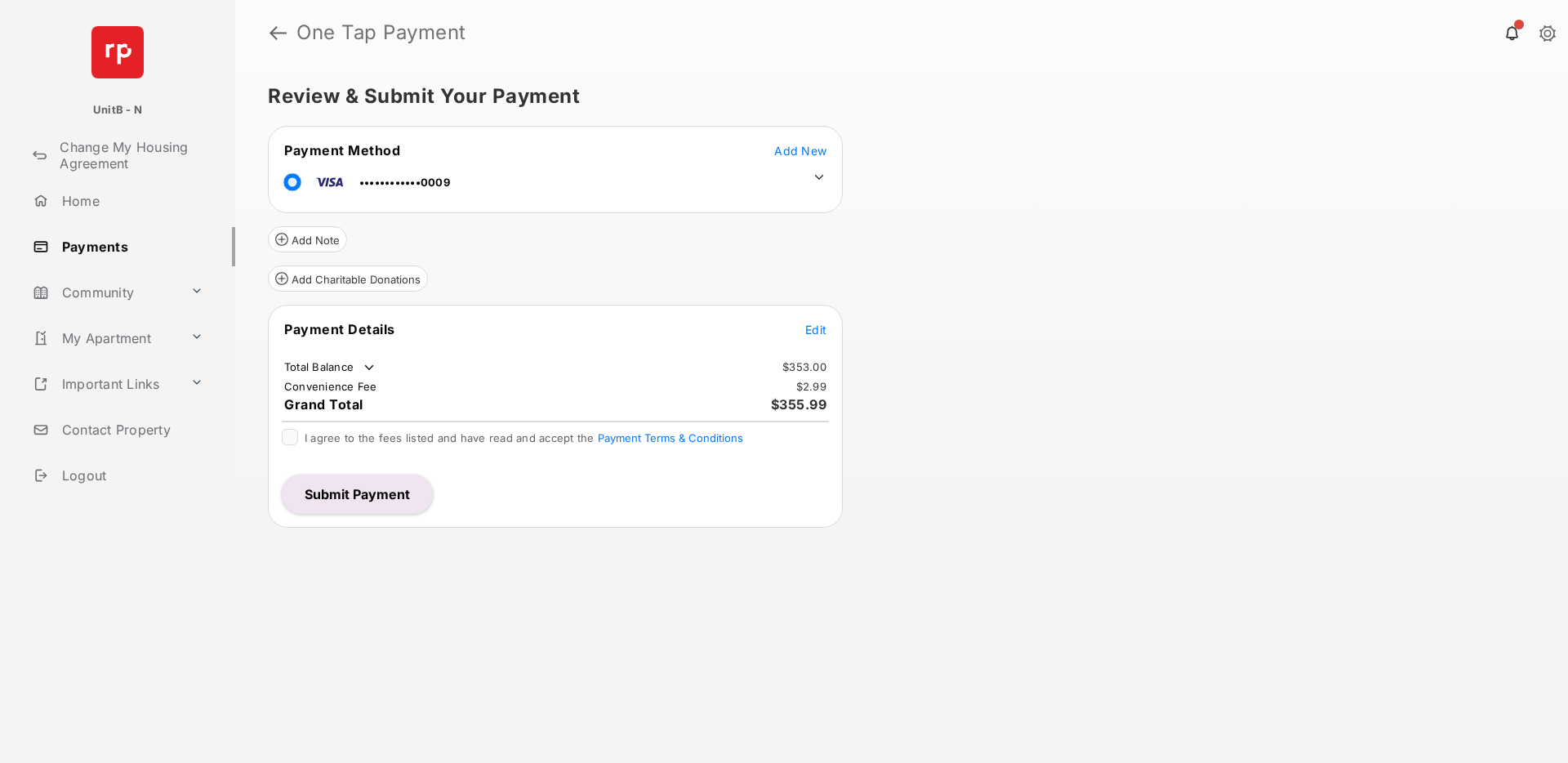
click at [382, 493] on button "Submit Payment" at bounding box center [357, 493] width 151 height 39
click at [395, 489] on button "Submit Payment" at bounding box center [357, 493] width 151 height 39
click at [378, 491] on button "Submit Payment" at bounding box center [357, 493] width 151 height 39
click at [805, 332] on span "Edit" at bounding box center [815, 329] width 21 height 14
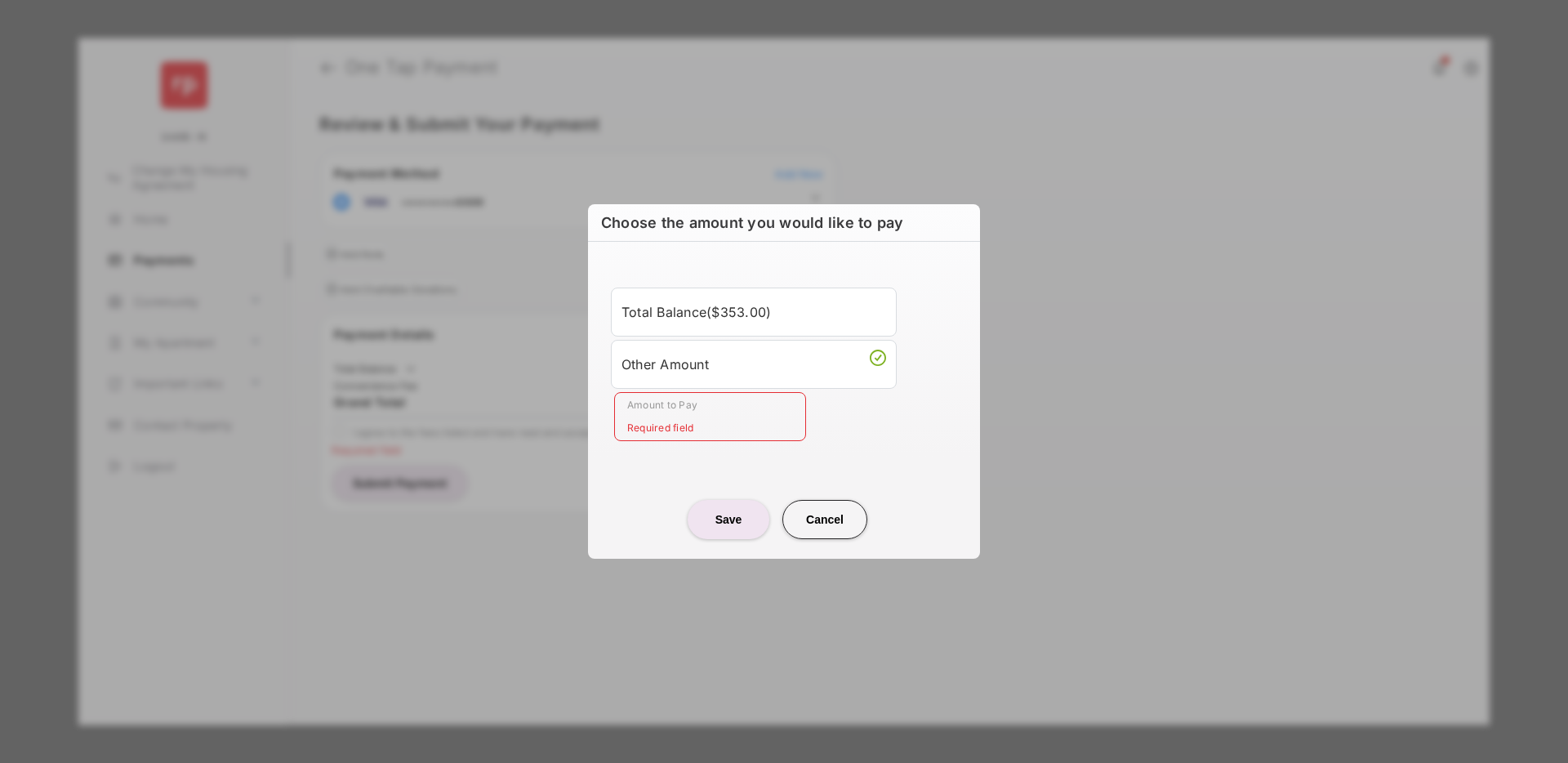
click at [815, 512] on button "Cancel" at bounding box center [824, 519] width 85 height 39
type input "****"
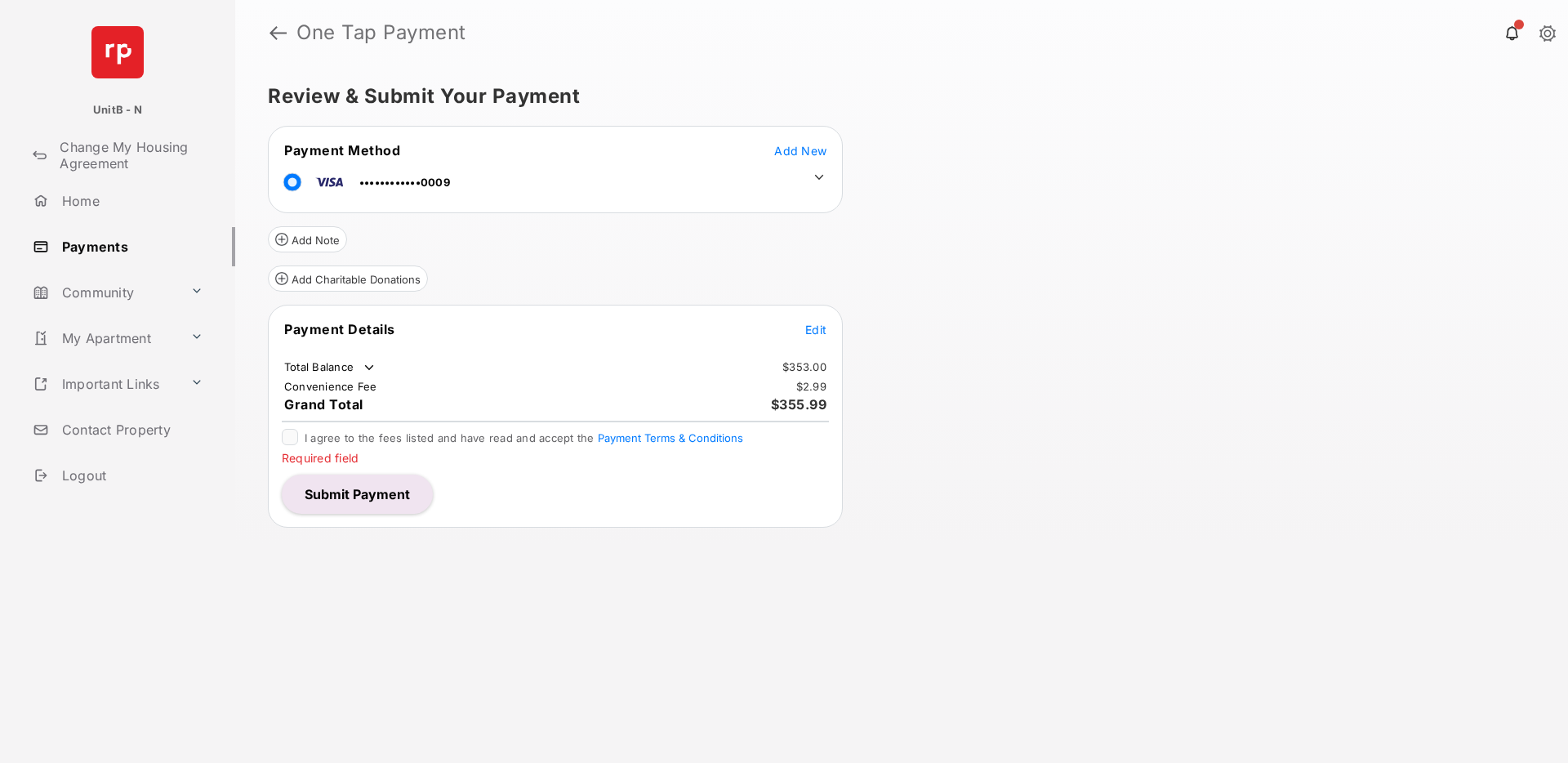
click at [355, 496] on button "Submit Payment" at bounding box center [357, 493] width 151 height 39
click at [353, 488] on button "Submit Payment" at bounding box center [357, 493] width 151 height 39
click at [816, 335] on span "Edit" at bounding box center [815, 329] width 21 height 14
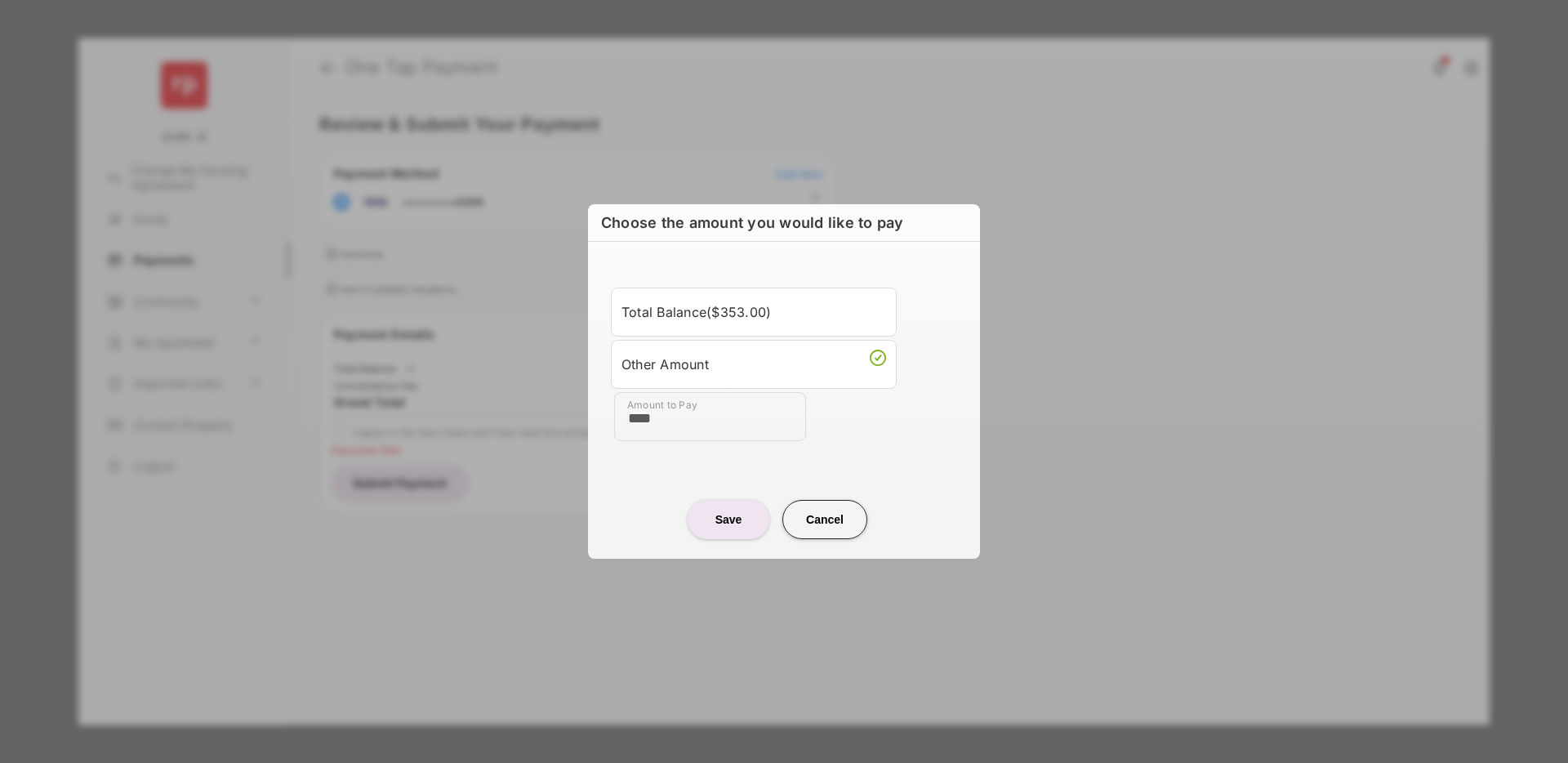
click at [738, 309] on div "Total Balance ( $353.00 )" at bounding box center [753, 311] width 264 height 28
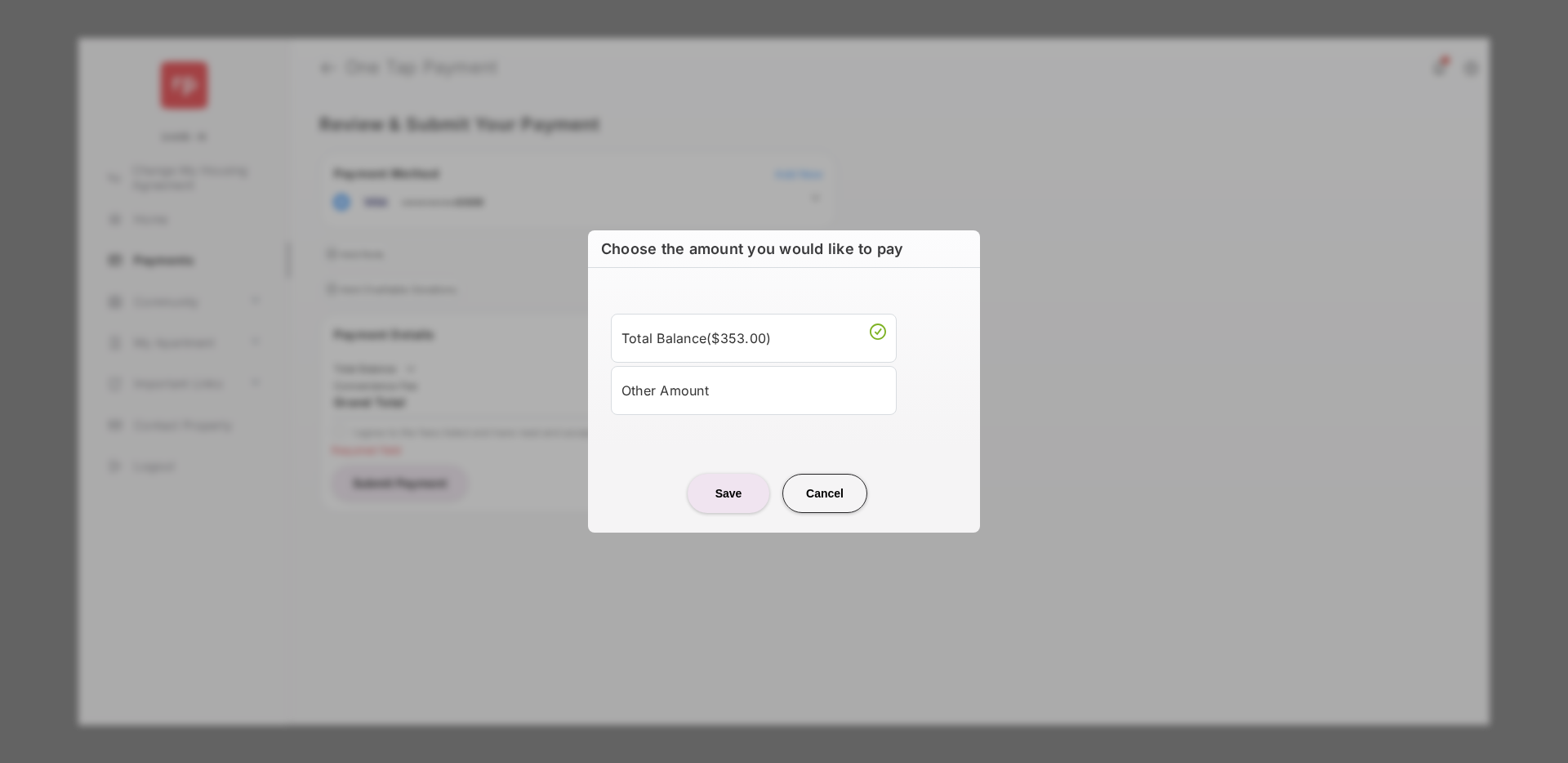
click at [808, 487] on button "Cancel" at bounding box center [824, 493] width 85 height 39
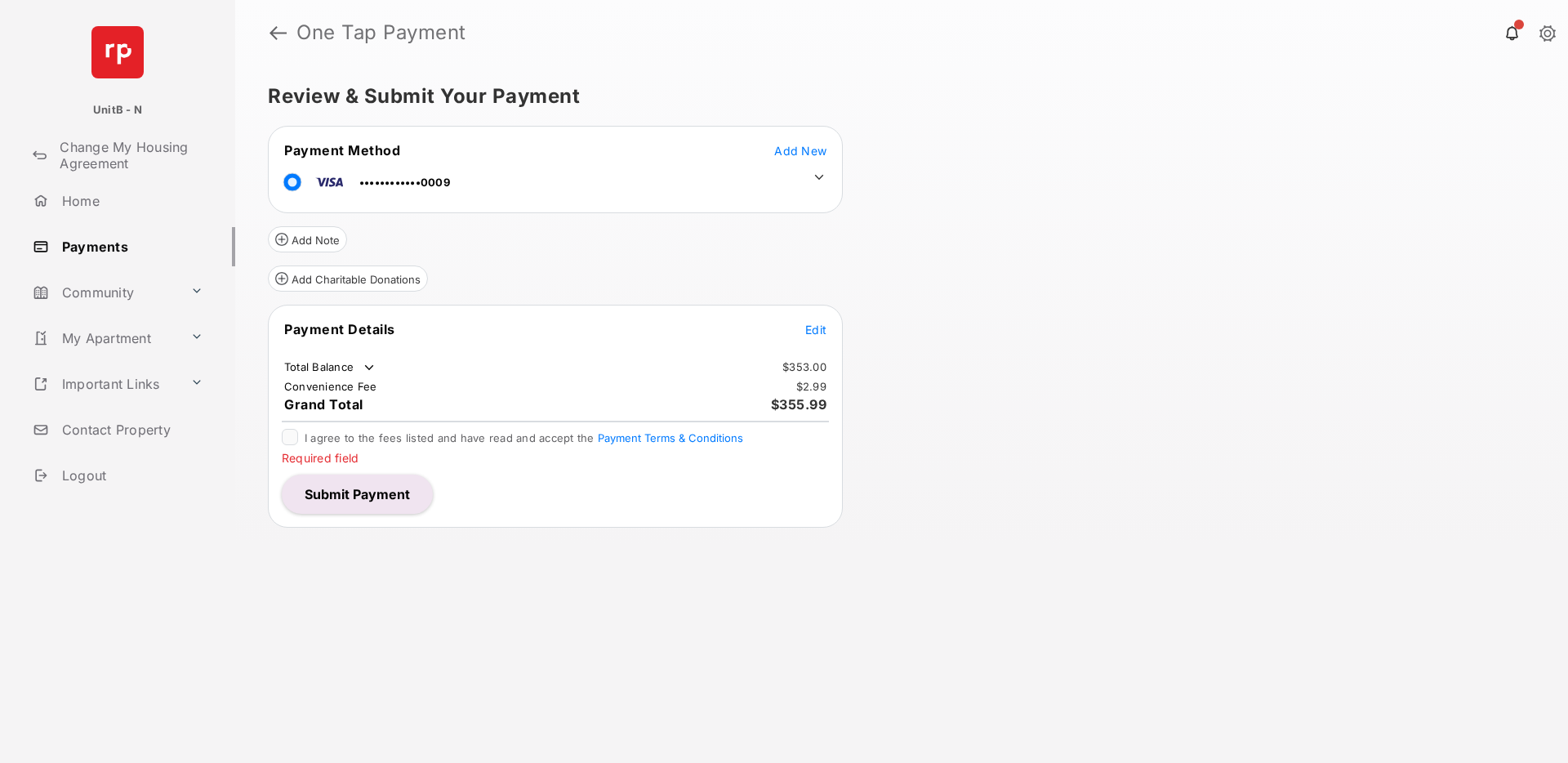
click at [351, 500] on button "Submit Payment" at bounding box center [357, 493] width 151 height 39
click at [349, 485] on button "Submit Payment" at bounding box center [357, 493] width 151 height 39
click at [815, 328] on span "Edit" at bounding box center [815, 329] width 21 height 14
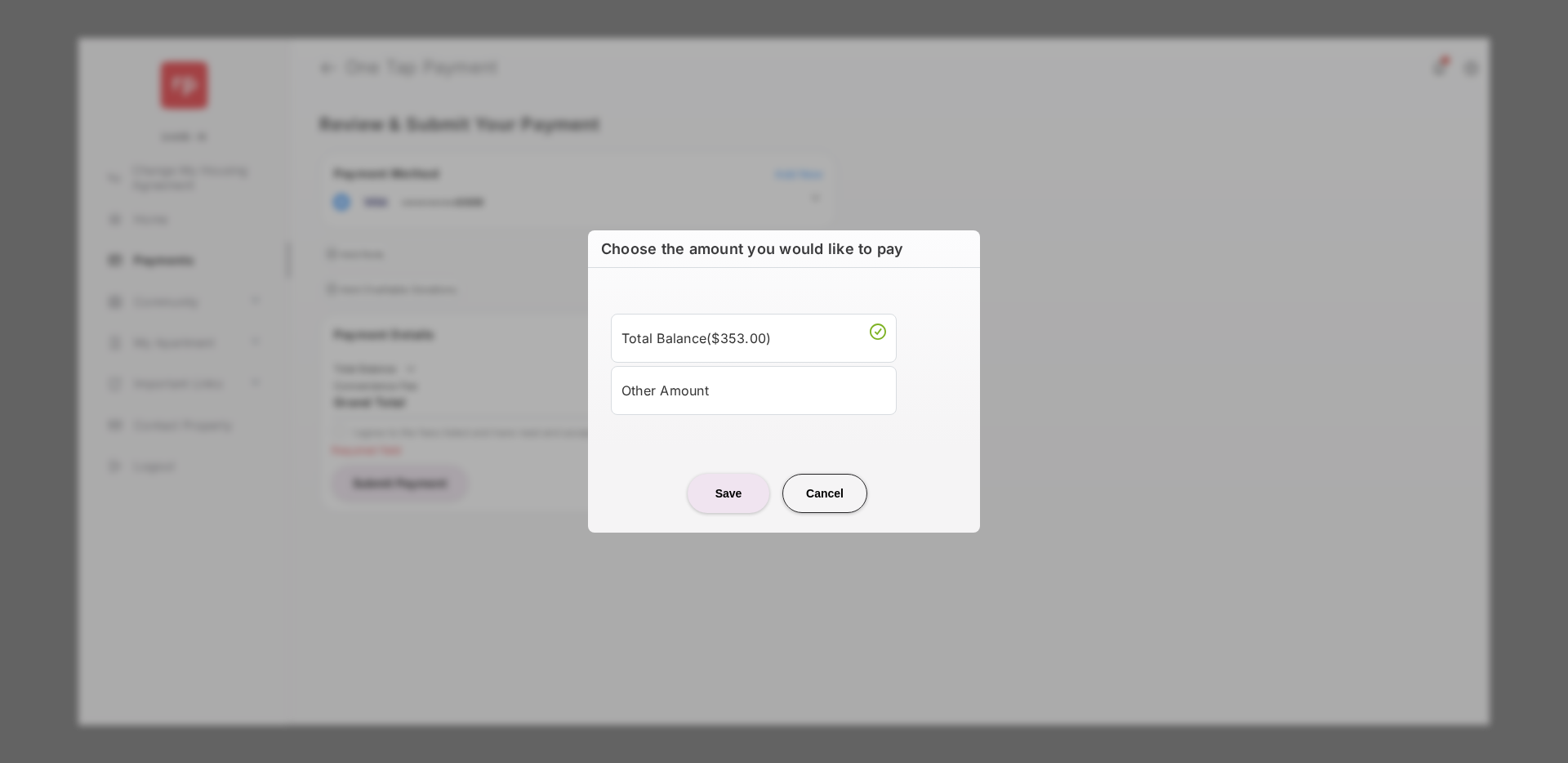
click at [736, 400] on div "Other Amount" at bounding box center [753, 390] width 264 height 28
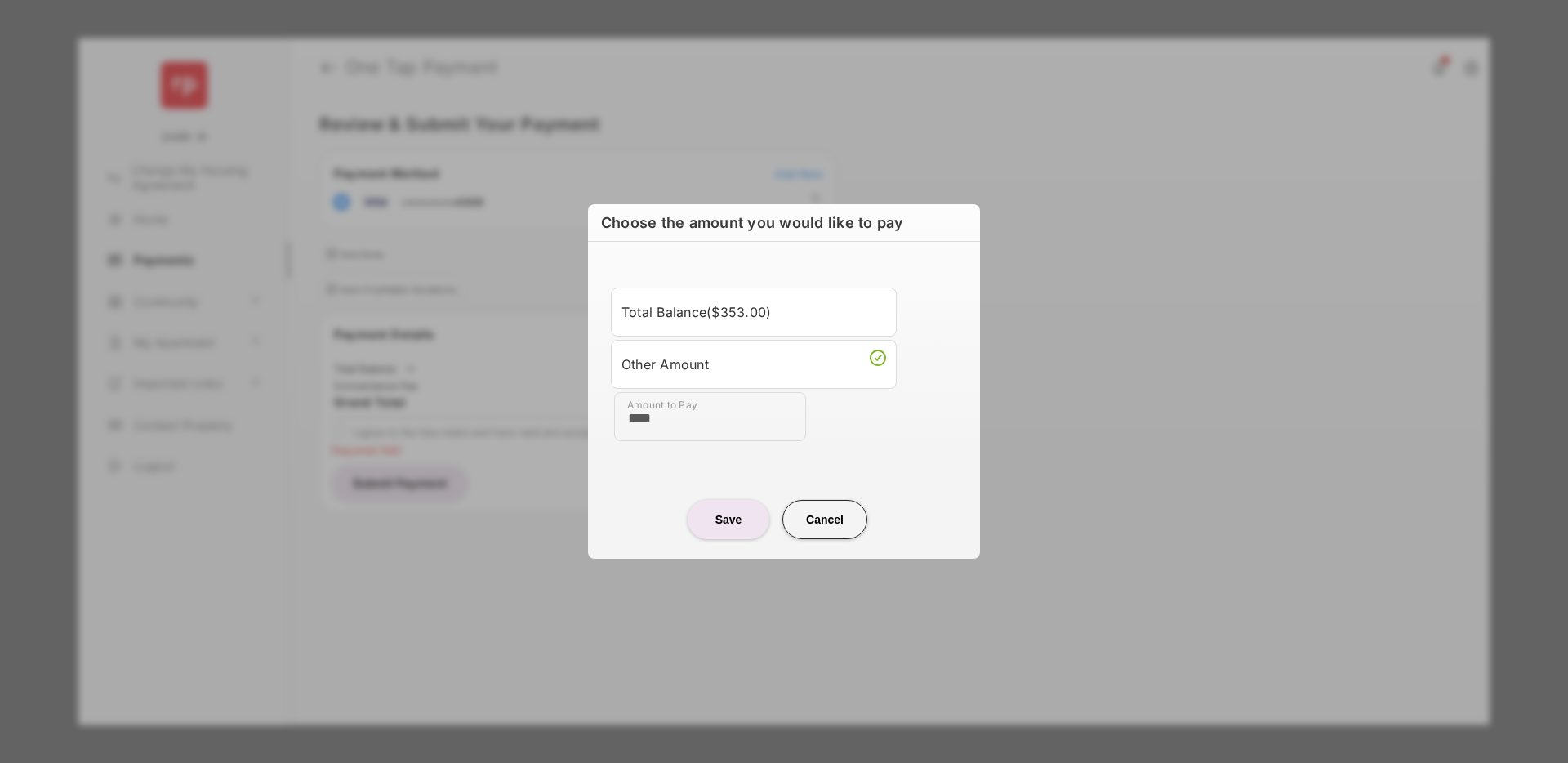
click at [820, 519] on button "Cancel" at bounding box center [824, 519] width 85 height 39
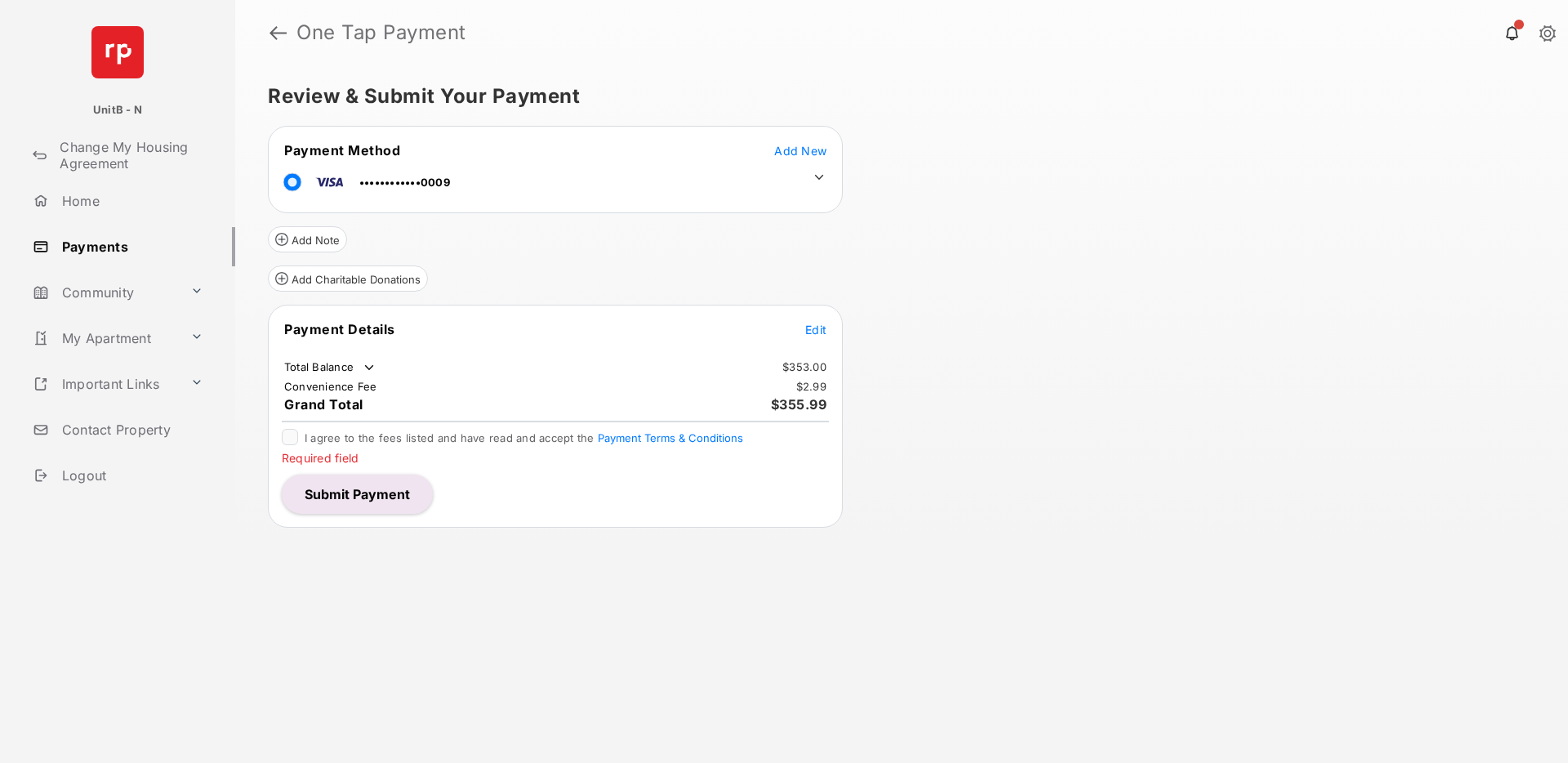
click at [930, 353] on div "Review & Submit Your Payment Payment Method Add New ••••••••••••0009 Add Note A…" at bounding box center [901, 413] width 1332 height 697
drag, startPoint x: 803, startPoint y: 326, endPoint x: 880, endPoint y: 427, distance: 127.0
click at [880, 427] on div "Review & Submit Your Payment Payment Method Add New ••••••••••••0009 Add Note A…" at bounding box center [901, 413] width 1332 height 697
click at [1066, 362] on div "Review & Submit Your Payment Payment Method Add New ••••••••••••0009 Add Note A…" at bounding box center [901, 413] width 1332 height 697
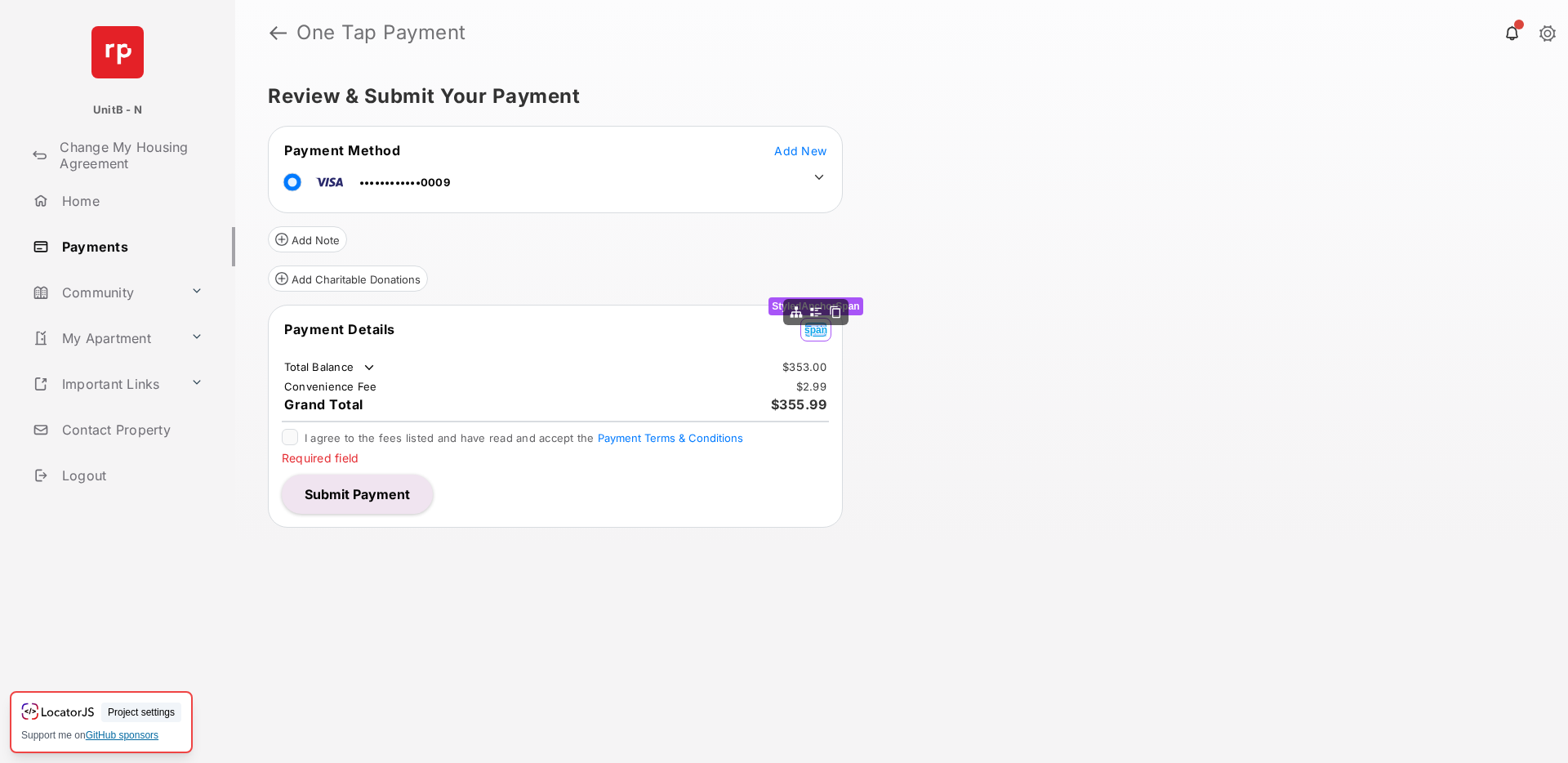
click at [812, 329] on span "Edit" at bounding box center [815, 329] width 21 height 14
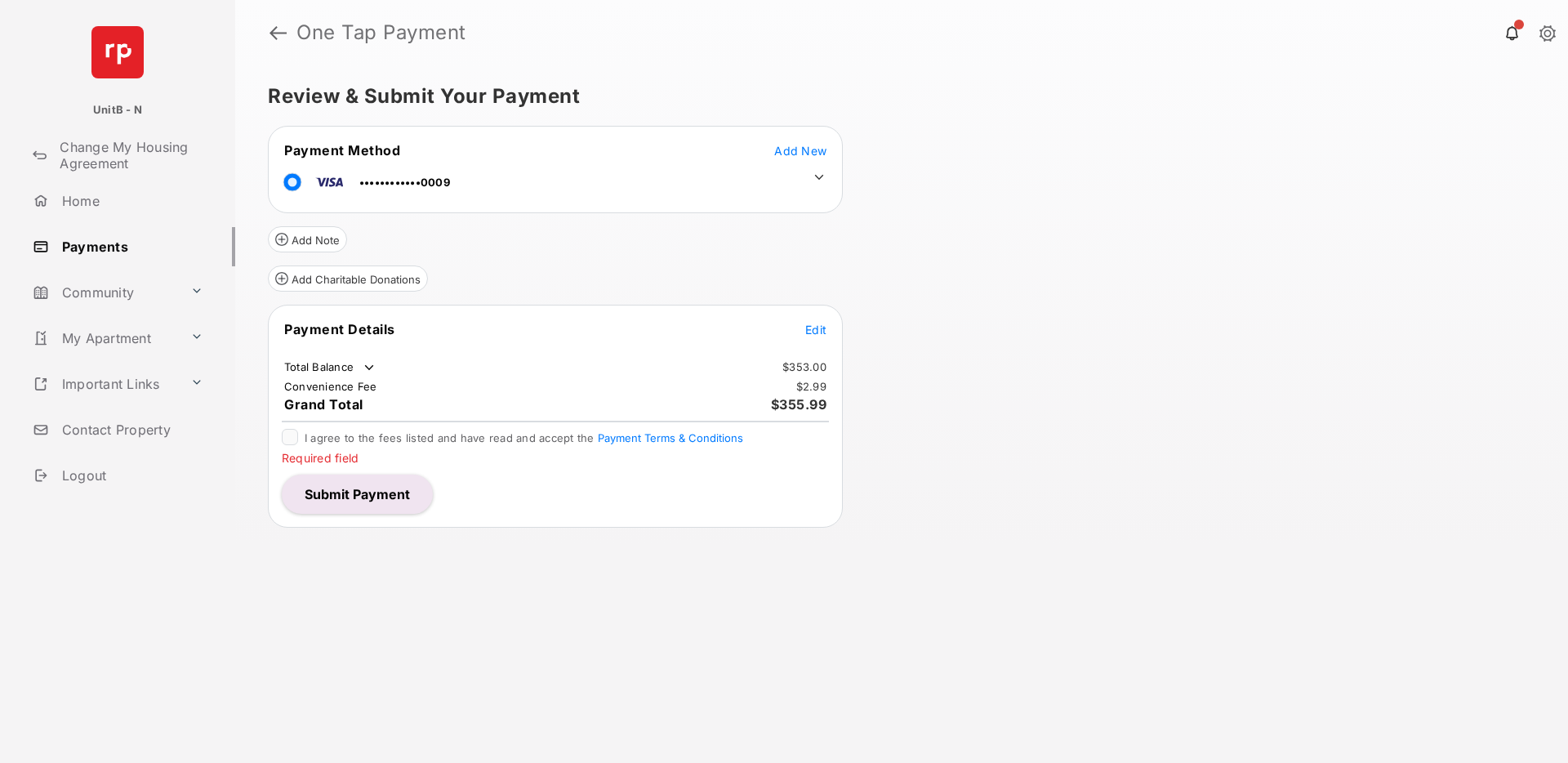
click at [942, 326] on div "Review & Submit Your Payment Payment Method Add New ••••••••••••0009 Add Note A…" at bounding box center [901, 413] width 1332 height 697
click at [1233, 286] on div "Review & Submit Your Payment Payment Method Add New ••••••••••••0009 Add Note A…" at bounding box center [901, 413] width 1332 height 697
click at [1031, 269] on div "Review & Submit Your Payment Payment Method Add New ••••••••••••0009 Add Note A…" at bounding box center [901, 413] width 1332 height 697
click at [398, 485] on button "Submit Payment" at bounding box center [357, 493] width 151 height 39
click at [815, 323] on span "Edit" at bounding box center [815, 329] width 21 height 14
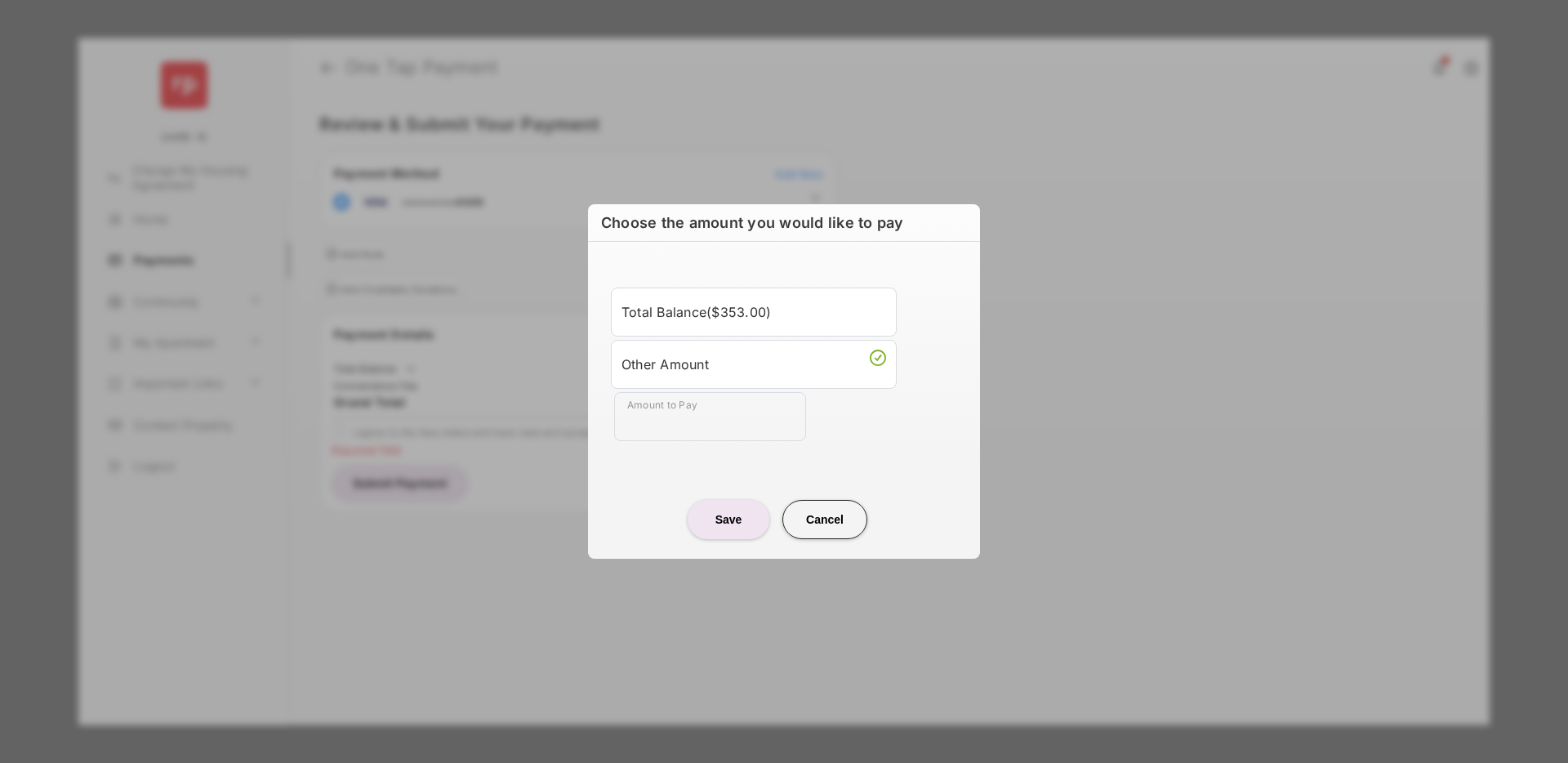
click at [804, 318] on div "Total Balance ( $353.00 )" at bounding box center [753, 311] width 264 height 28
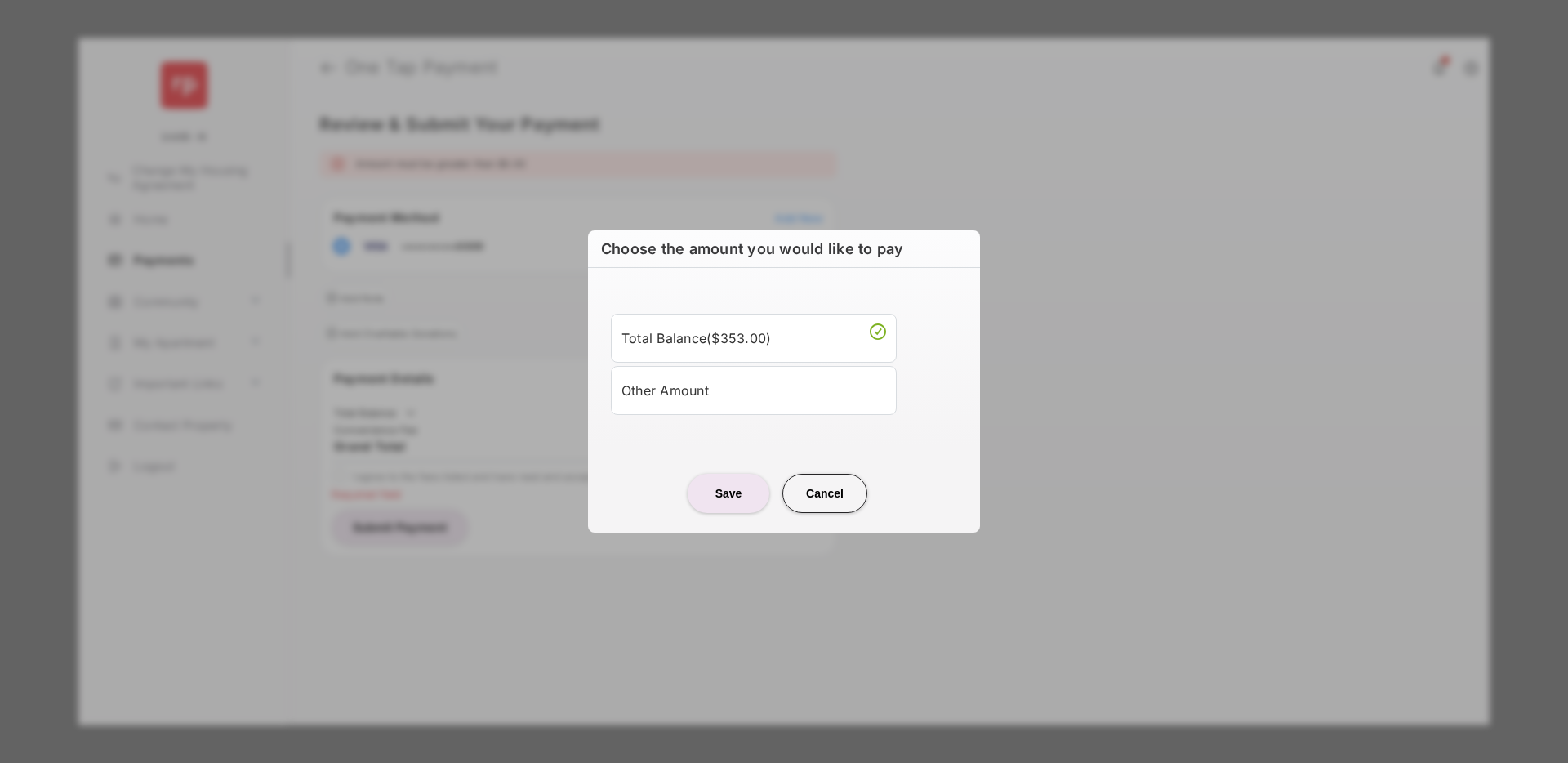
click at [812, 491] on button "Cancel" at bounding box center [824, 493] width 85 height 39
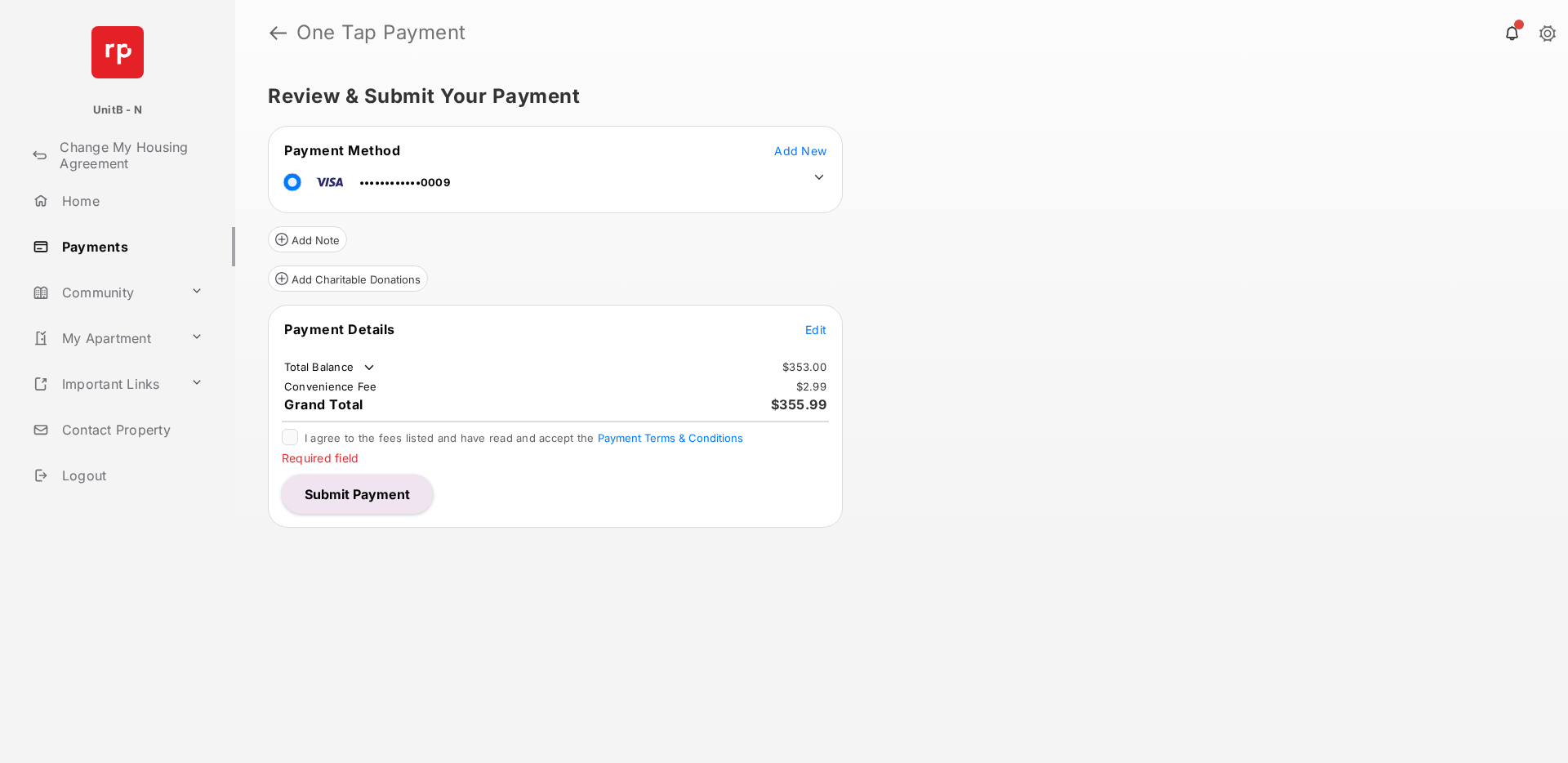
click at [375, 490] on button "Submit Payment" at bounding box center [357, 493] width 151 height 39
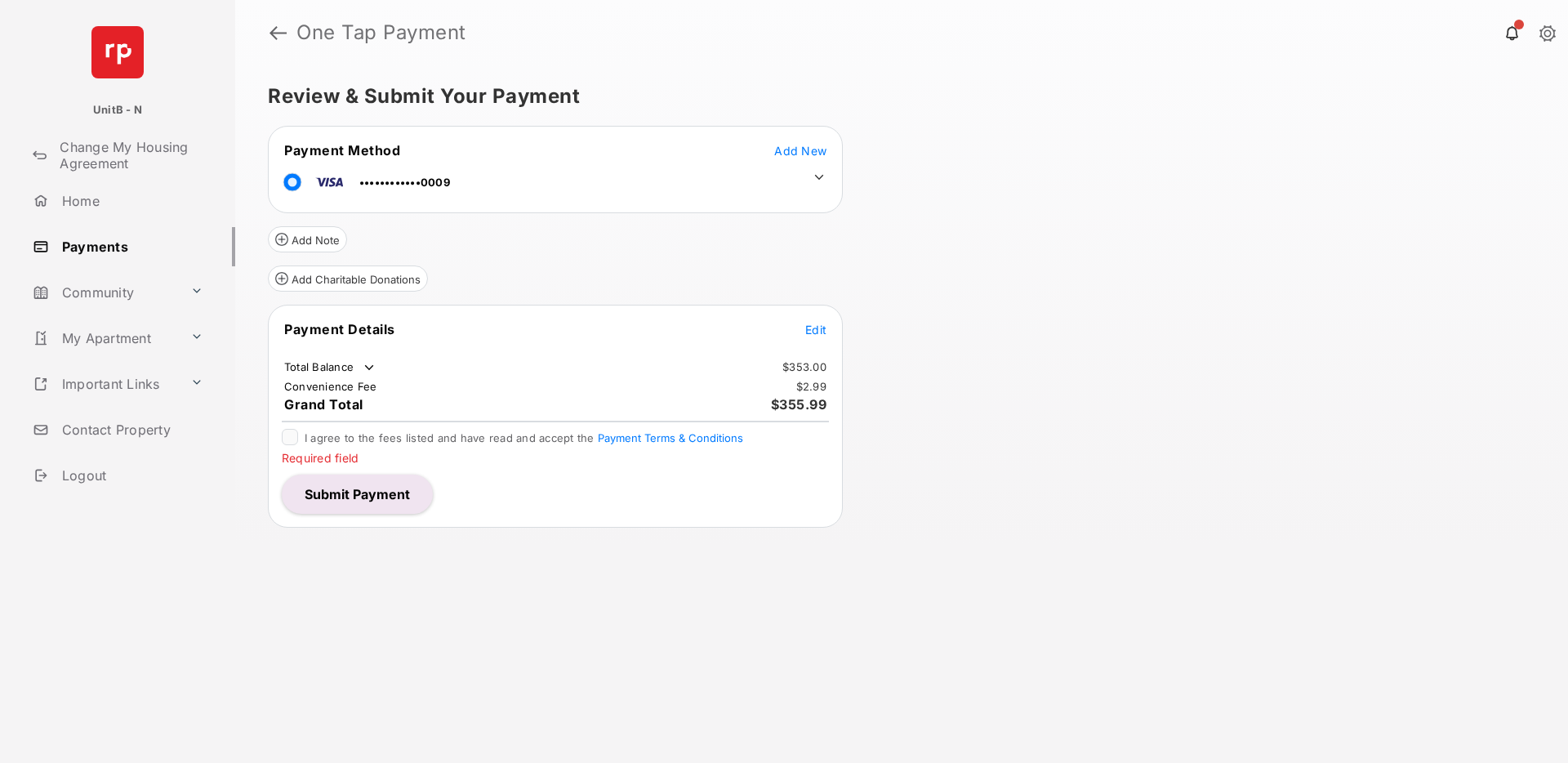
click at [815, 329] on span "Edit" at bounding box center [815, 329] width 21 height 14
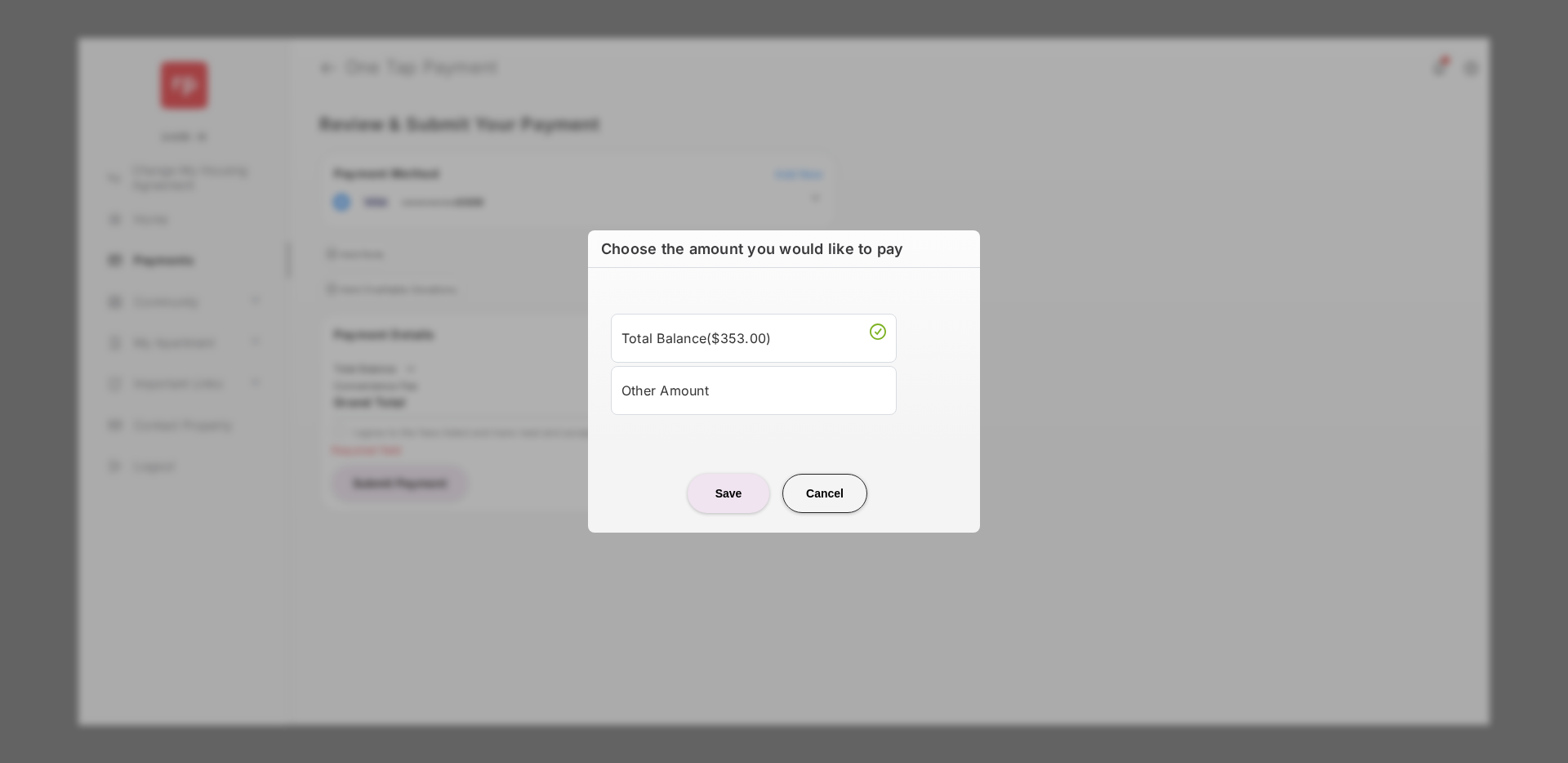
click at [711, 395] on div "Other Amount" at bounding box center [753, 390] width 264 height 28
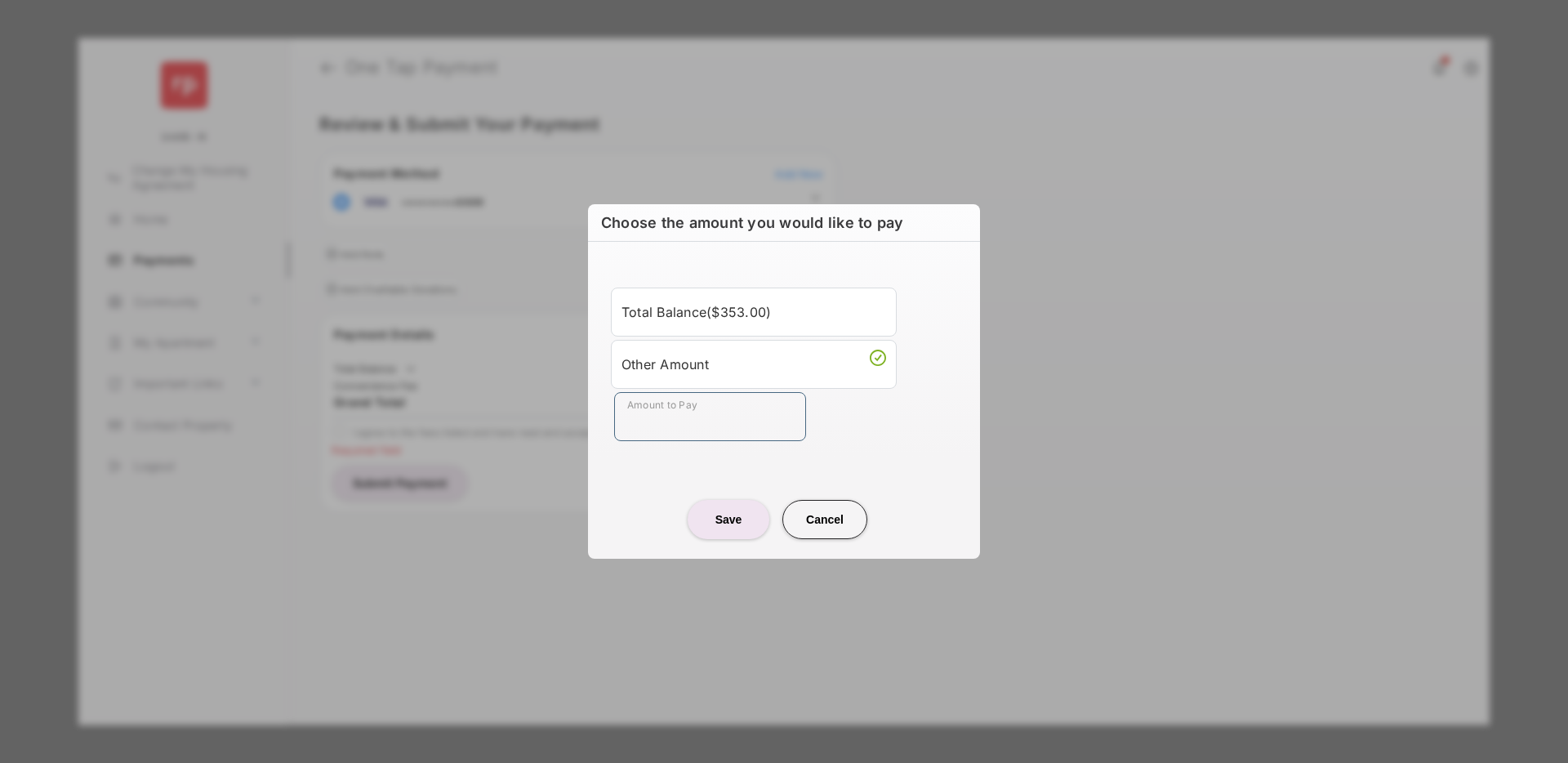
click at [695, 412] on input "Amount to Pay" at bounding box center [710, 416] width 192 height 49
type input "**"
click at [720, 512] on button "Save" at bounding box center [729, 519] width 82 height 39
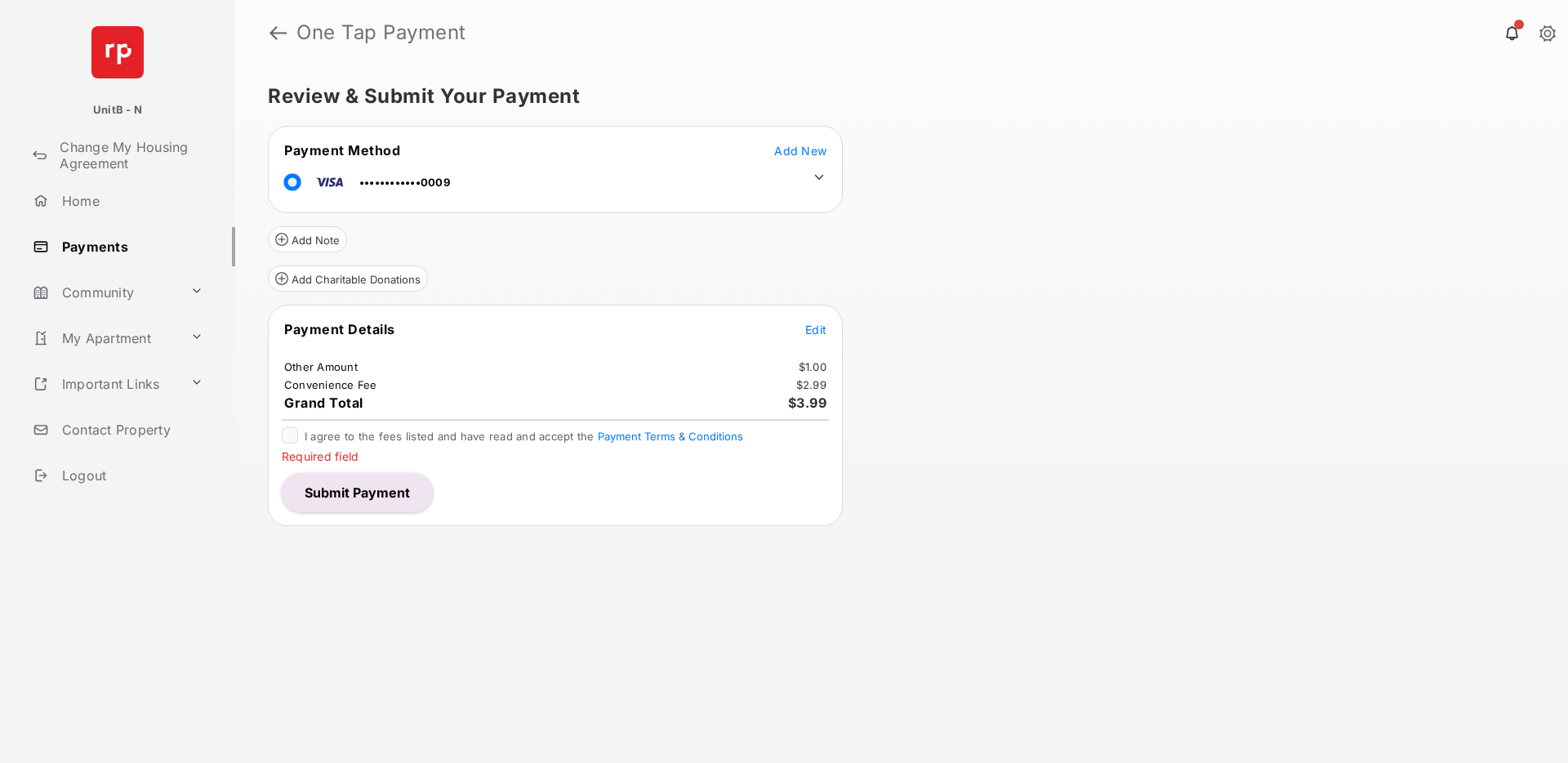
click at [373, 501] on button "Submit Payment" at bounding box center [357, 492] width 151 height 39
click at [372, 496] on button "Submit Payment" at bounding box center [357, 492] width 151 height 39
click at [373, 506] on button "Submit Payment" at bounding box center [357, 492] width 151 height 39
click at [367, 480] on button "Submit Payment" at bounding box center [357, 492] width 151 height 39
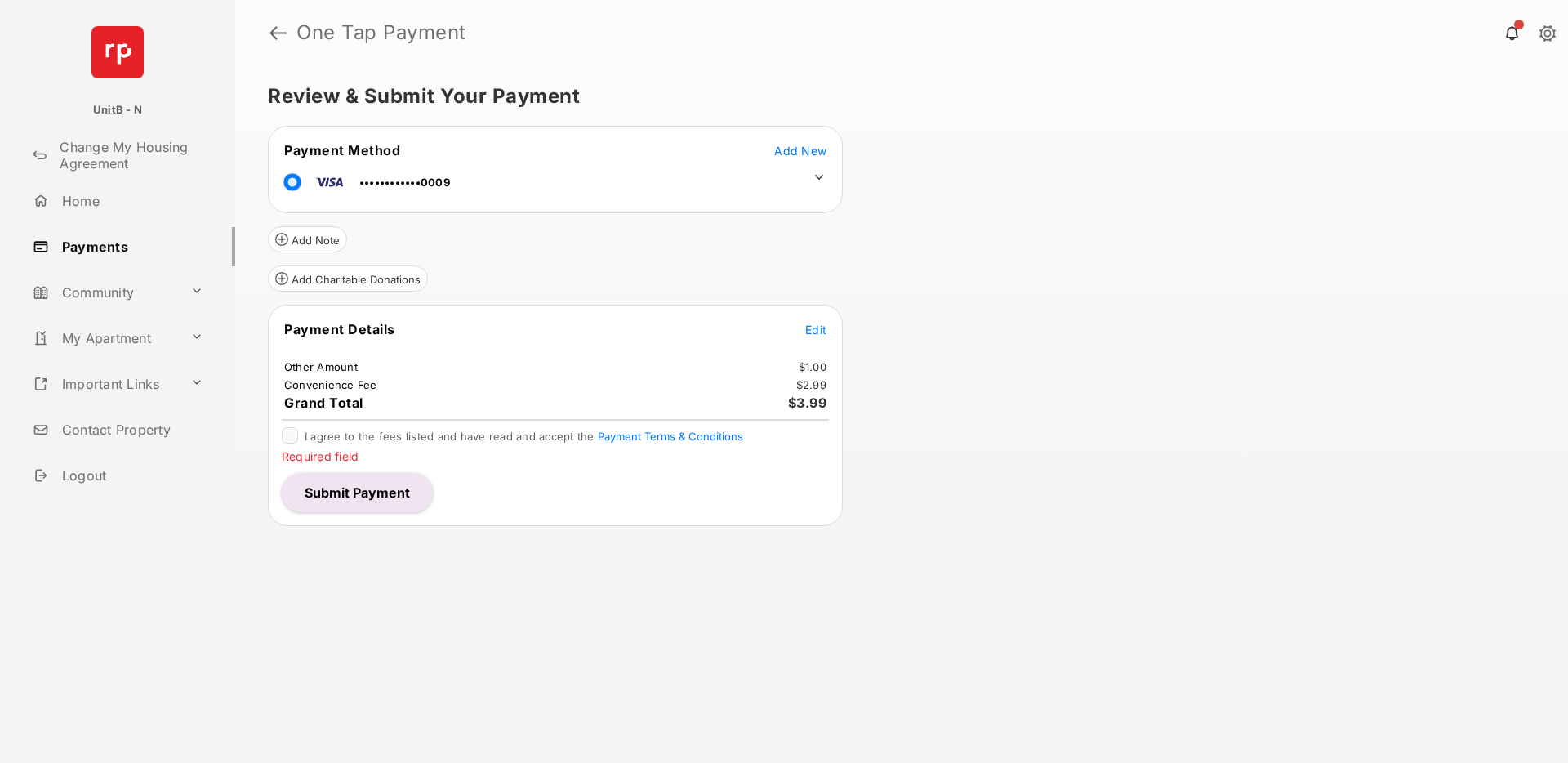
click at [368, 498] on button "Submit Payment" at bounding box center [357, 492] width 151 height 39
click at [367, 496] on button "Submit Payment" at bounding box center [357, 492] width 151 height 39
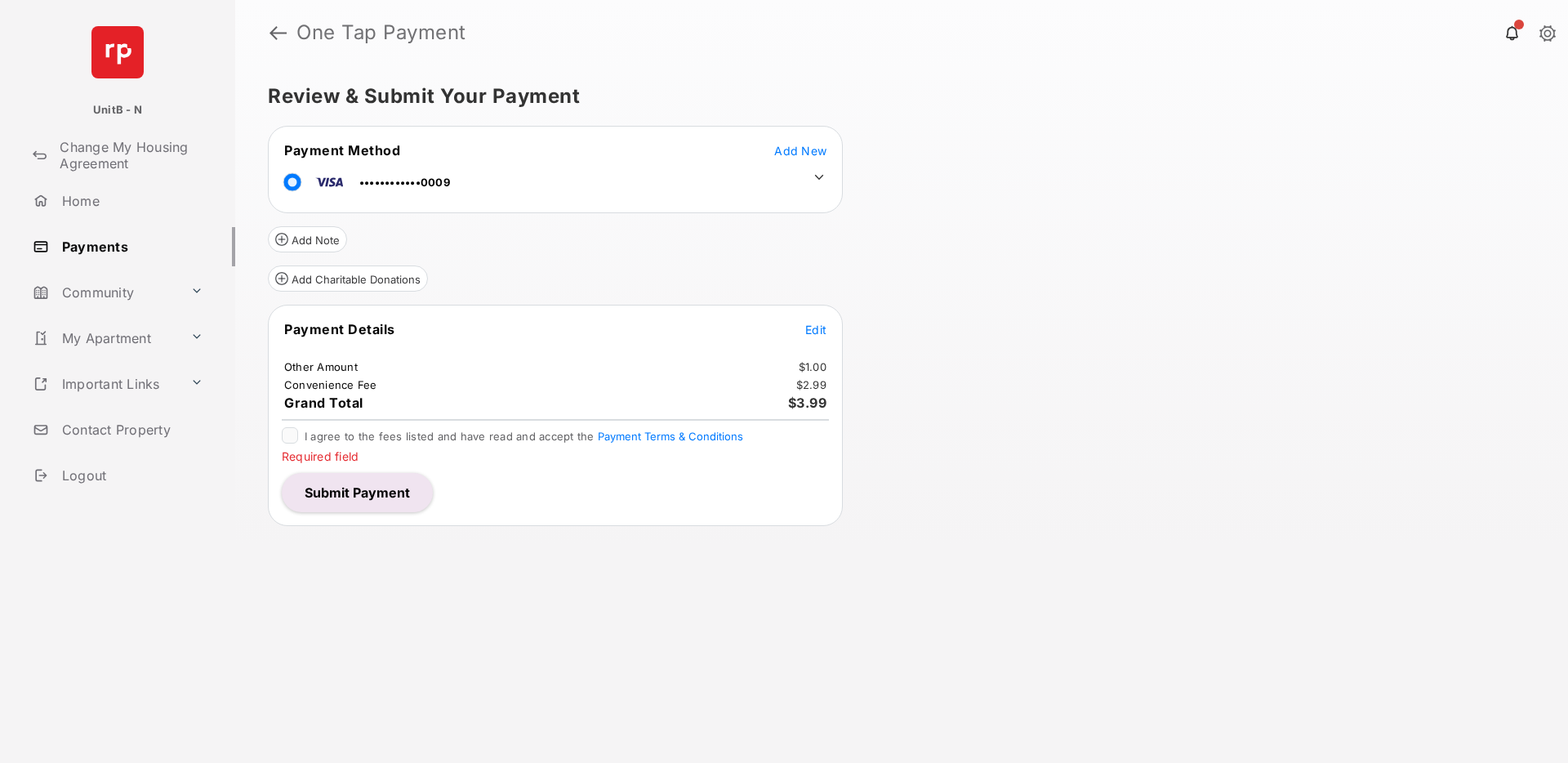
click at [367, 496] on button "Submit Payment" at bounding box center [357, 492] width 151 height 39
click at [798, 152] on span "Add New" at bounding box center [800, 151] width 52 height 14
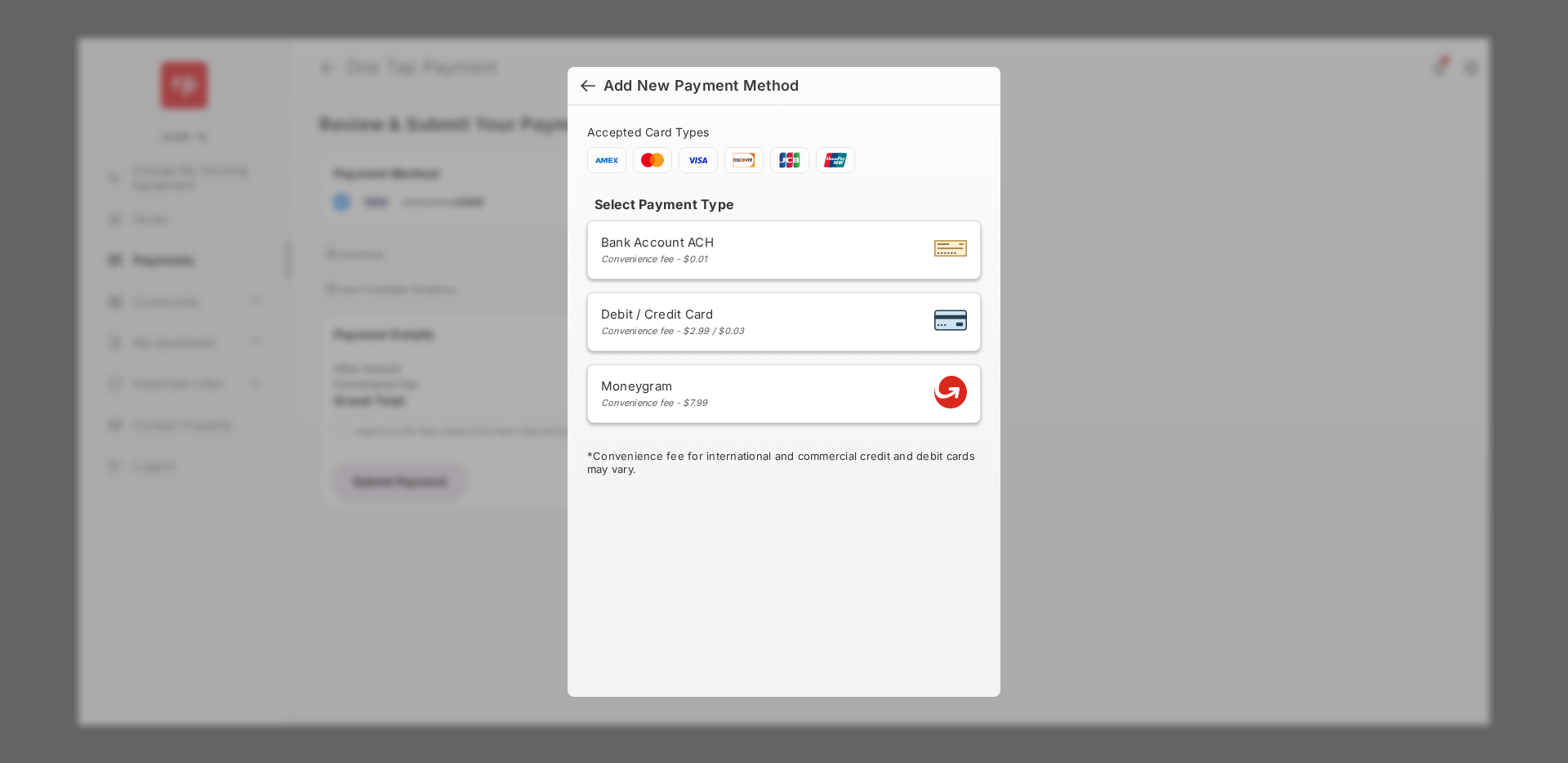
click at [756, 302] on li "Debit / Credit Card Convenience fee - $2.99 / $0.03" at bounding box center [784, 321] width 394 height 59
select select "**"
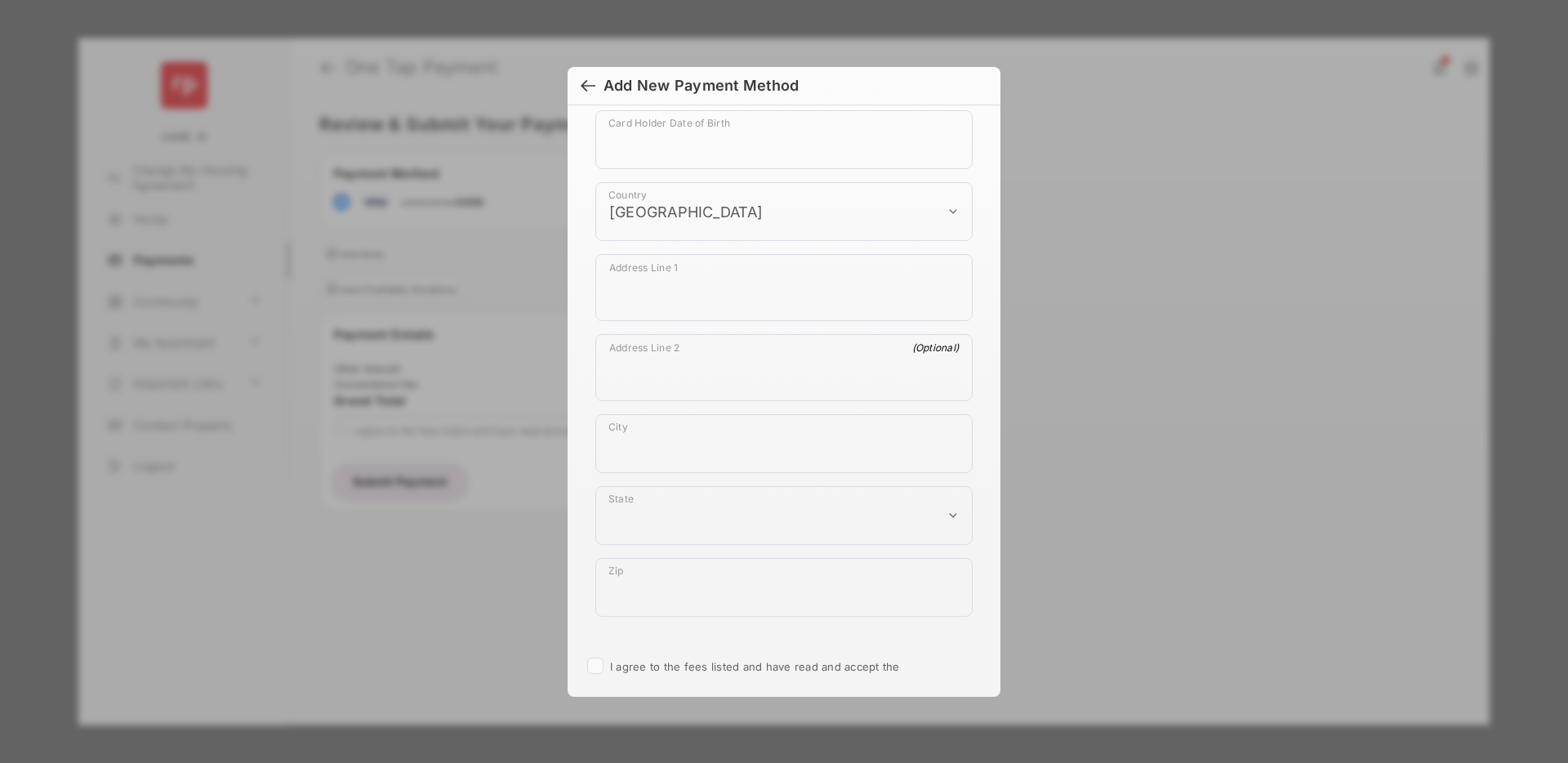
scroll to position [895, 0]
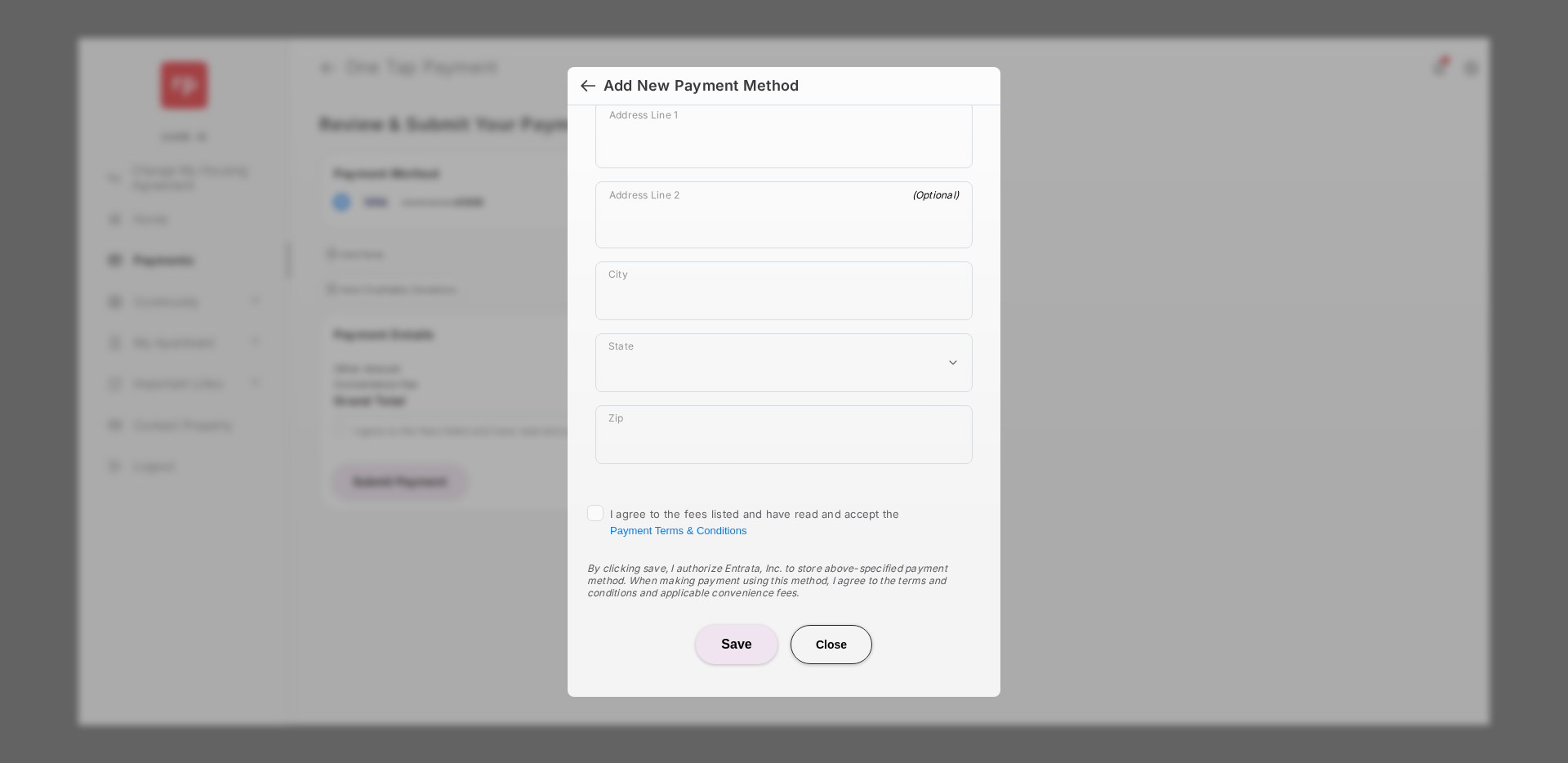
click at [813, 644] on button "Close" at bounding box center [832, 644] width 82 height 39
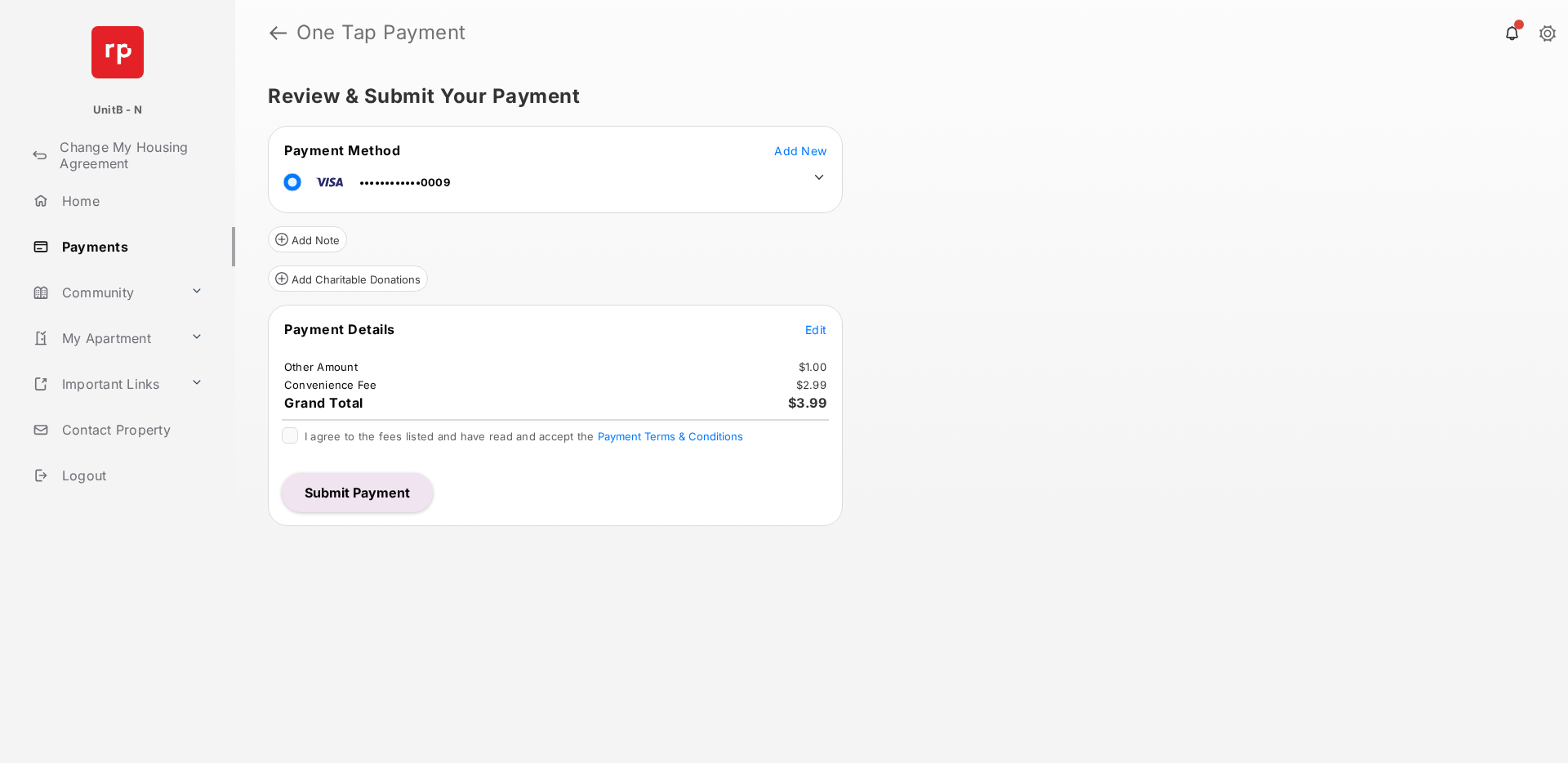
click at [379, 496] on button "Submit Payment" at bounding box center [357, 492] width 151 height 39
